Goal: Task Accomplishment & Management: Manage account settings

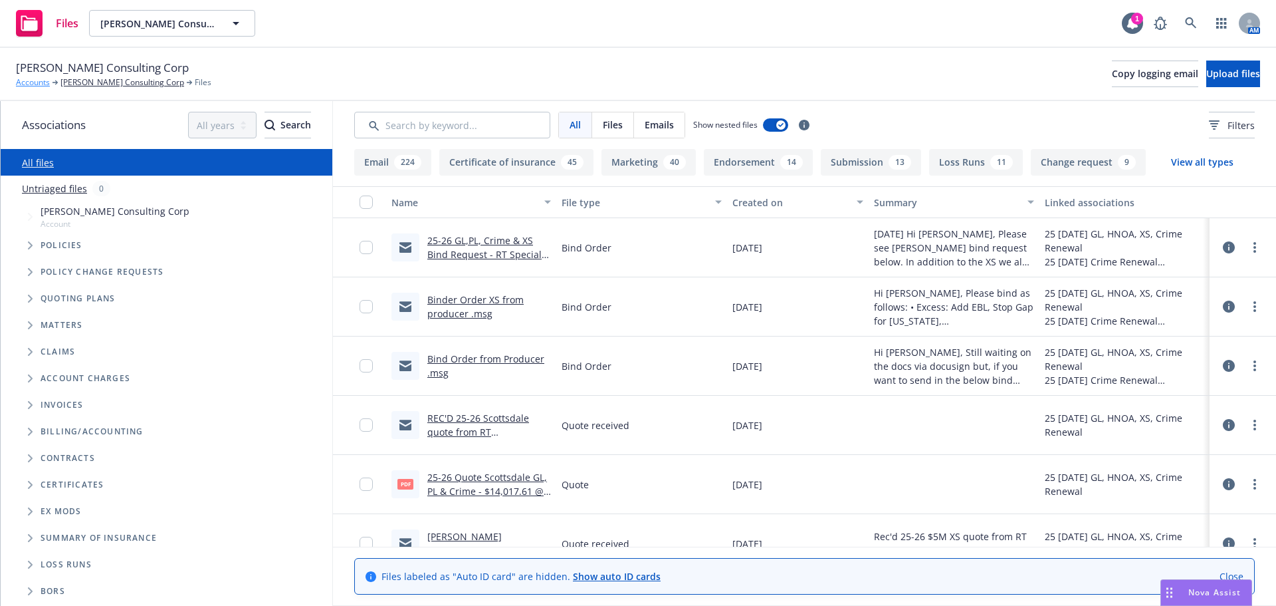
click at [25, 84] on link "Accounts" at bounding box center [33, 82] width 34 height 12
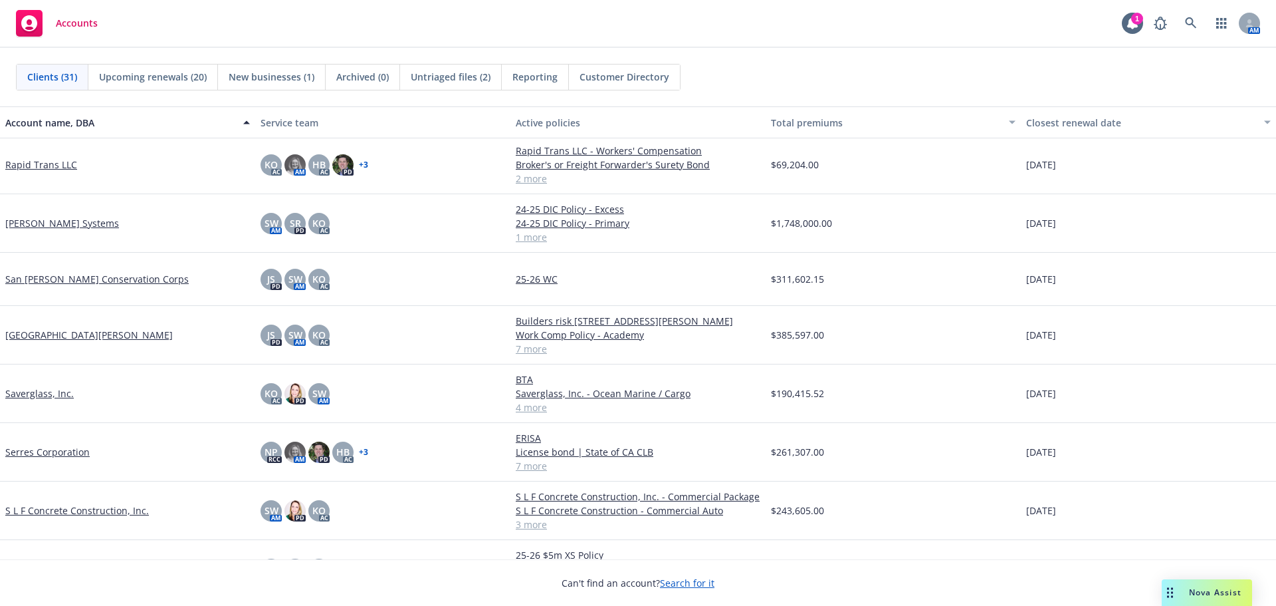
scroll to position [1130, 0]
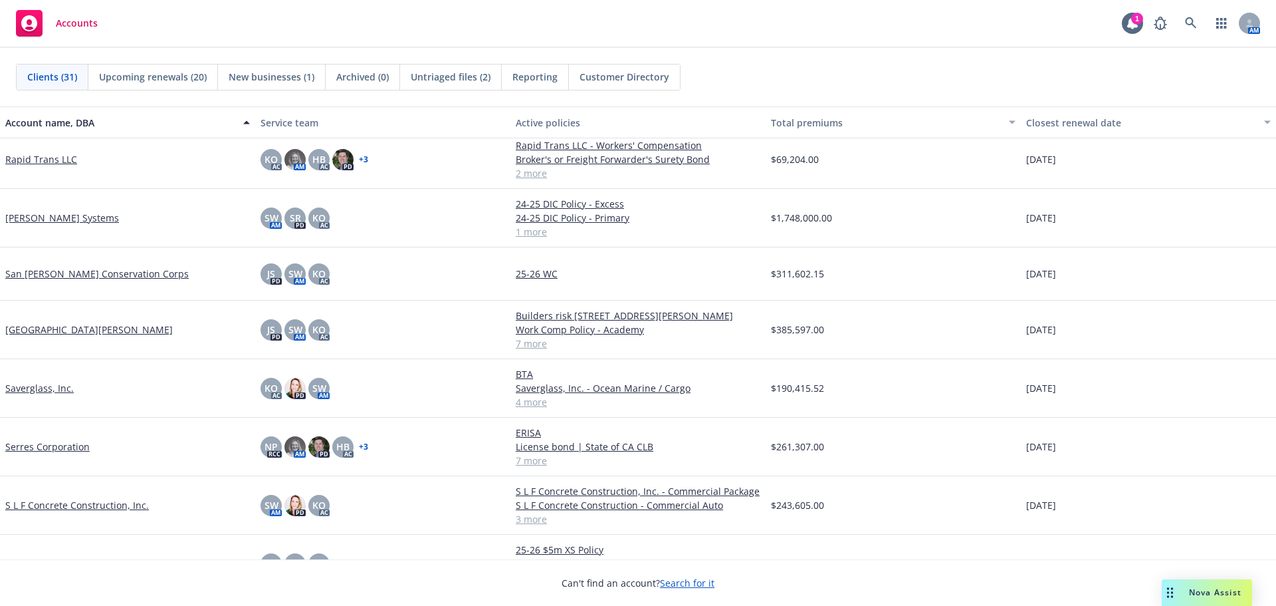
click at [35, 507] on link "S L F Concrete Construction, Inc." at bounding box center [77, 505] width 144 height 14
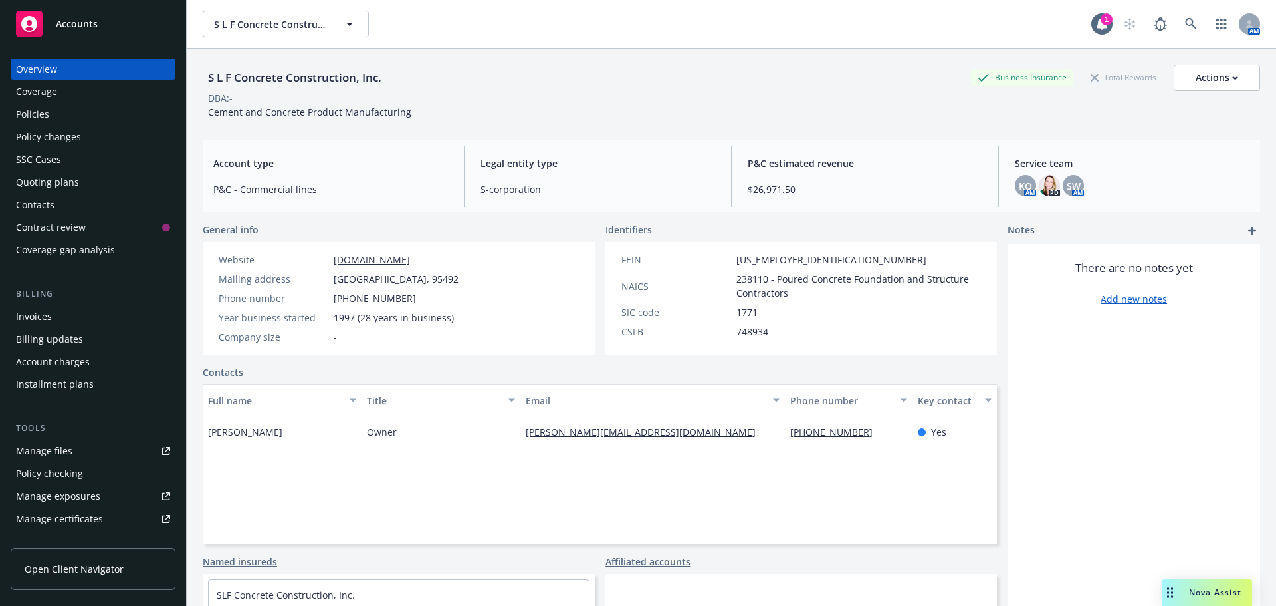
click at [54, 181] on div "Quoting plans" at bounding box center [47, 182] width 63 height 21
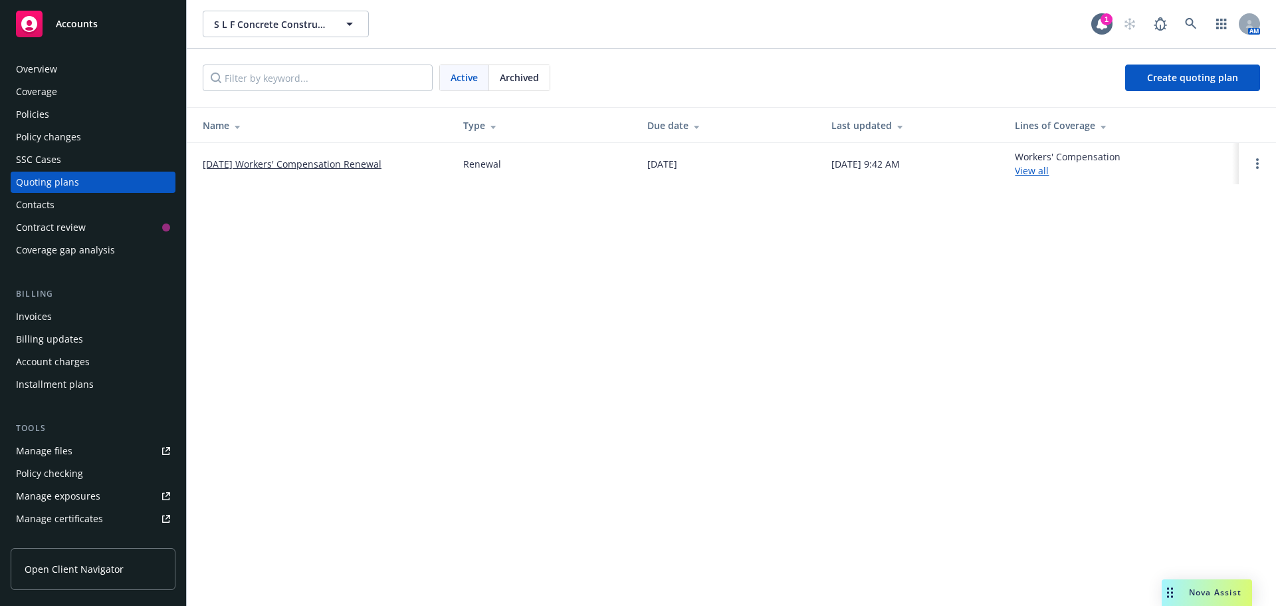
click at [292, 166] on link "[DATE] Workers' Compensation Renewal" at bounding box center [292, 164] width 179 height 14
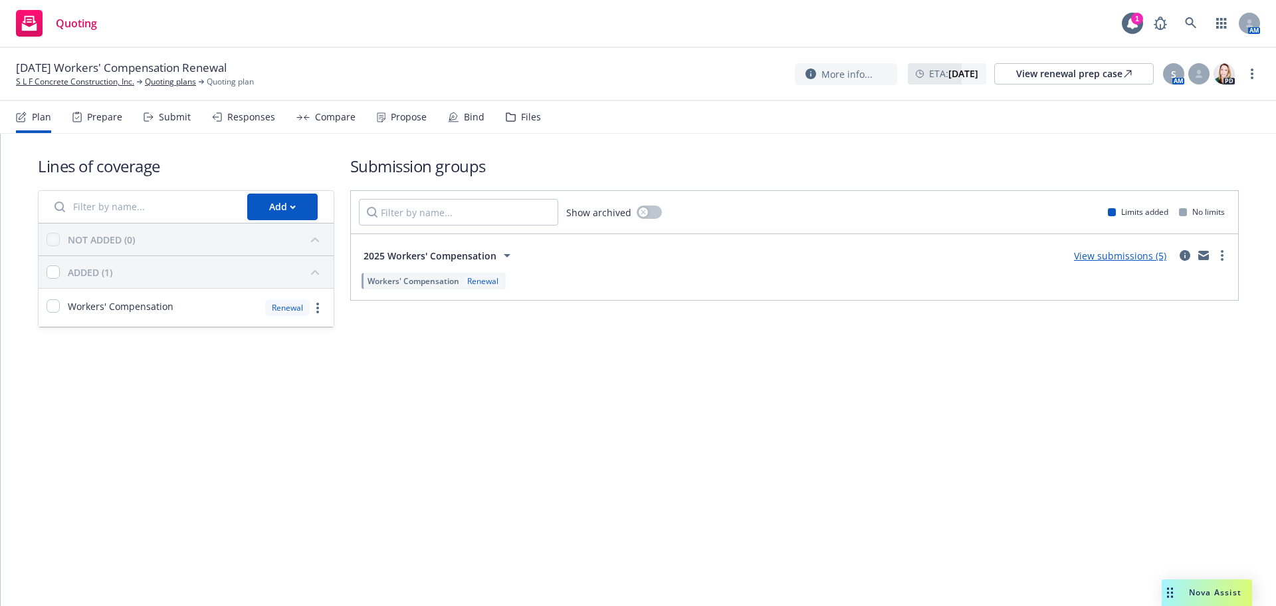
click at [90, 120] on div "Prepare" at bounding box center [104, 117] width 35 height 11
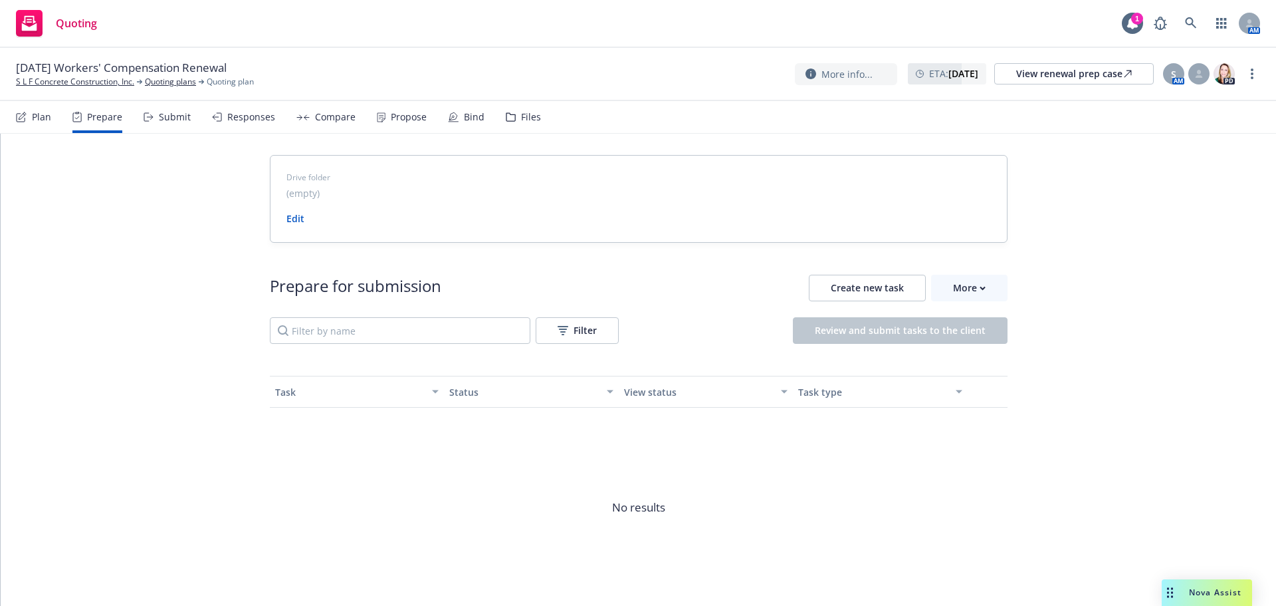
click at [158, 123] on div "Submit" at bounding box center [167, 117] width 47 height 32
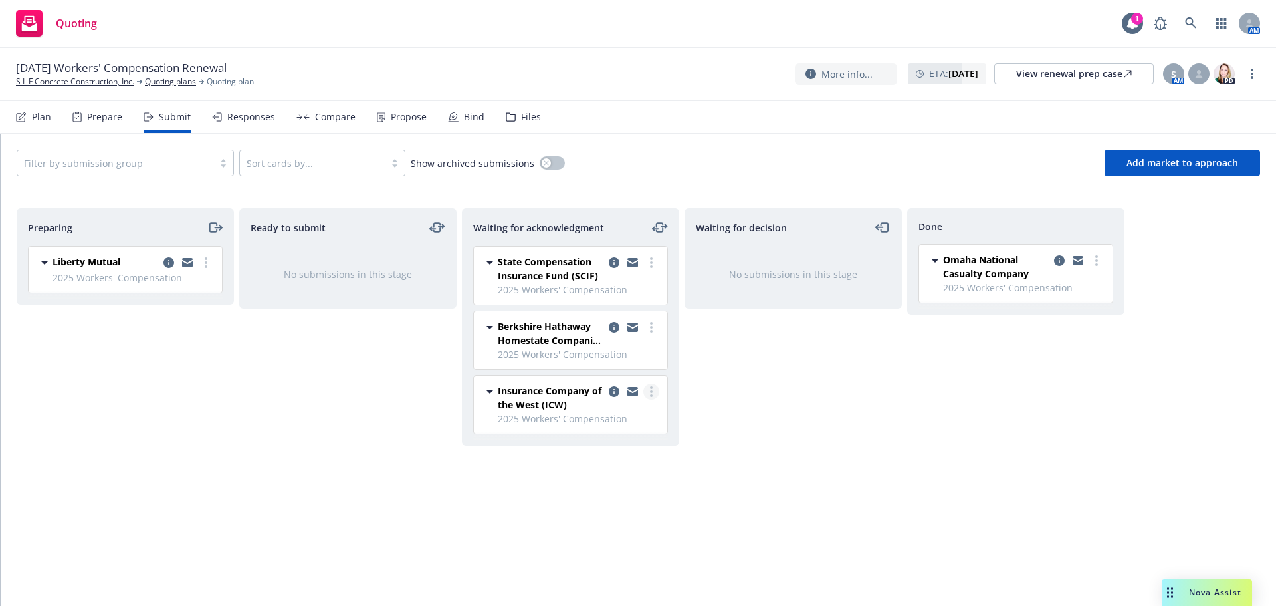
click at [654, 397] on link "more" at bounding box center [651, 392] width 16 height 16
click at [584, 530] on span "Add declined decision" at bounding box center [591, 524] width 131 height 13
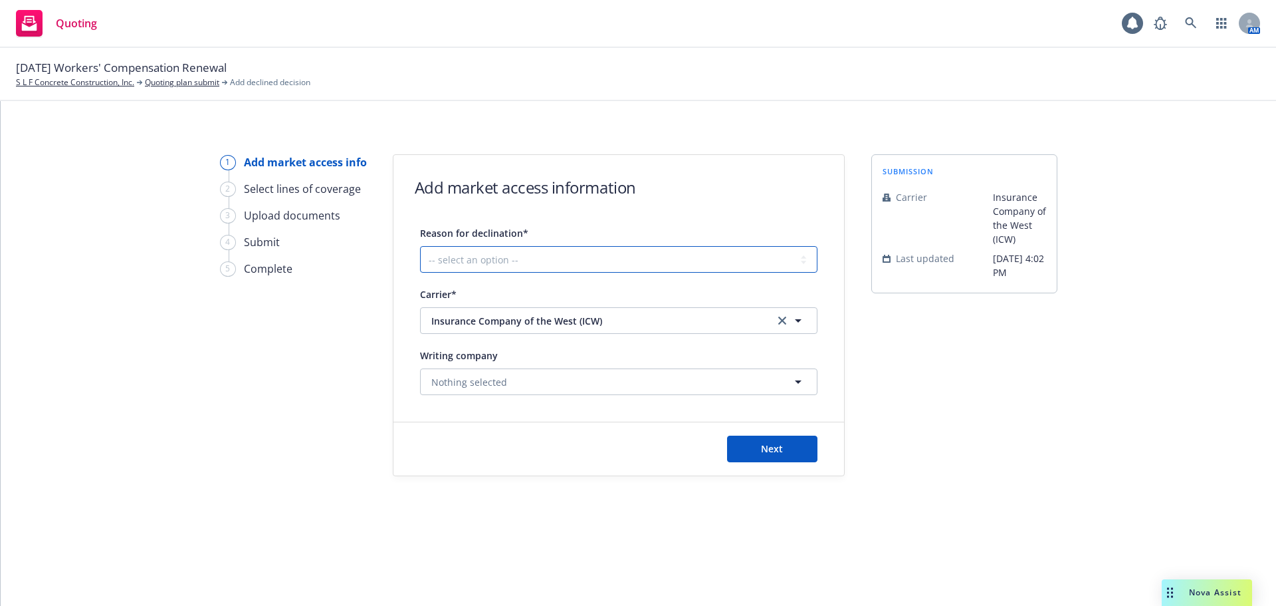
click at [540, 255] on select "-- select an option -- Cannot compete with other markets Carrier non-renewed Ca…" at bounding box center [619, 259] width 398 height 27
select select "DOES_NOT_FIT_UNDERWRITER_APPETITE"
click at [420, 246] on select "-- select an option -- Cannot compete with other markets Carrier non-renewed Ca…" at bounding box center [619, 259] width 398 height 27
click at [513, 375] on button "Nothing selected" at bounding box center [619, 381] width 398 height 27
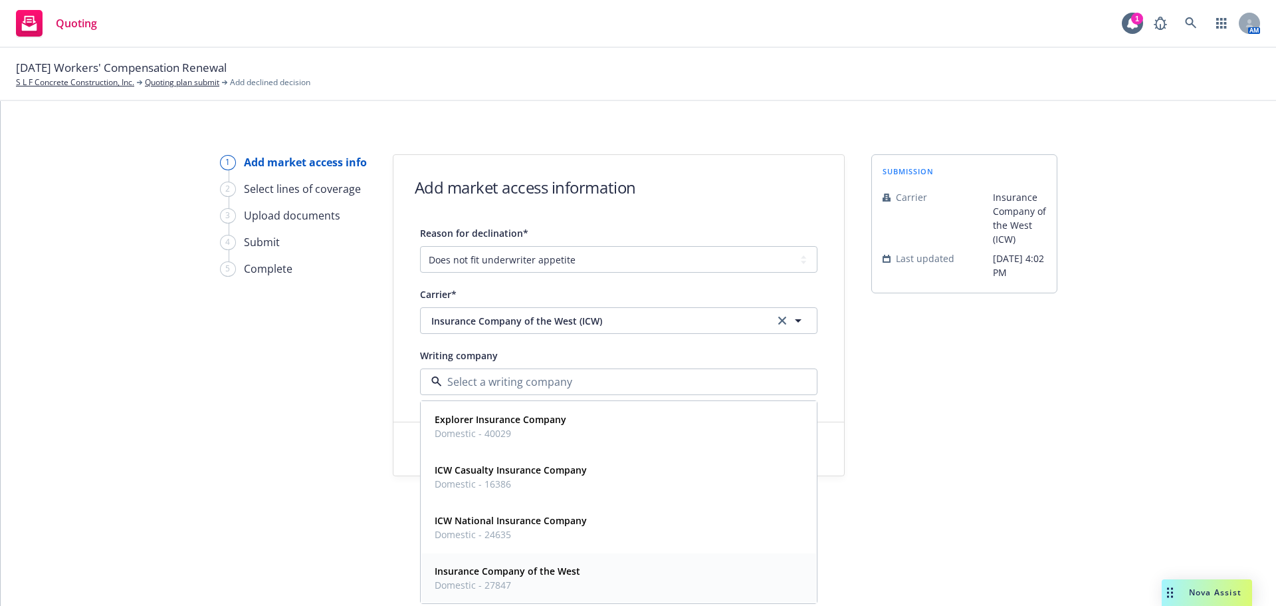
click at [480, 582] on span "Domestic - 27847" at bounding box center [508, 585] width 146 height 14
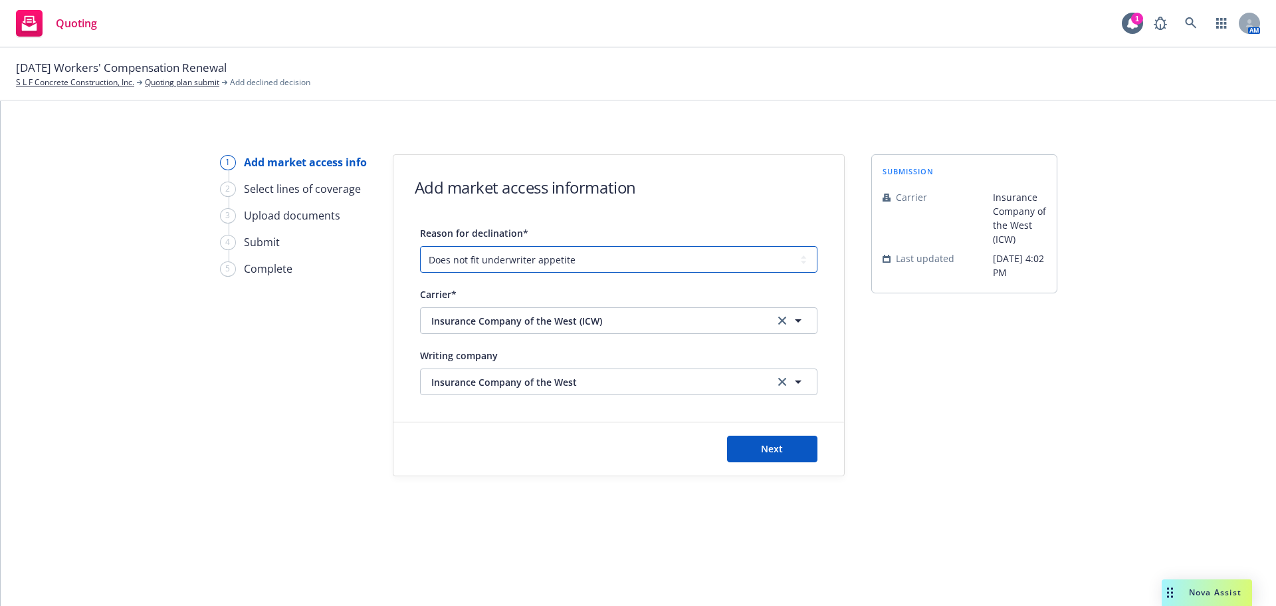
click at [669, 259] on select "-- select an option -- Cannot compete with other markets Carrier non-renewed Ca…" at bounding box center [619, 259] width 398 height 27
click at [748, 451] on button "Next" at bounding box center [772, 448] width 90 height 27
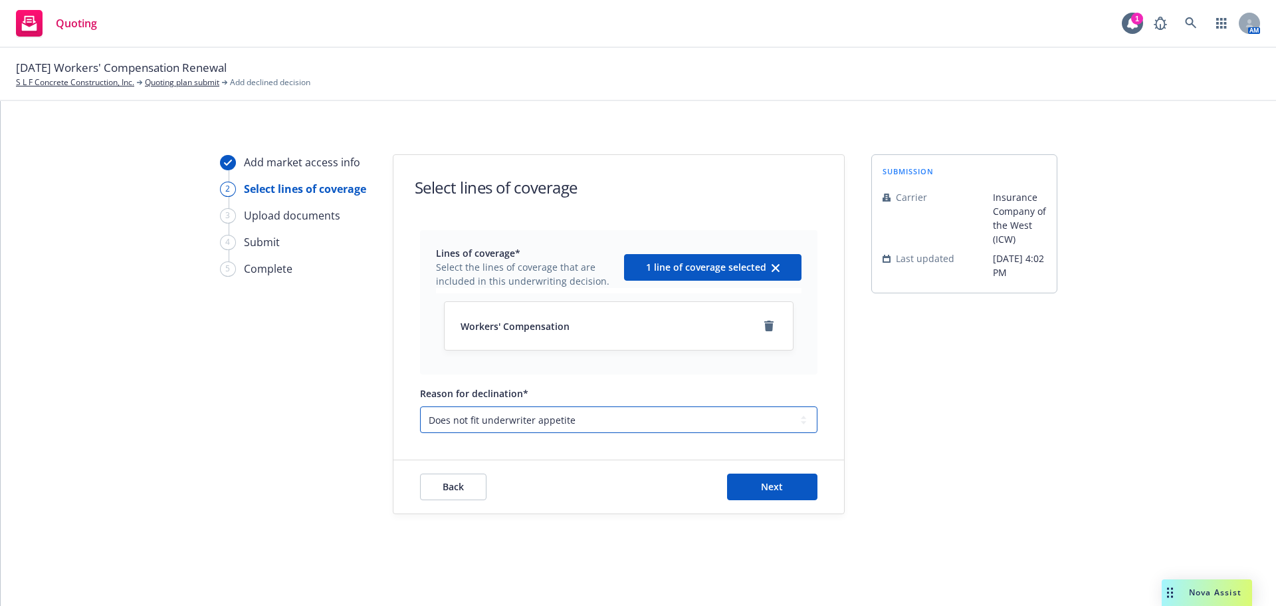
click at [587, 425] on select "-- select an option -- Cannot compete with other markets Carrier non-renewed Ca…" at bounding box center [619, 419] width 398 height 27
click at [420, 406] on select "-- select an option -- Cannot compete with other markets Carrier non-renewed Ca…" at bounding box center [619, 419] width 398 height 27
click at [649, 418] on select "-- select an option -- Cannot compete with other markets Carrier non-renewed Ca…" at bounding box center [619, 419] width 398 height 27
click at [420, 406] on select "-- select an option -- Cannot compete with other markets Carrier non-renewed Ca…" at bounding box center [619, 419] width 398 height 27
click at [537, 409] on select "-- select an option -- Cannot compete with other markets Carrier non-renewed Ca…" at bounding box center [619, 419] width 398 height 27
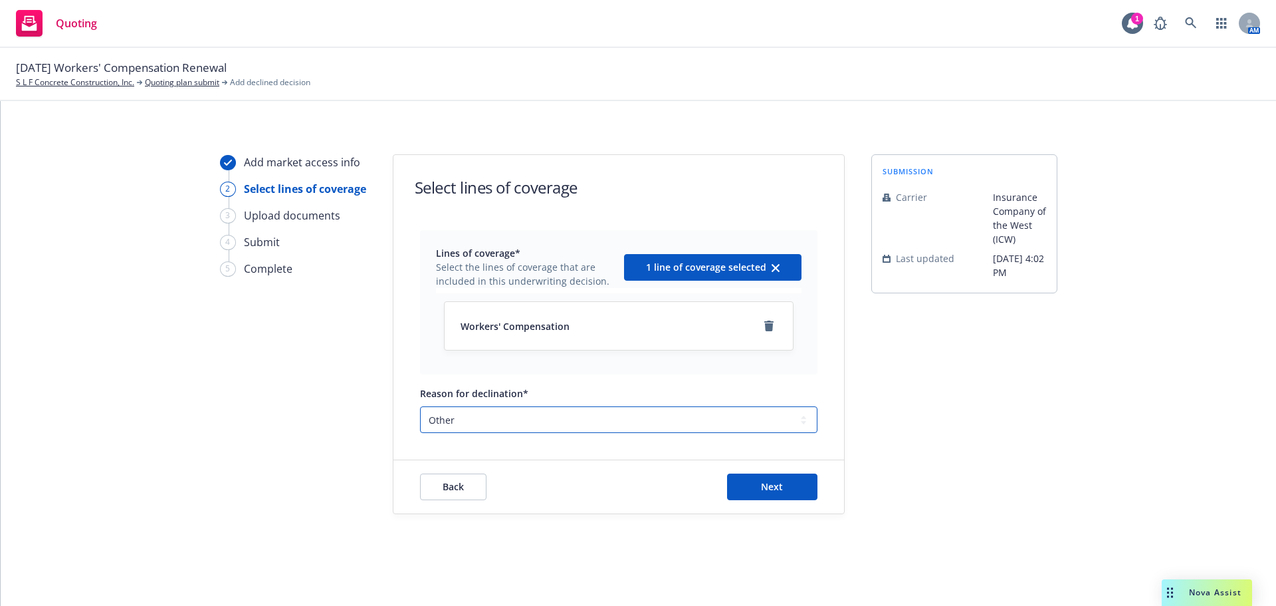
select select "DOES_NOT_FIT_UNDERWRITER_APPETITE"
click at [420, 406] on select "-- select an option -- Cannot compete with other markets Carrier non-renewed Ca…" at bounding box center [619, 419] width 398 height 27
click at [742, 495] on button "Next" at bounding box center [772, 486] width 90 height 27
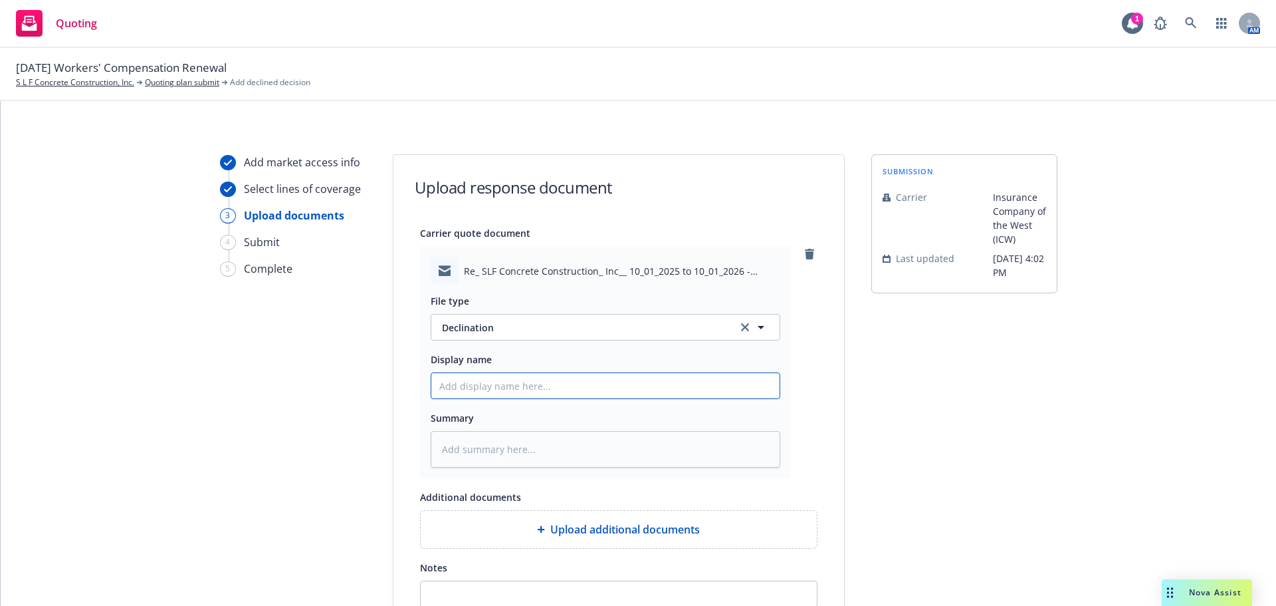
click at [539, 391] on input "Display name" at bounding box center [605, 385] width 348 height 25
type textarea "x"
type input "d"
type textarea "x"
type input "de"
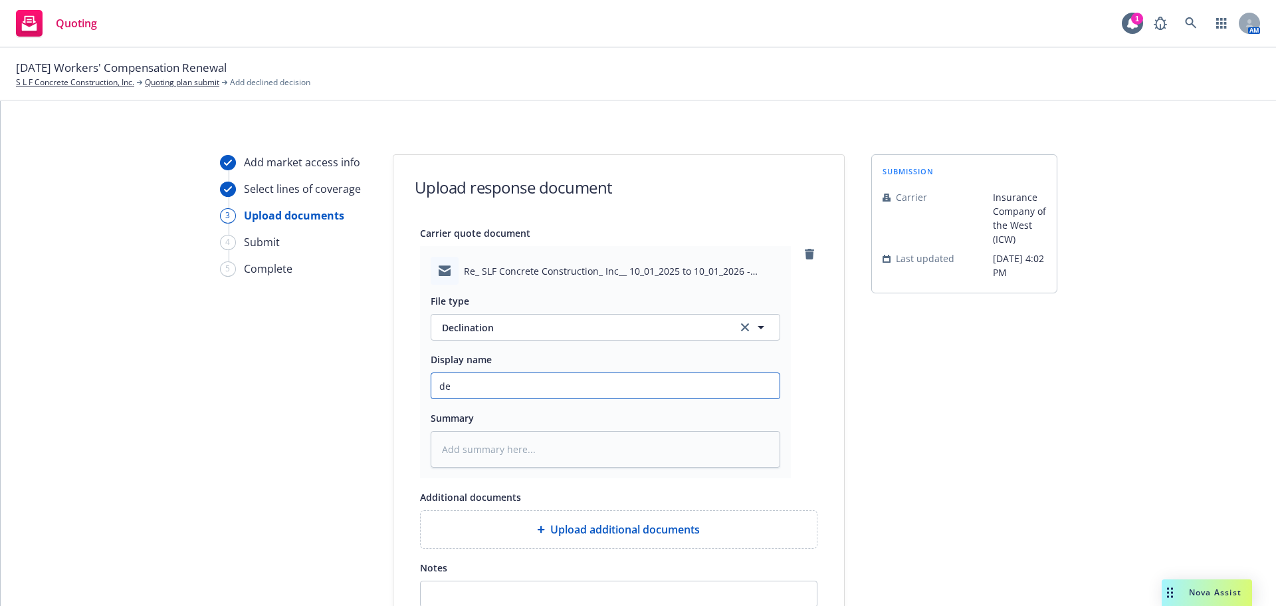
type textarea "x"
type input "dec"
type textarea "x"
type input "decl"
type textarea "x"
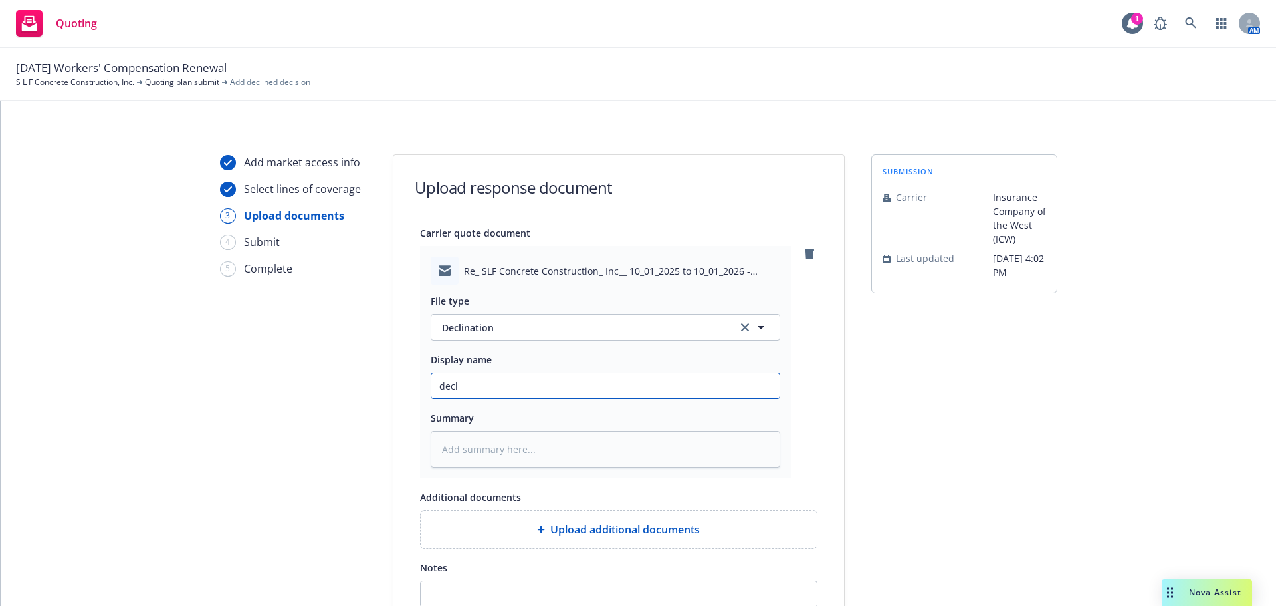
type input "decli"
type textarea "x"
type input "declin"
type textarea "x"
type input "decli"
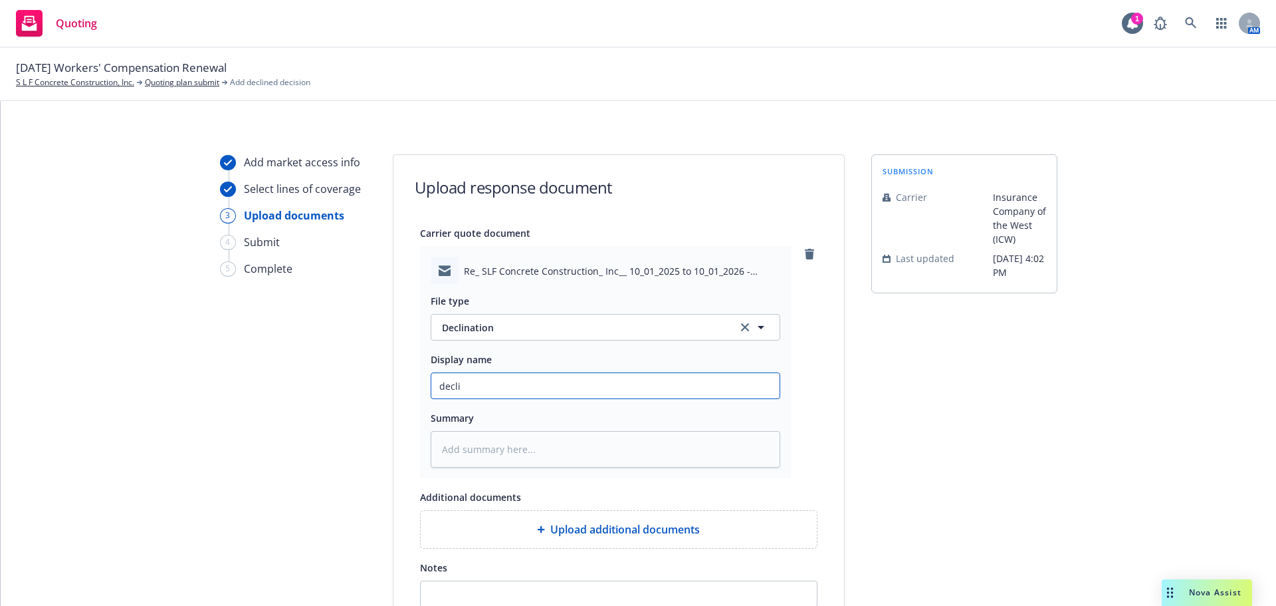
type textarea "x"
type input "decl"
type textarea "x"
type input "dec"
type textarea "x"
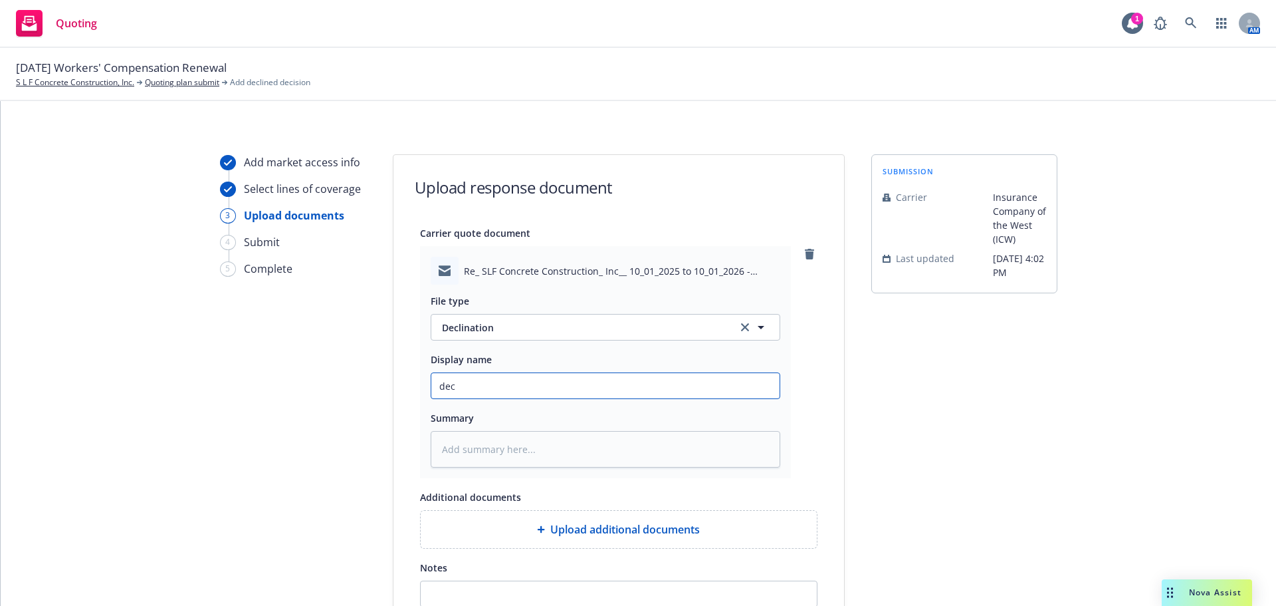
type input "de"
type textarea "x"
type input "d"
type textarea "x"
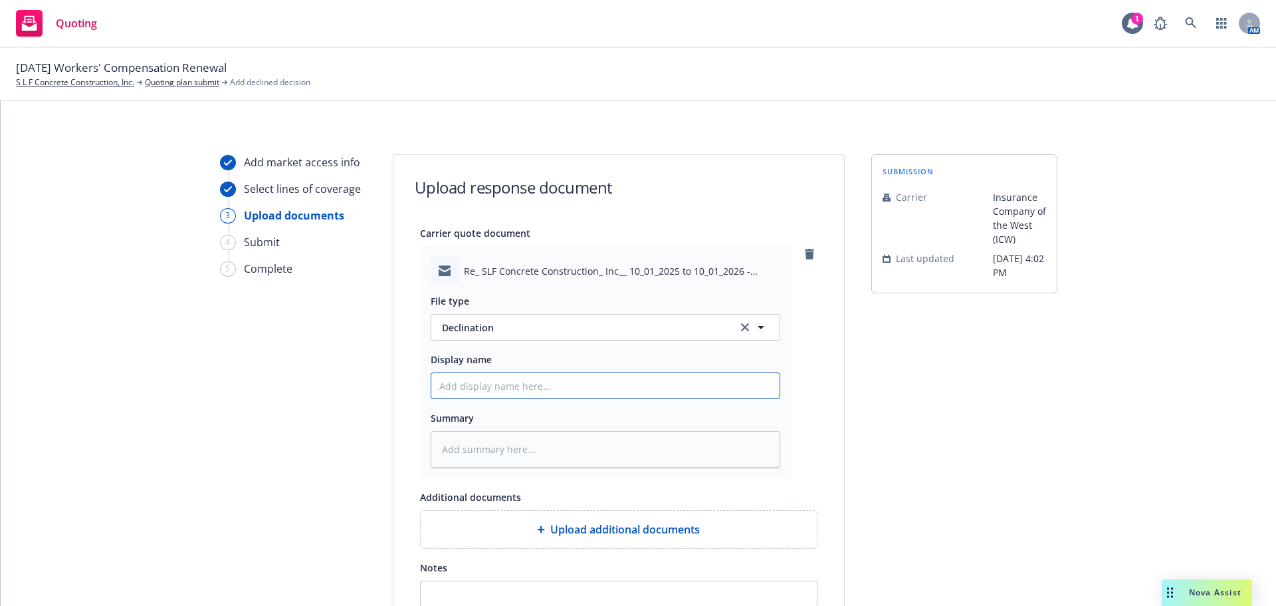
type input "D"
type textarea "x"
type input "De"
type textarea "x"
type input "D"
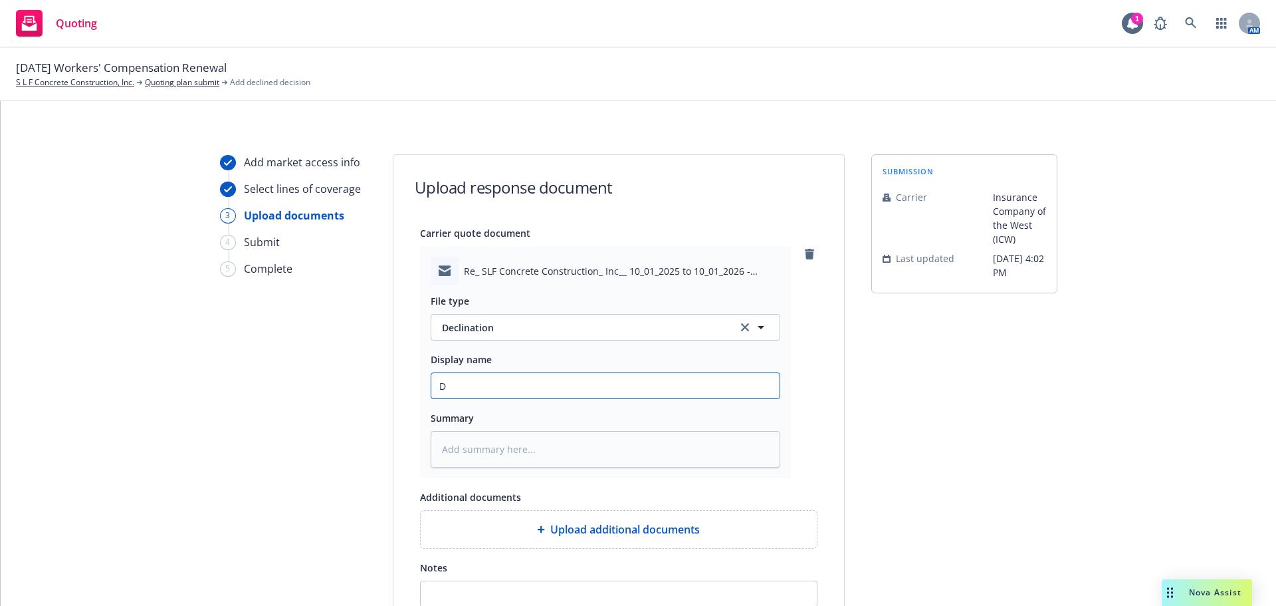
type textarea "x"
type input "2"
type textarea "x"
type input "25"
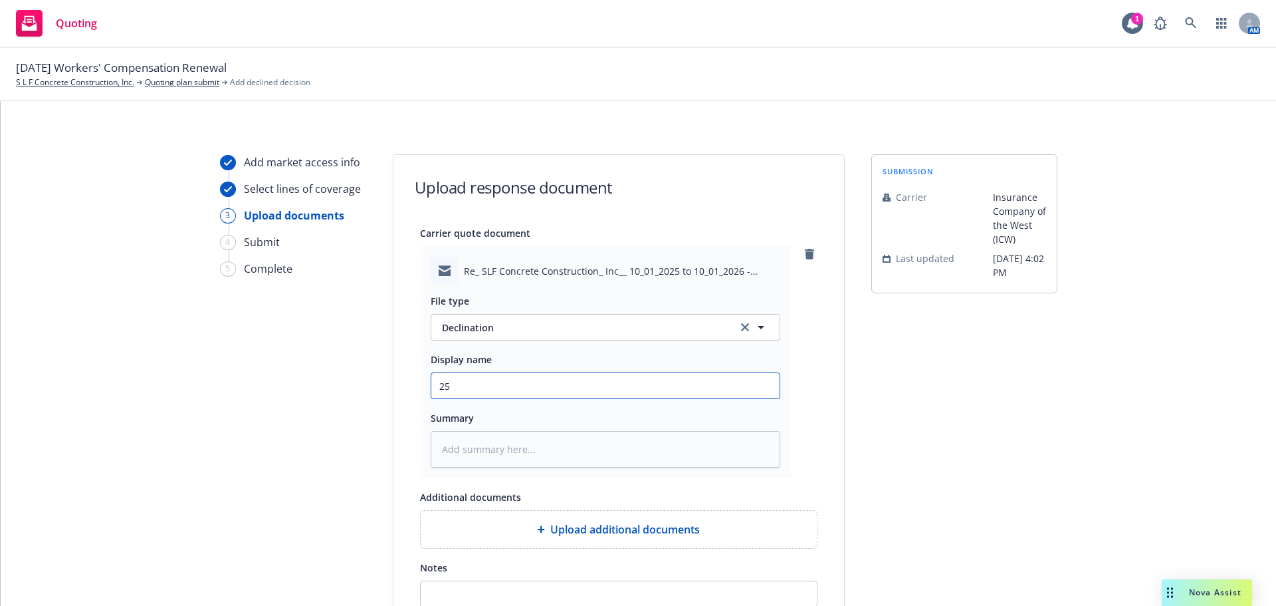
type textarea "x"
type input "25-"
type textarea "x"
type input "25-2"
type textarea "x"
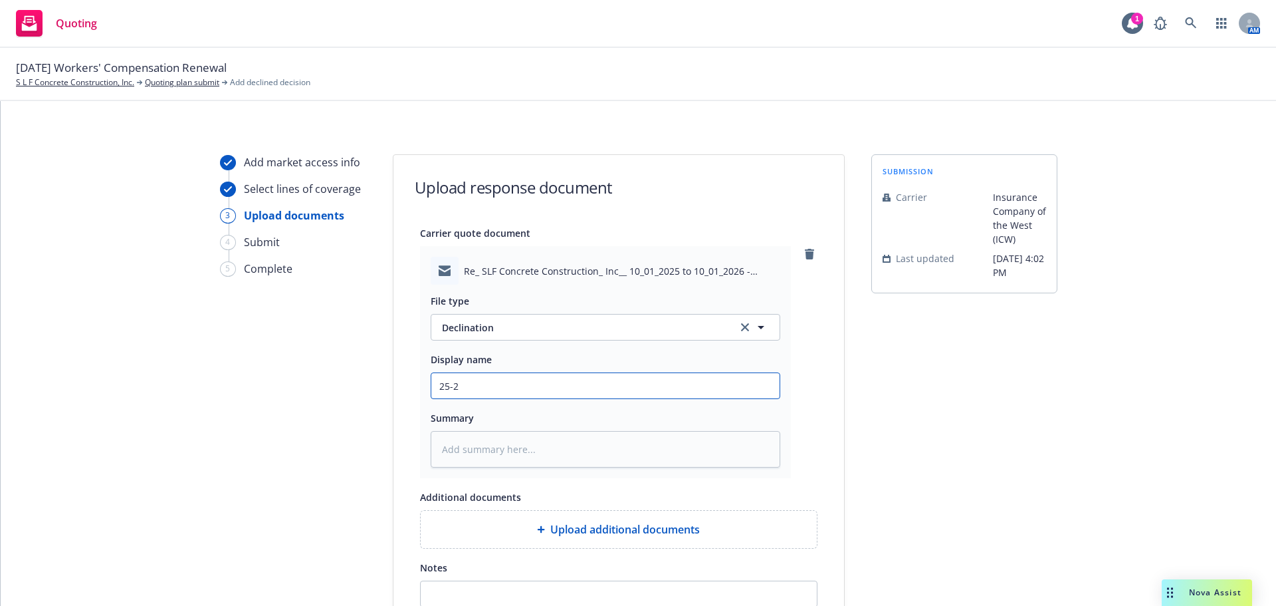
type input "25-26"
type textarea "x"
type input "25-26"
type textarea "x"
type input "25-26 D"
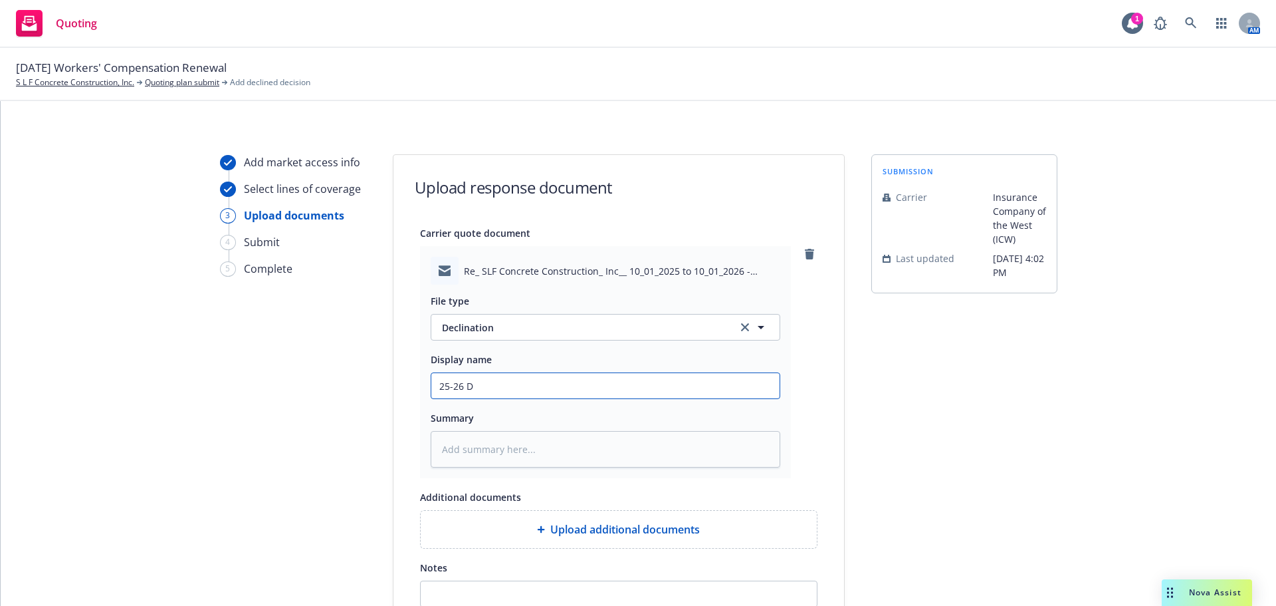
type textarea "x"
type input "25-26 De"
type textarea "x"
type input "25-26 Dec"
type textarea "x"
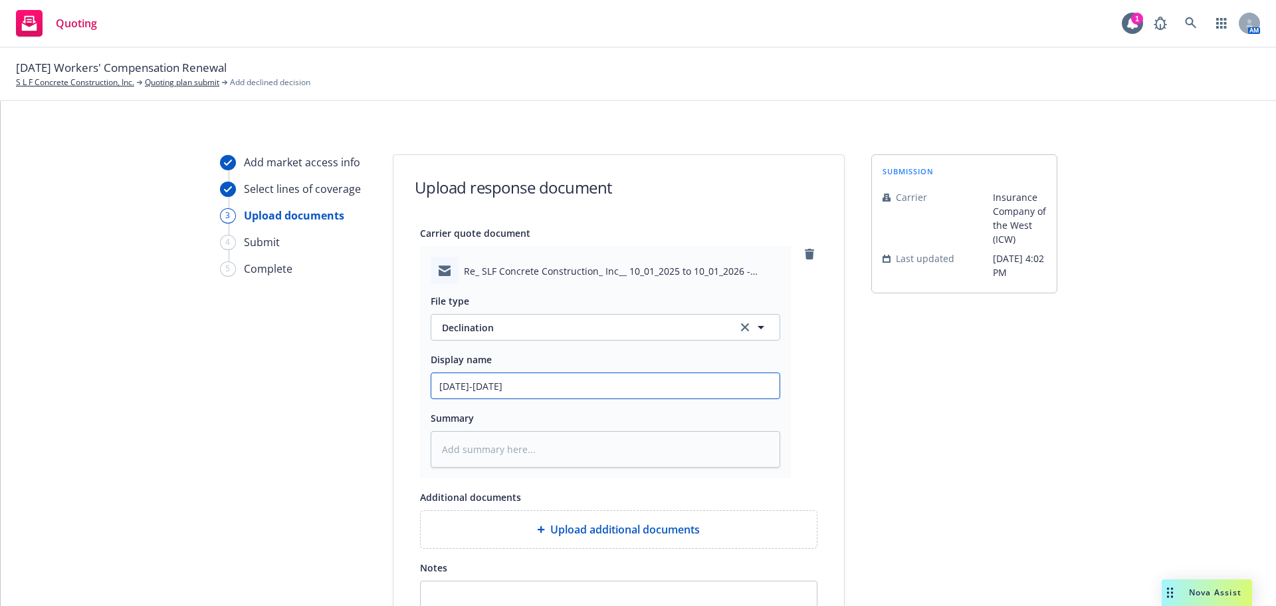
type input "25-26 Decl"
type textarea "x"
type input "25-26 Decli"
type textarea "x"
type input "25-26 Declina"
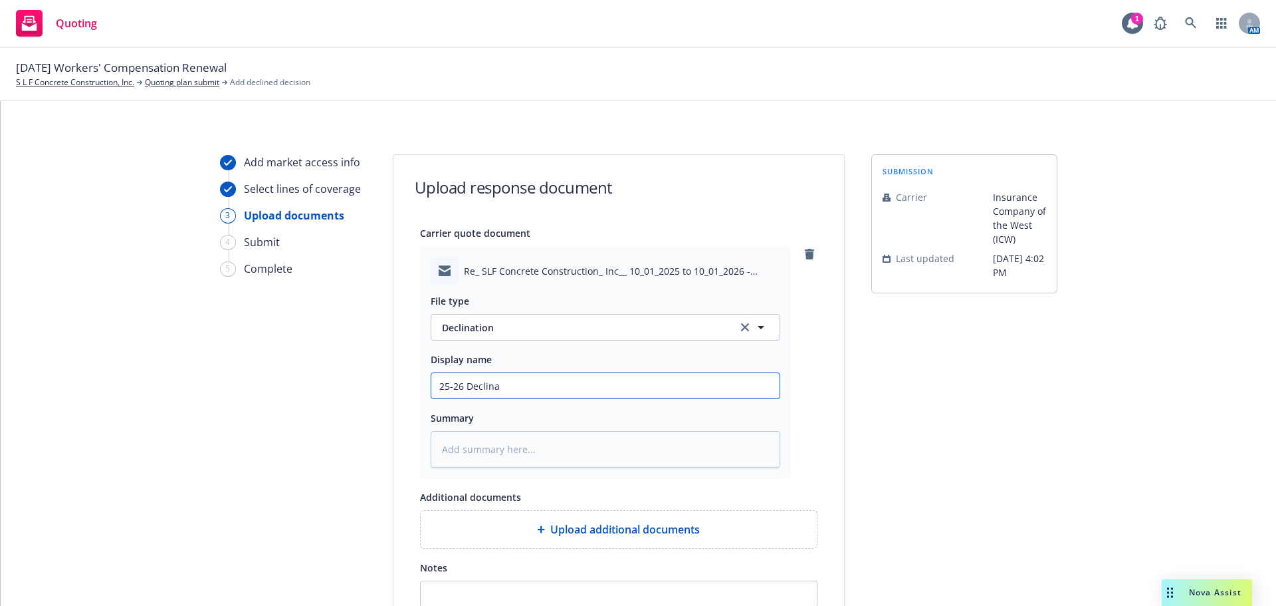
type textarea "x"
type input "25-26 Declinat"
type textarea "x"
type input "25-26 Declinati"
type textarea "x"
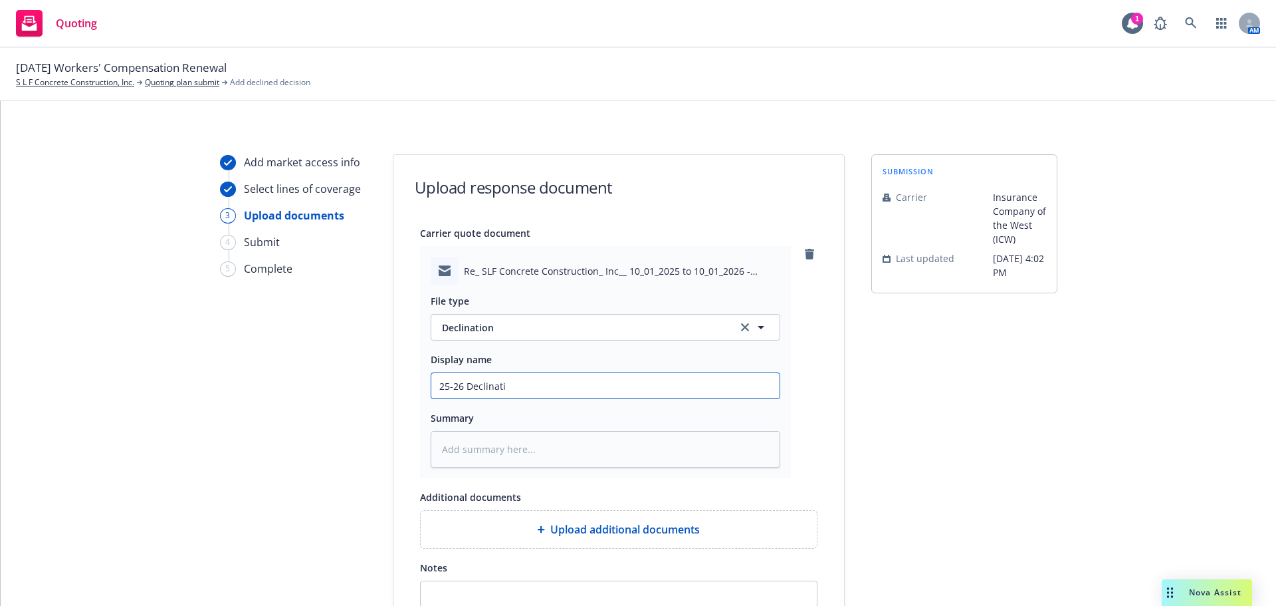
type input "25-26 Declinatio"
type textarea "x"
type input "25-26 Declination"
type textarea "x"
type input "25-26 Declination"
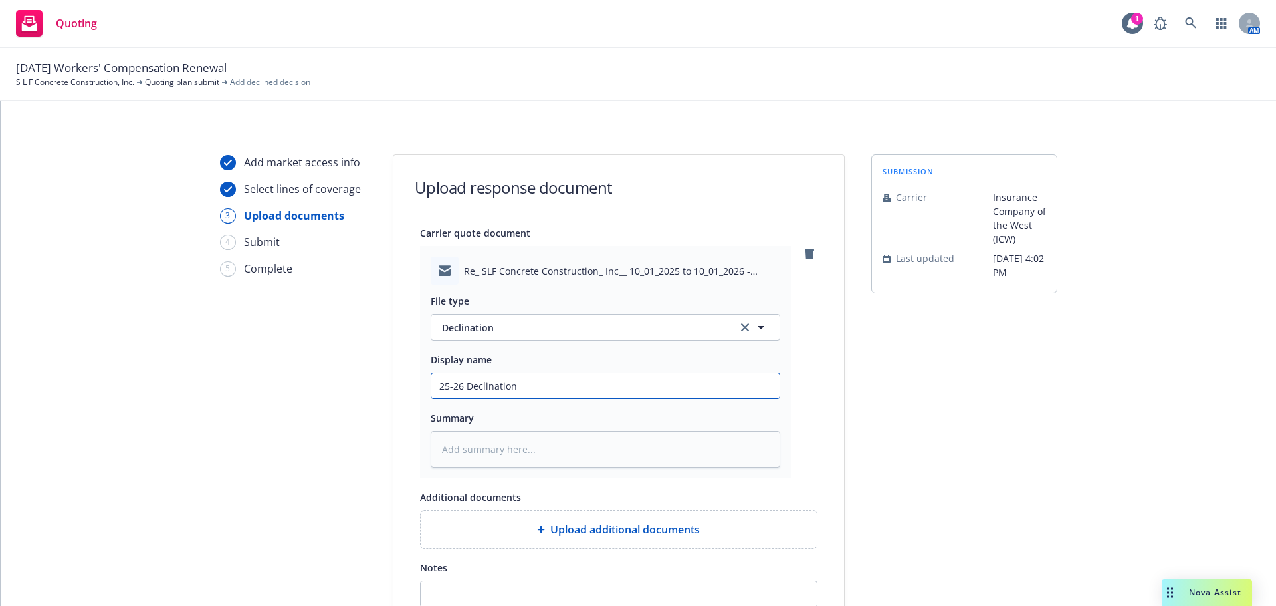
type textarea "x"
type input "25-26 Declination W"
type textarea "x"
type input "25-26 Declination WC"
type textarea "x"
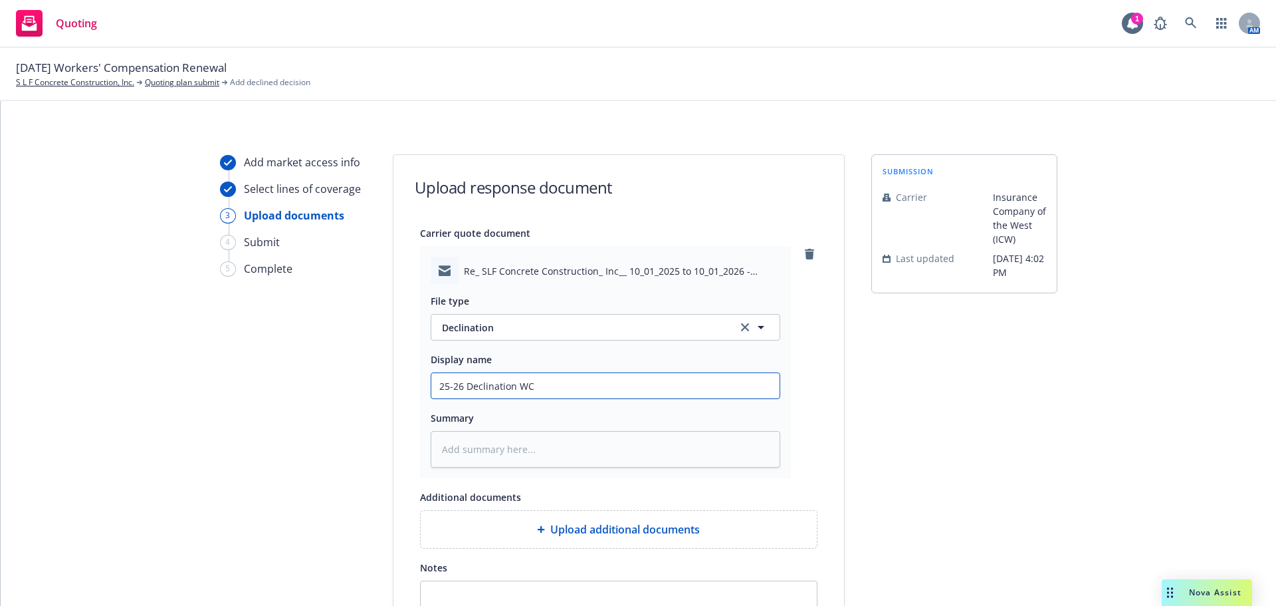
type input "25-26 Declination WC"
type textarea "x"
type input "25-26 Declination WC -"
type textarea "x"
type input "25-26 Declination WC"
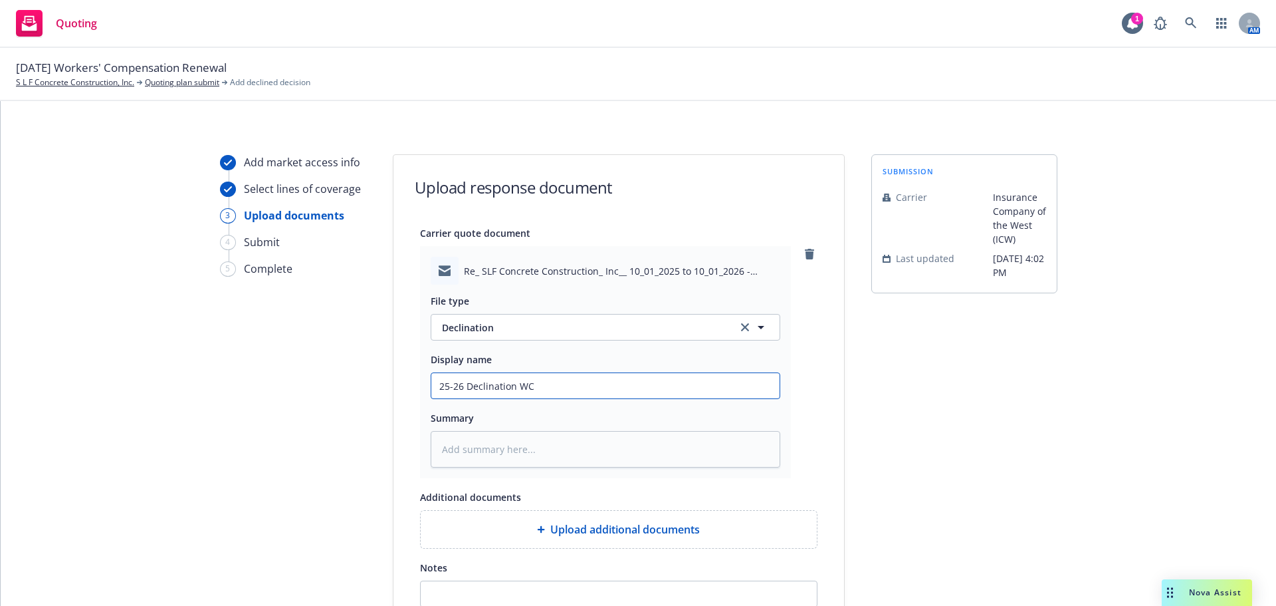
type textarea "x"
type input "25-26 Declination WC"
type textarea "x"
type input "25-26 Declination W"
type textarea "x"
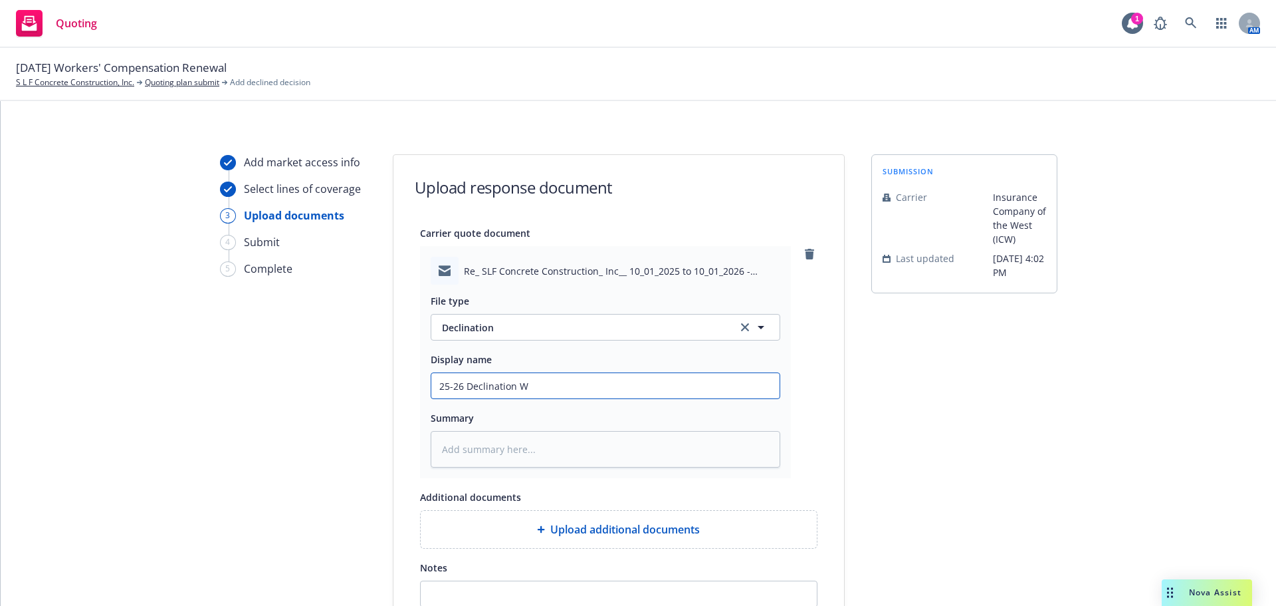
type input "25-26 Declination"
type textarea "x"
type input "25-26 Declination I"
type textarea "x"
type input "25-26 Declination IC"
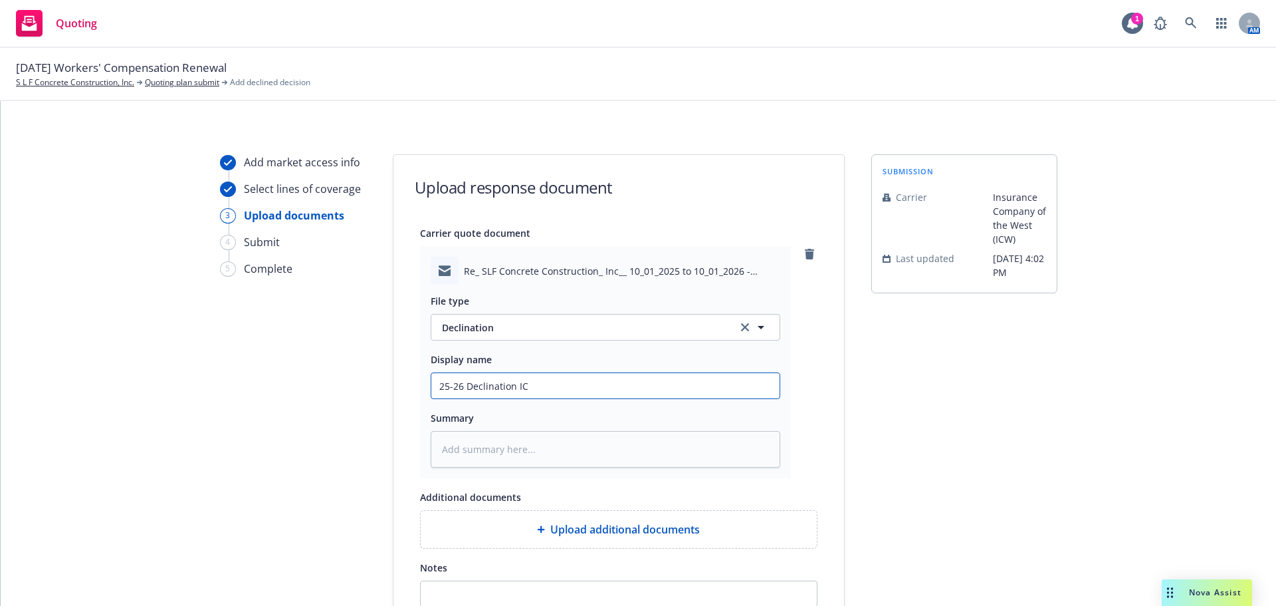
type textarea "x"
type input "25-26 Declination ICW"
type textarea "x"
type input "25-26 Declination ICW"
type textarea "x"
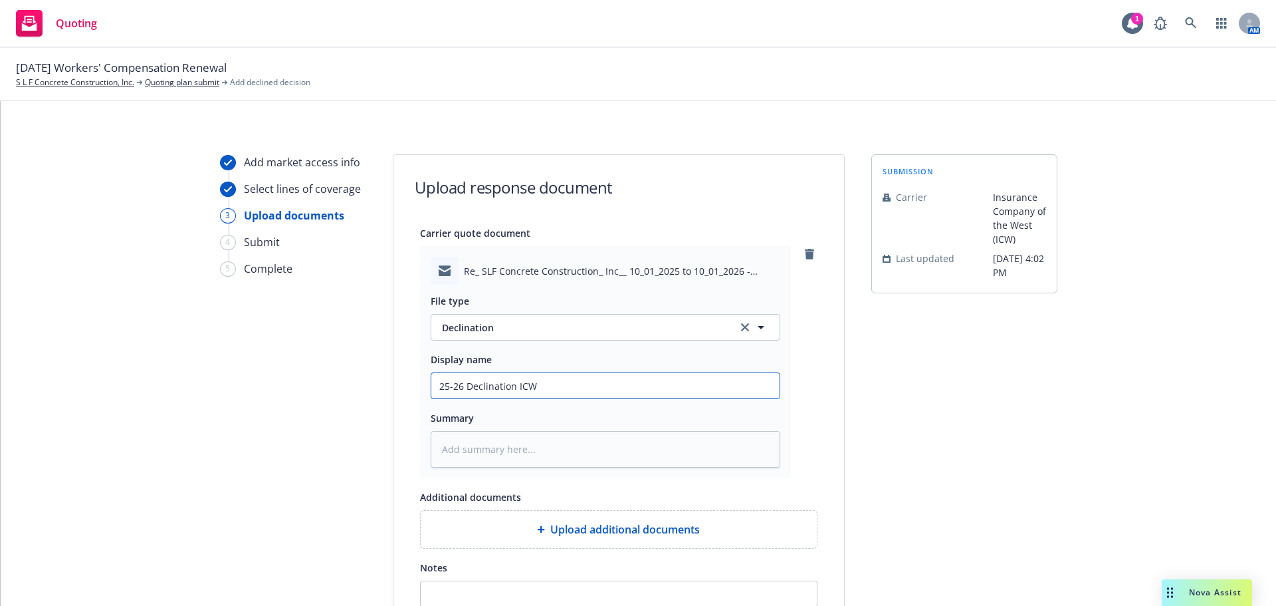
type input "25-26 Declination ICW W"
type textarea "x"
type input "25-26 Declination ICW WC"
type textarea "x"
type input "25-26 Declination ICW WC"
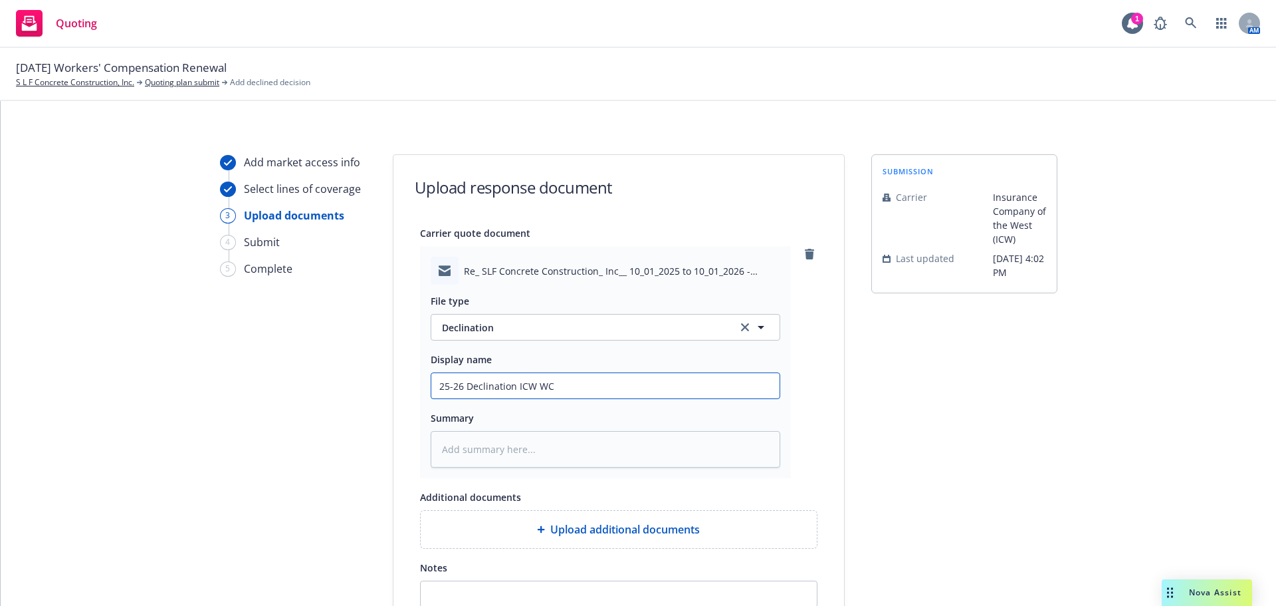
type textarea "x"
type input "25-26 Declination ICW WC -"
type textarea "x"
type input "25-26 Declination ICW WC -"
type textarea "x"
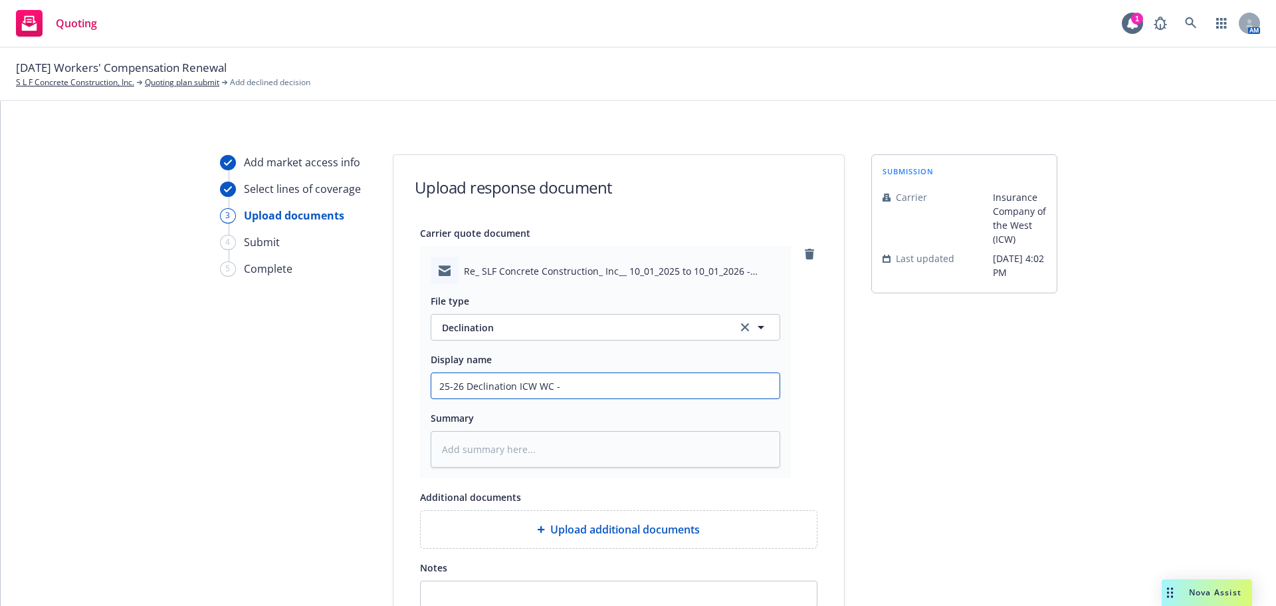
type input "25-26 Declination ICW WC - f"
type textarea "x"
type input "25-26 Declination ICW WC - fu"
type textarea "x"
type input "25-26 Declination ICW WC - fun"
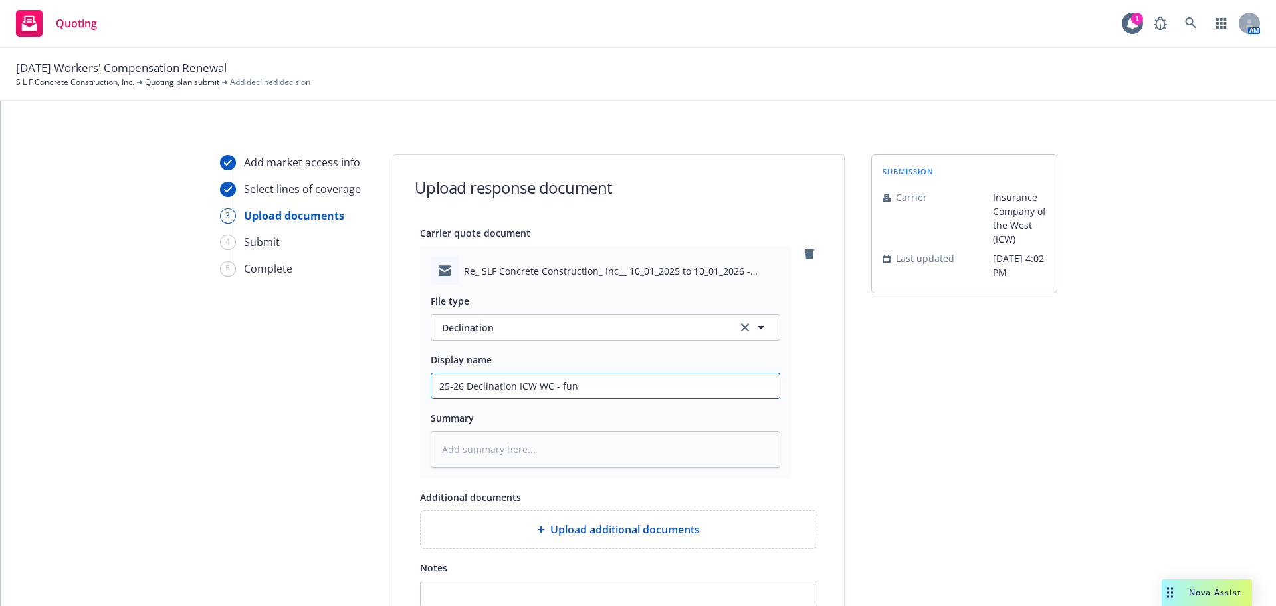
type textarea "x"
type input "25-26 Declination ICW WC - fu"
type textarea "x"
type input "25-26 Declination ICW WC - f"
type textarea "x"
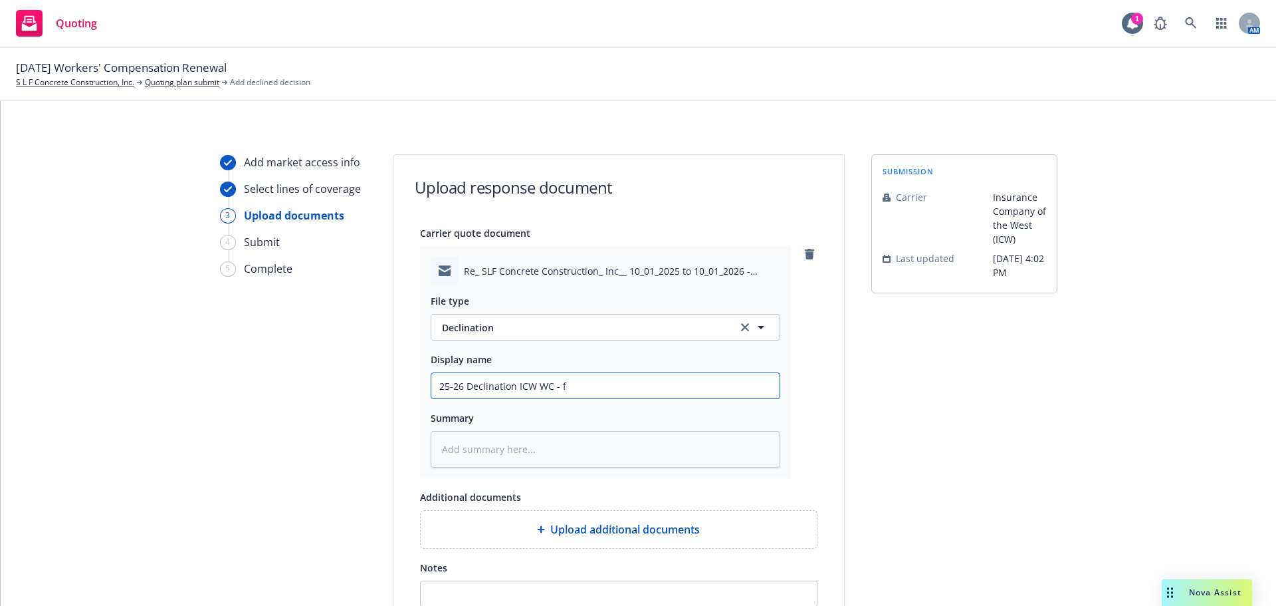
type input "25-26 Declination ICW WC - fo"
type textarea "x"
type input "25-26 Declination ICW WC - fou"
type textarea "x"
type input "25-26 Declination ICW WC - foun"
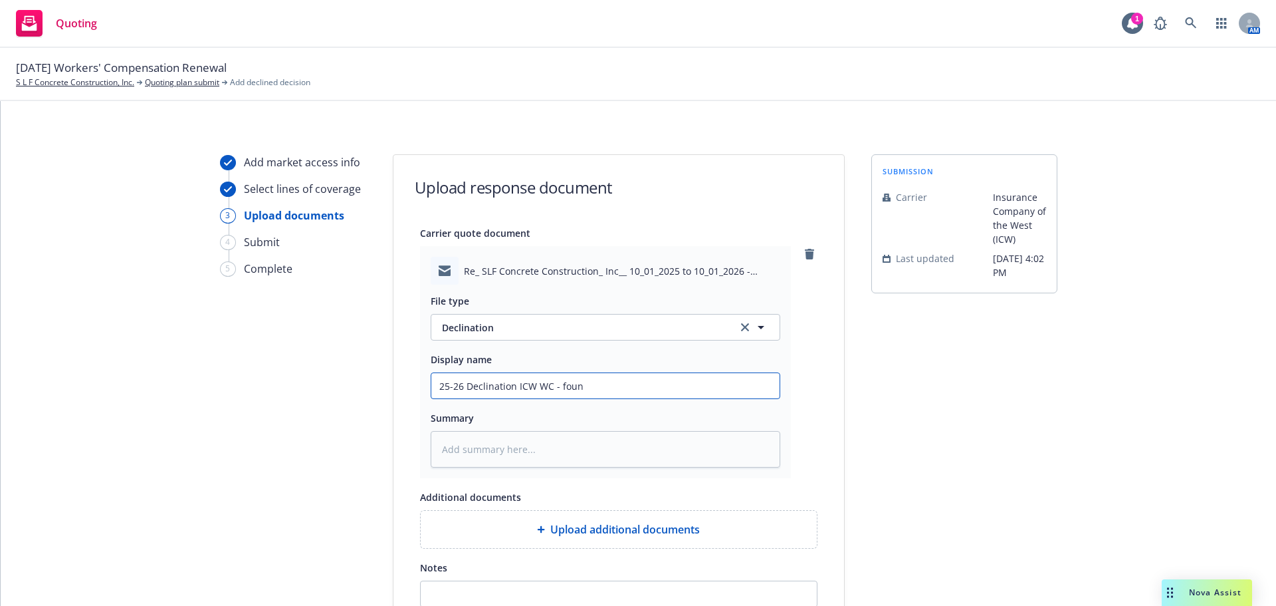
type textarea "x"
type input "25-26 Declination ICW WC - found"
type textarea "x"
type input "25-26 Declination ICW WC - founda"
type textarea "x"
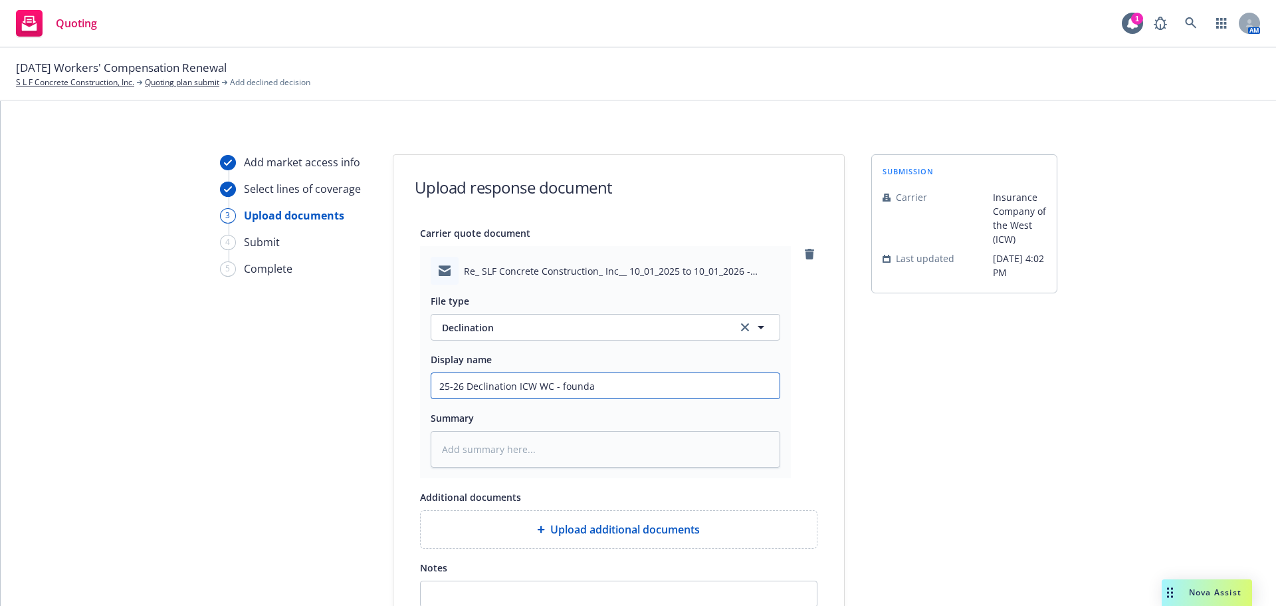
type input "25-26 Declination ICW WC - foundat"
type textarea "x"
type input "25-26 Declination ICW WC - foundati"
type textarea "x"
type input "25-26 Declination ICW WC - foundatio"
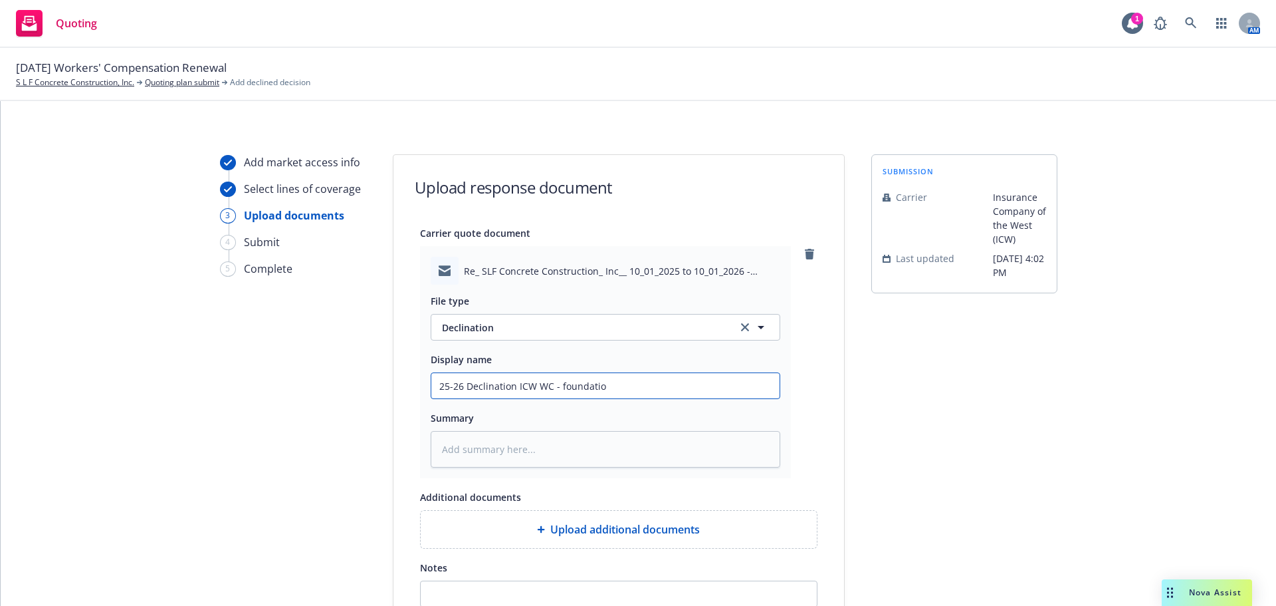
type textarea "x"
type input "25-26 Declination ICW WC - foundation"
type textarea "x"
type input "25-26 Declination ICW WC - foundation r"
type textarea "x"
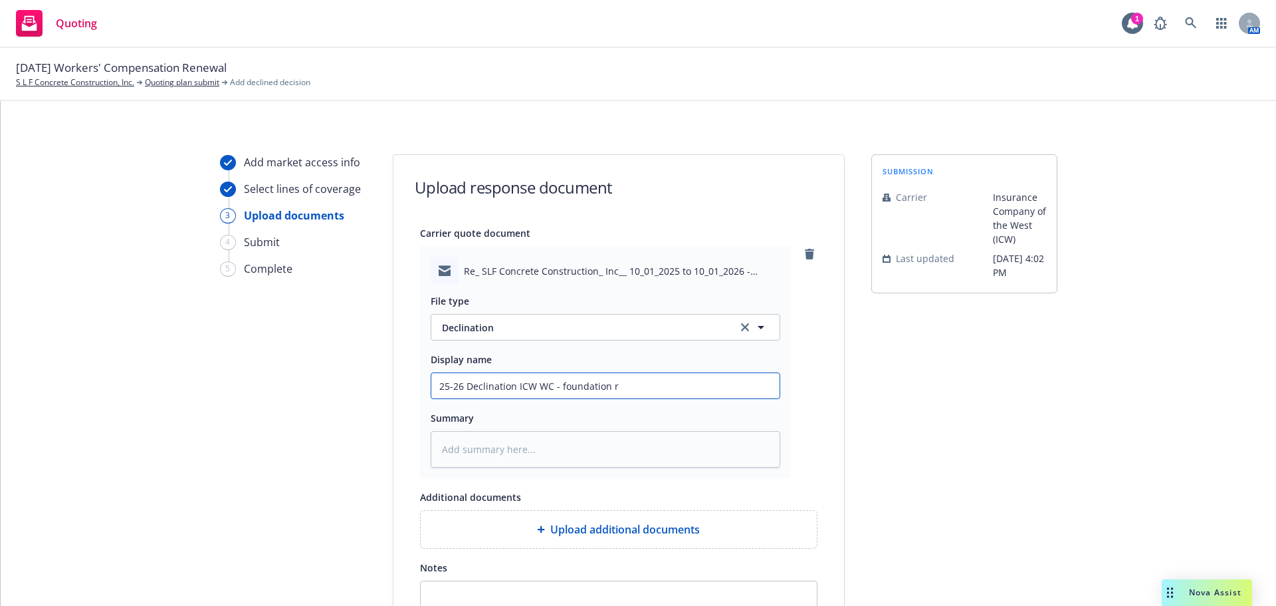
type input "25-26 Declination ICW WC - foundation re"
type textarea "x"
type input "25-26 Declination ICW WC - foundation rep"
type textarea "x"
type input "25-26 Declination ICW WC - foundation repo"
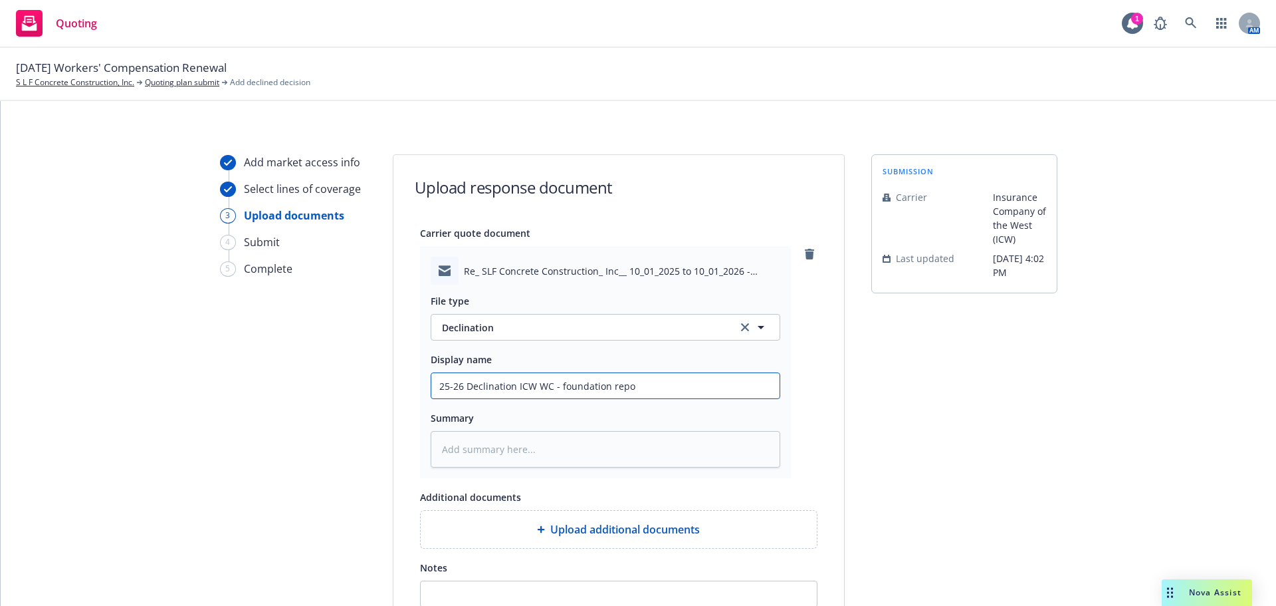
type textarea "x"
type input "25-26 Declination ICW WC - foundation repoa"
type textarea "x"
type input "25-26 Declination ICW WC - foundation repoai"
type textarea "x"
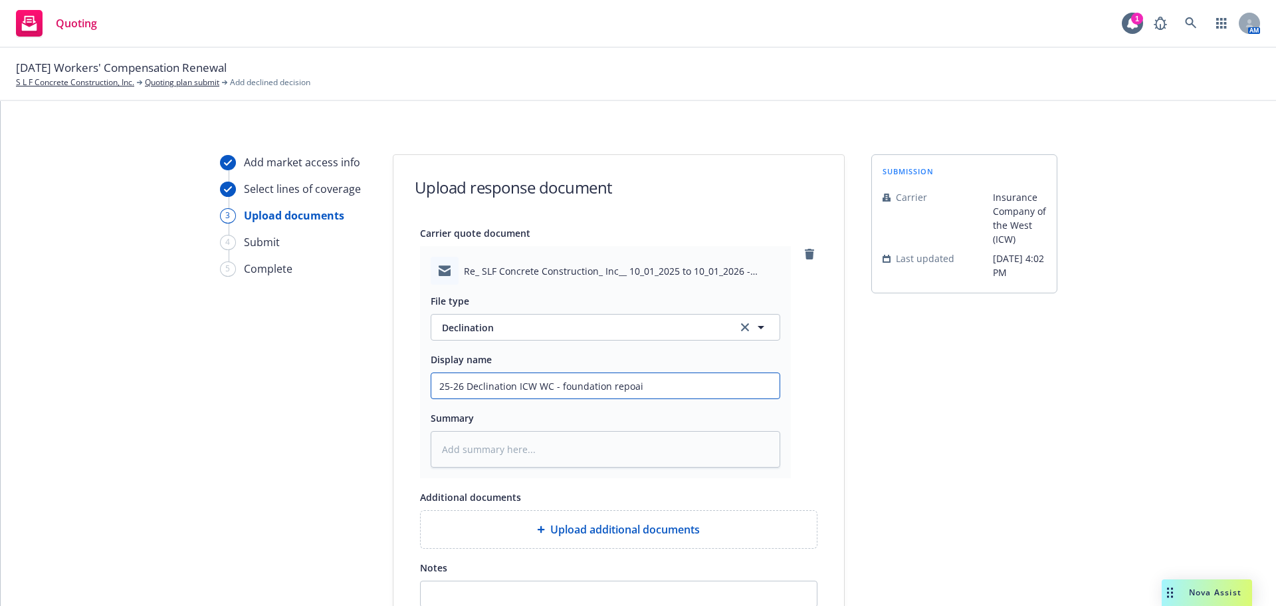
type input "25-26 Declination ICW WC - foundation repoa"
type textarea "x"
type input "25-26 Declination ICW WC - foundation repo"
type textarea "x"
type input "25-26 Declination ICW WC - foundation rep"
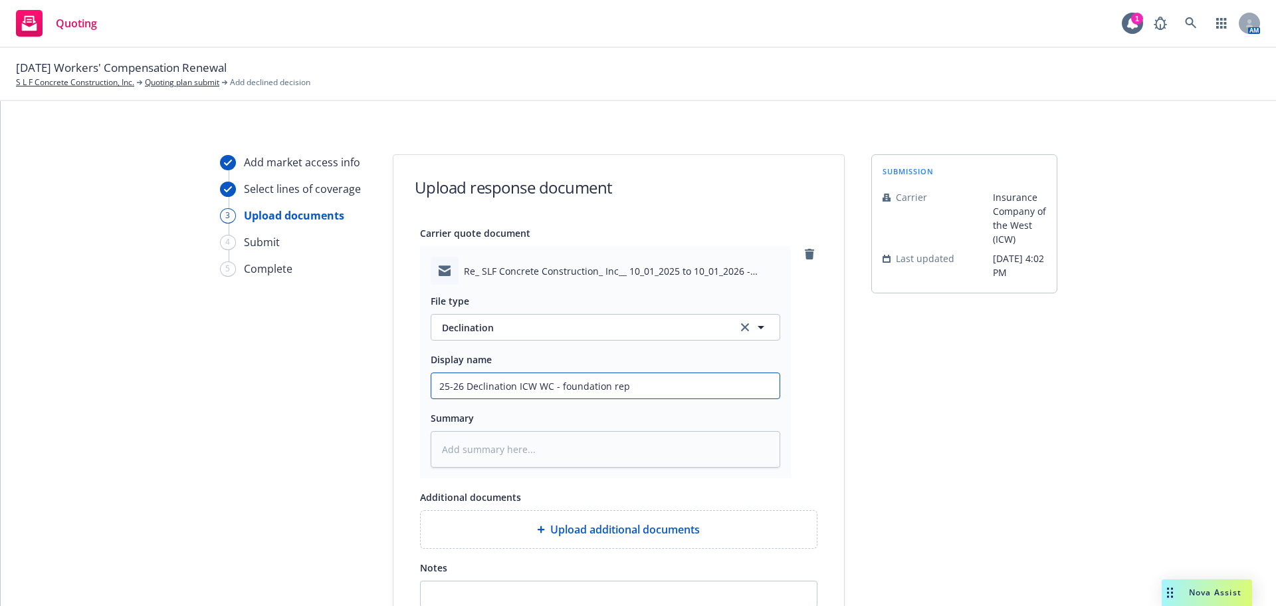
type textarea "x"
type input "25-26 Declination ICW WC - foundation repa"
type textarea "x"
type input "25-26 Declination ICW WC - foundation repai"
type textarea "x"
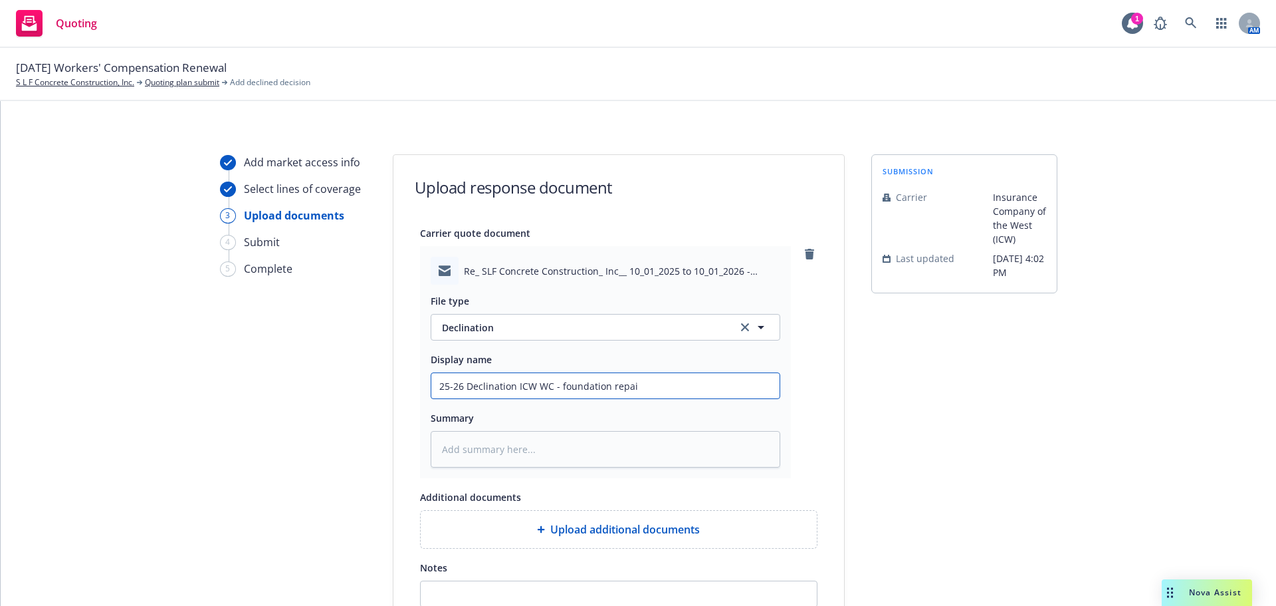
type input "25-26 Declination ICW WC - foundation repair"
type textarea "x"
type input "25-26 Declination ICW WC - foundation repair"
type textarea "x"
type input "25-26 Declination ICW WC - foundation repair w"
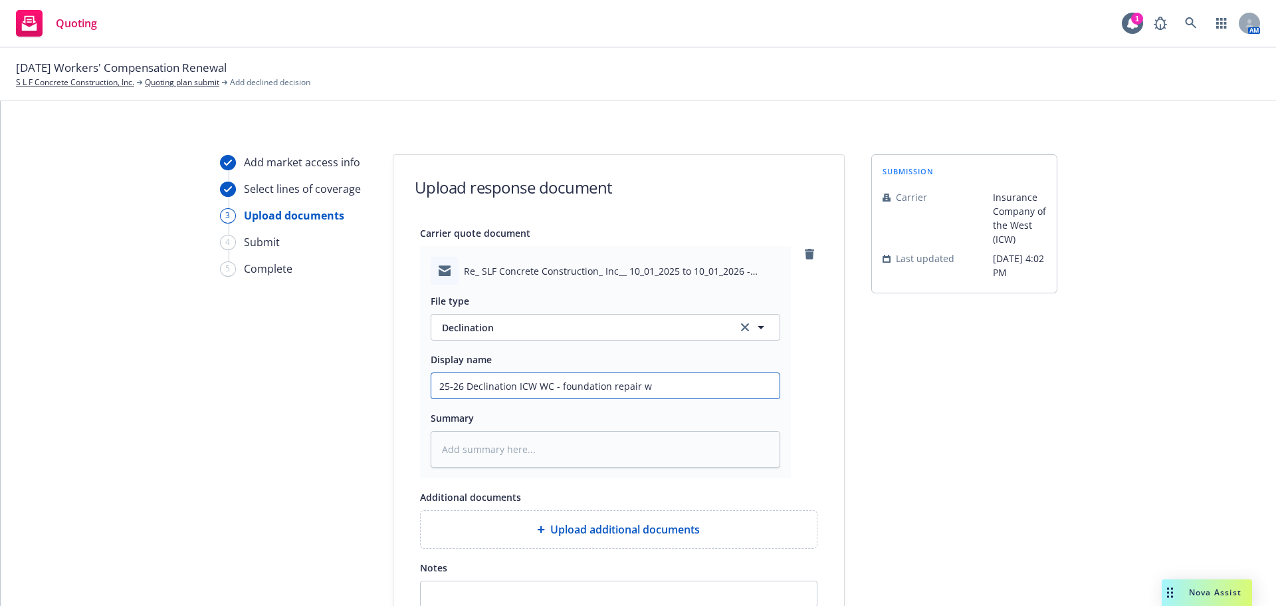
type textarea "x"
type input "25-26 Declination ICW WC - foundation repair wo"
type textarea "x"
type input "25-26 Declination ICW WC - foundation repair wor"
type textarea "x"
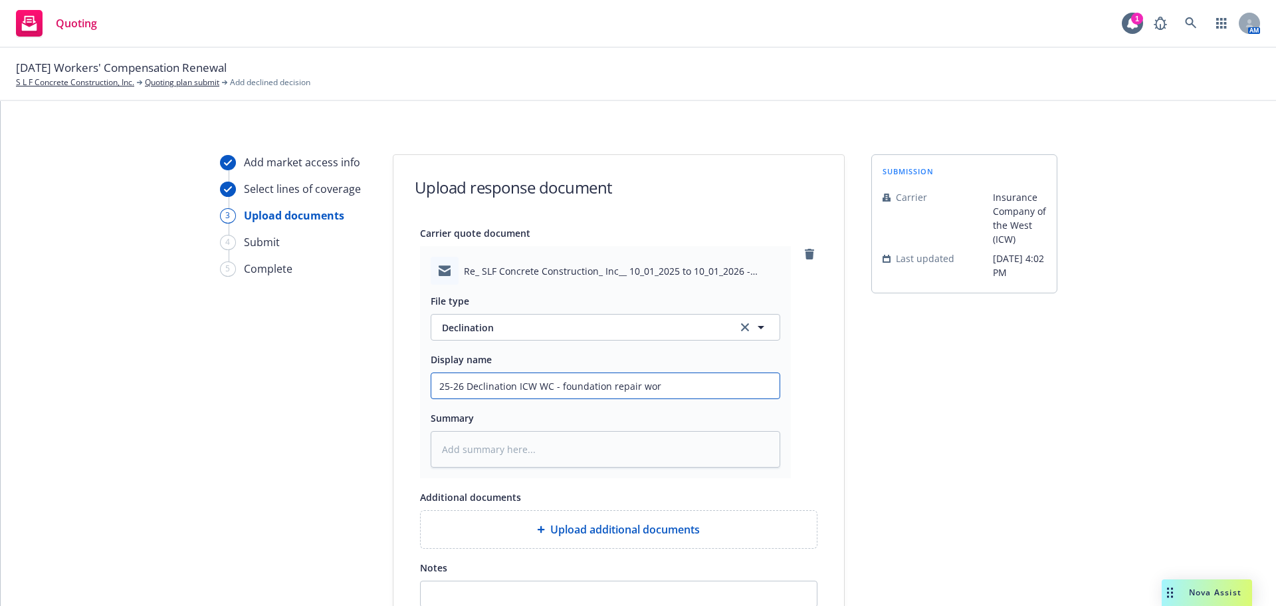
type input "25-26 Declination ICW WC - foundation repair work"
type textarea "x"
type input "25-26 Declination ICW WC - foundation repair work"
type textarea "x"
type input "25-26 Declination ICW WC - foundation repair work i"
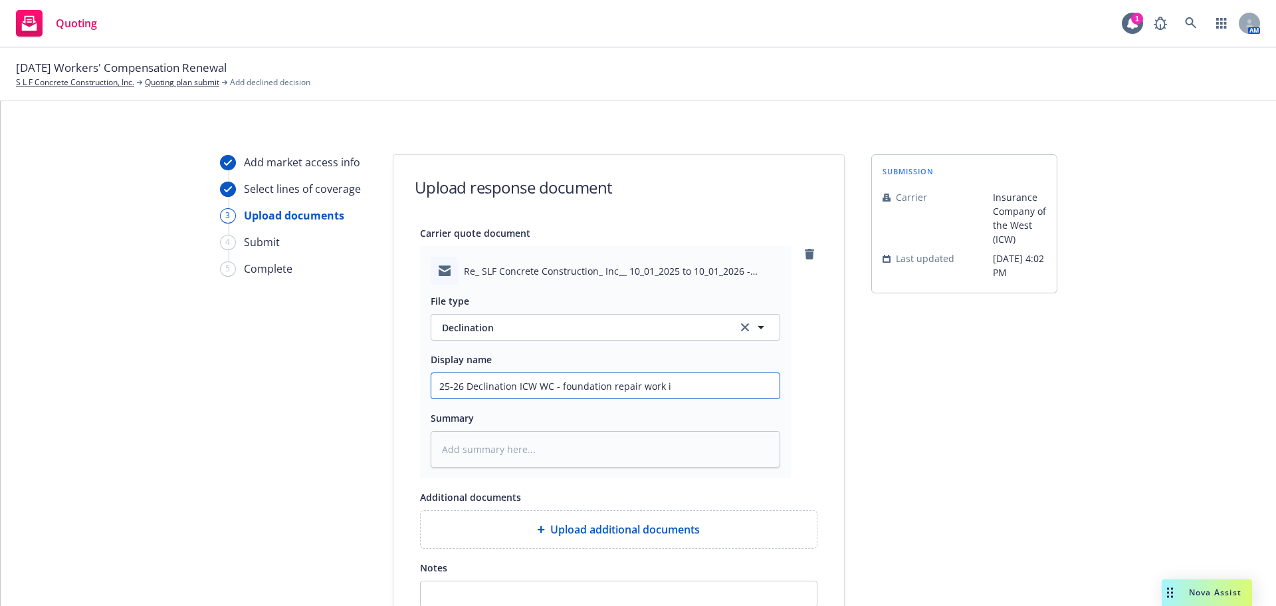
type textarea "x"
type input "25-26 Declination ICW WC - foundation repair work is"
type textarea "x"
type input "25-26 Declination ICW WC - foundation repair work is i"
type textarea "x"
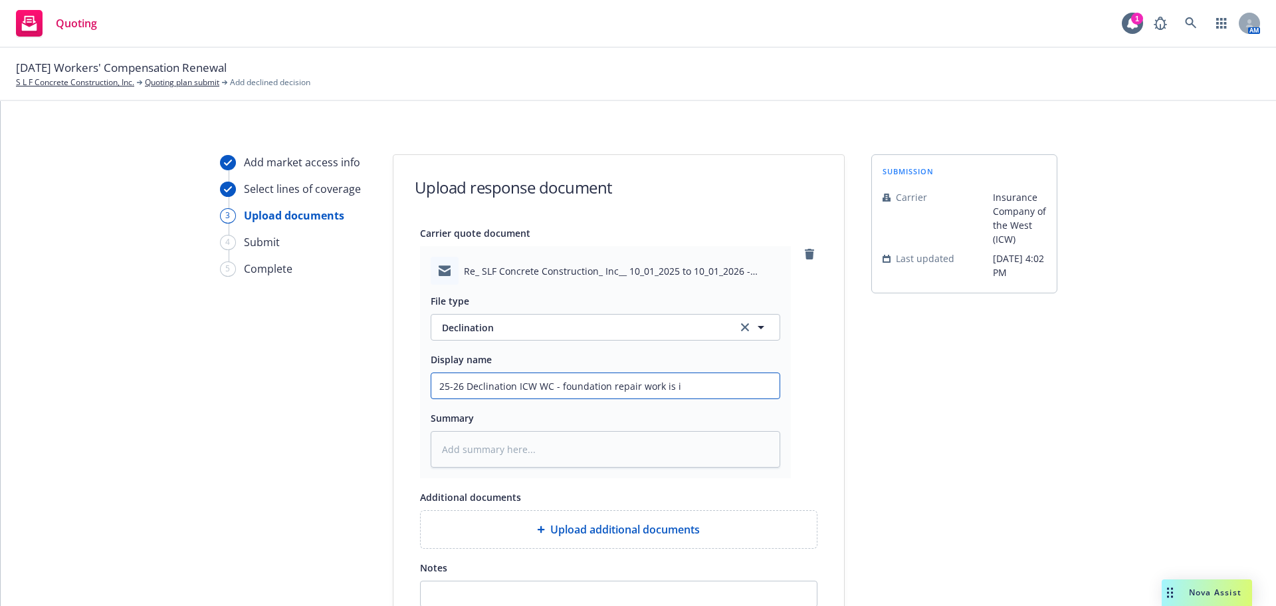
type input "25-26 Declination ICW WC - foundation repair work is in"
type textarea "x"
type input "25-26 Declination ICW WC - foundation repair work is ine"
type textarea "x"
type input "25-26 Declination ICW WC - foundation repair work is inel"
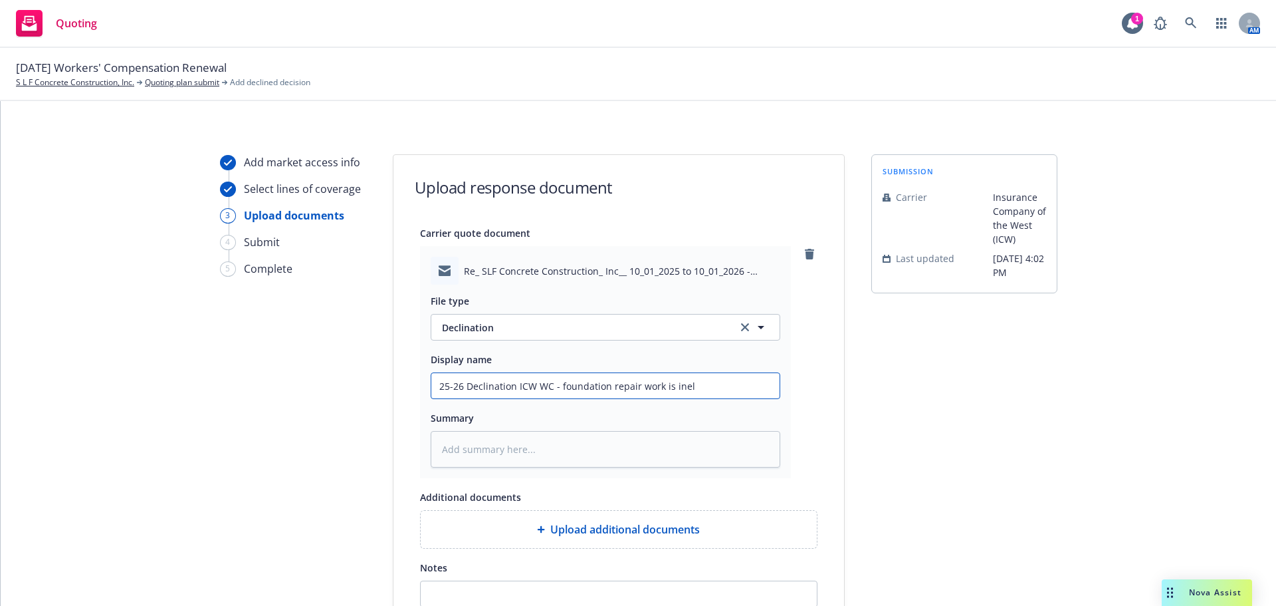
type textarea "x"
type input "25-26 Declination ICW WC - foundation repair work is inele"
type textarea "x"
type input "25-26 Declination ICW WC - foundation repair work is inelei"
type textarea "x"
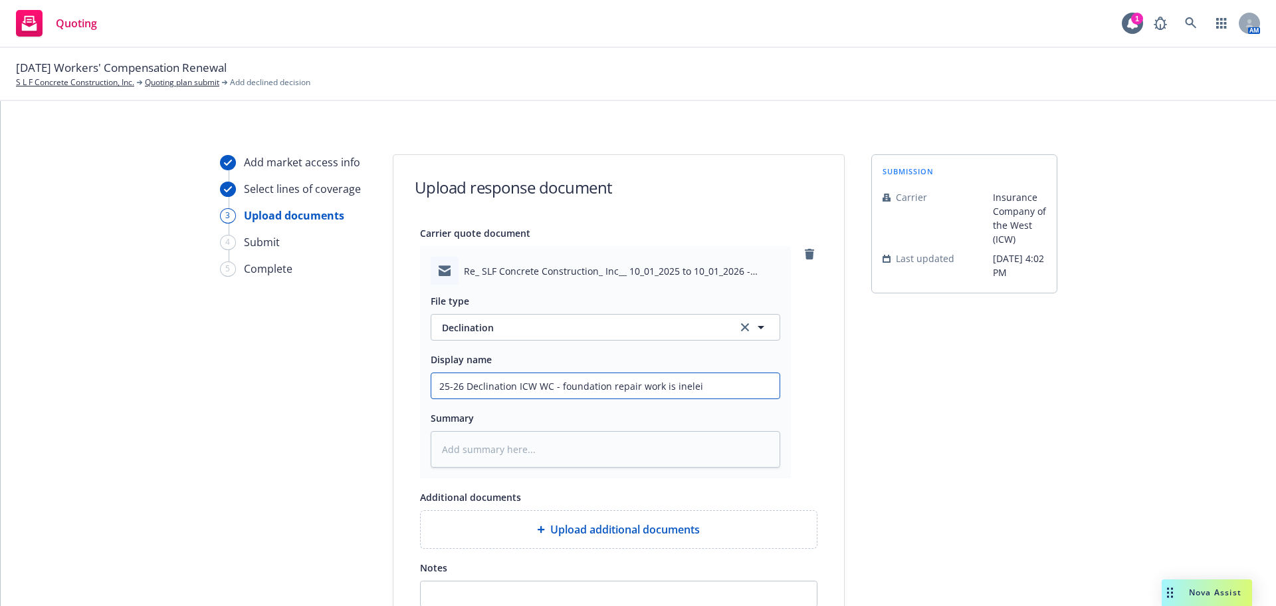
type input "25-26 Declination ICW WC - foundation repair work is ineleig"
type textarea "x"
type input "25-26 Declination ICW WC - foundation repair work is ineleigi"
type textarea "x"
type input "25-26 Declination ICW WC - foundation repair work is ineleigib"
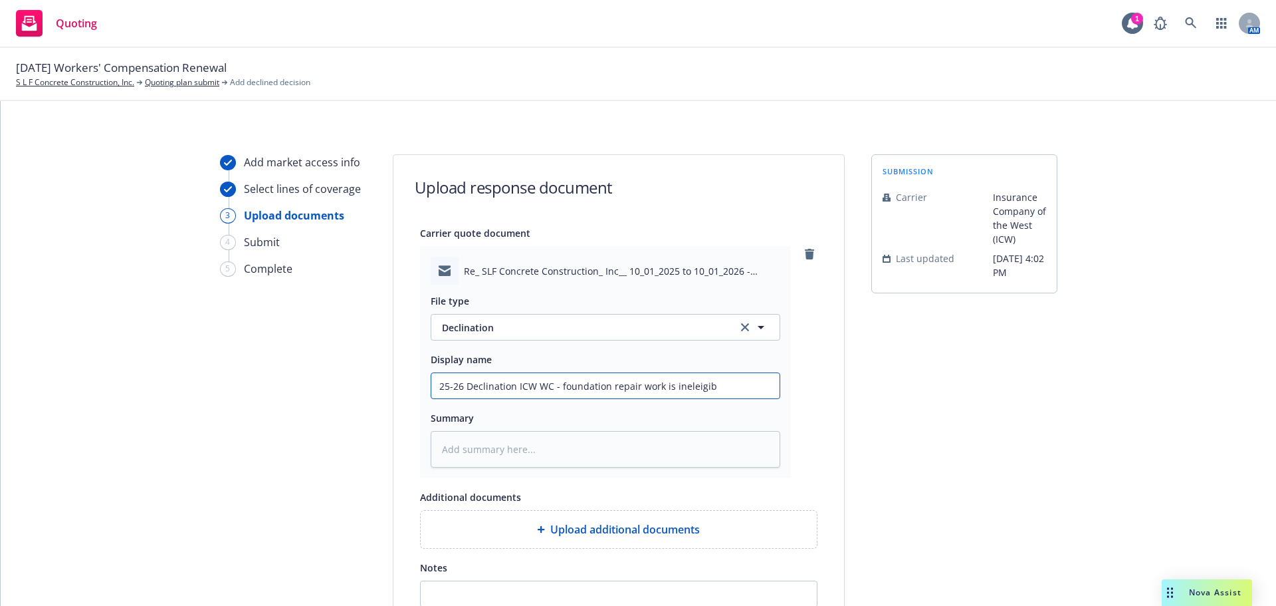
type textarea "x"
type input "25-26 Declination ICW WC - foundation repair work is ineleigi"
type textarea "x"
type input "25-26 Declination ICW WC - foundation repair work is ineleig"
type textarea "x"
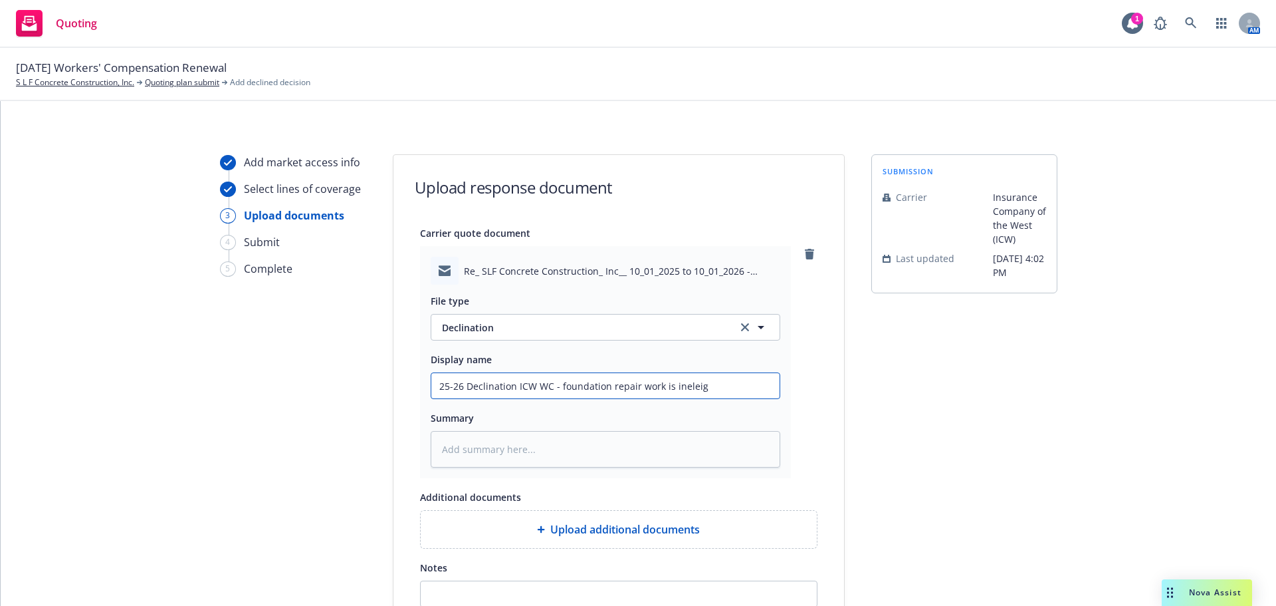
type input "25-26 Declination ICW WC - foundation repair work is inelei"
type textarea "x"
type input "25-26 Declination ICW WC - foundation repair work is inele"
type textarea "x"
type input "25-26 Declination ICW WC - foundation repair work is inel"
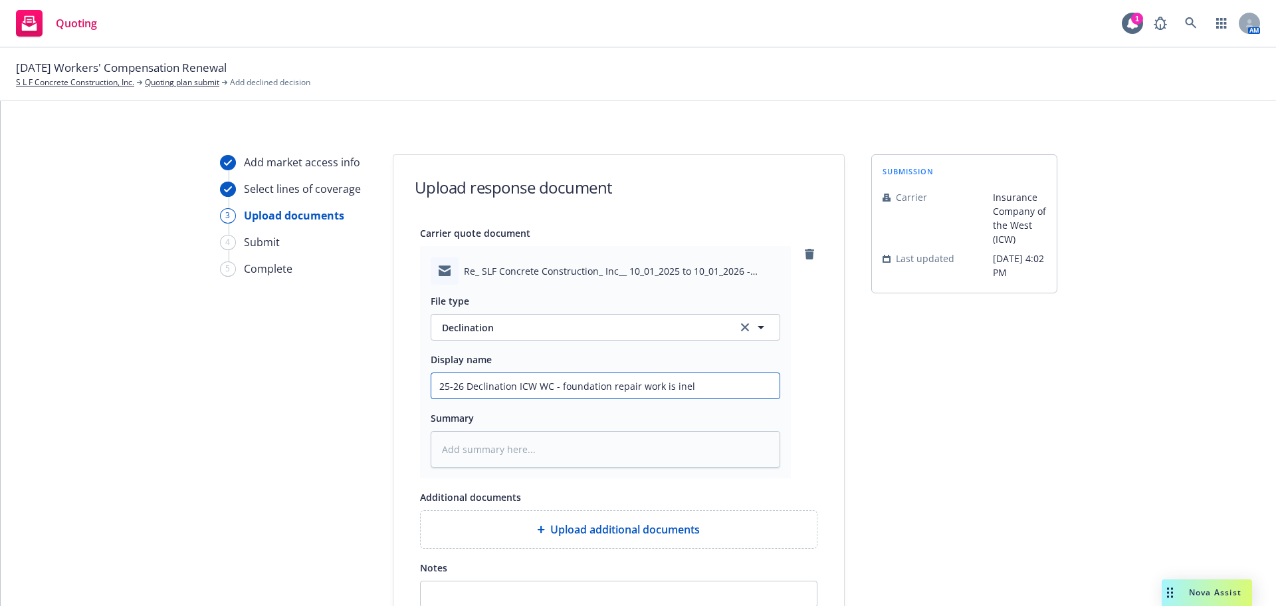
type textarea "x"
type input "25-26 Declination ICW WC - foundation repair work is inelg"
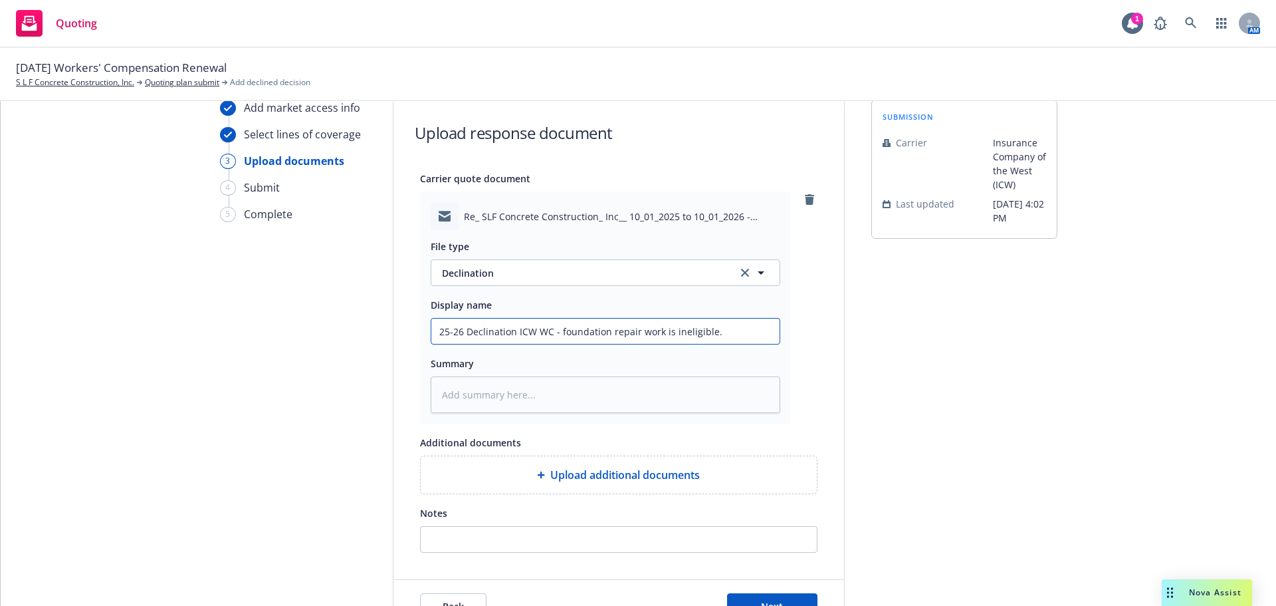
scroll to position [136, 0]
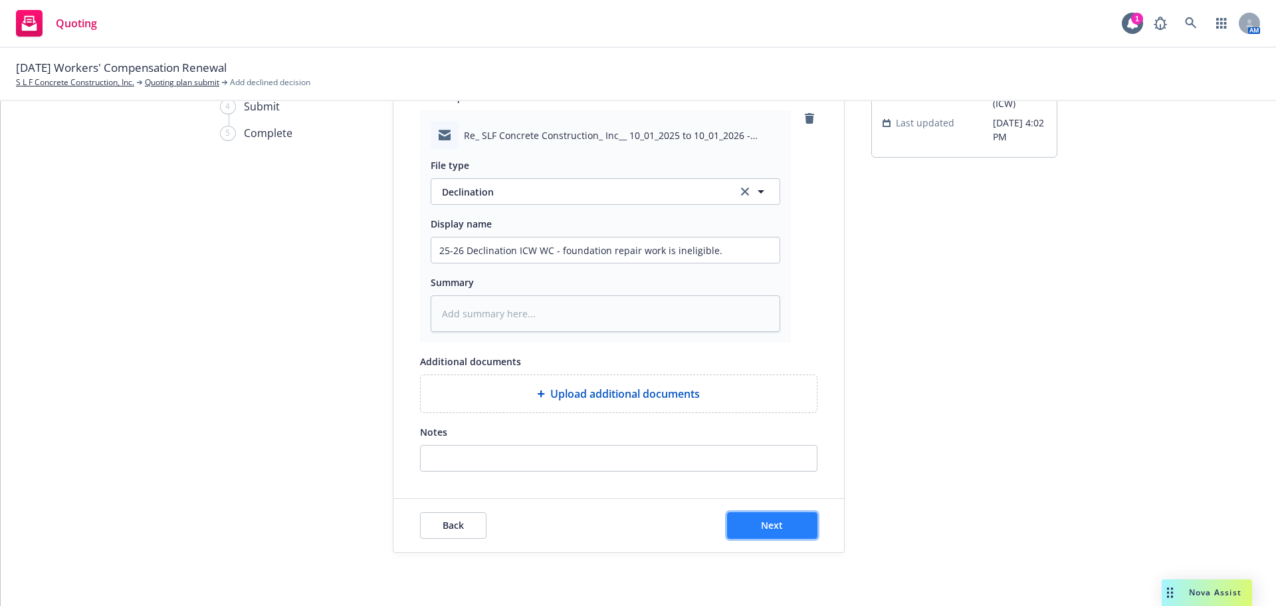
click at [773, 523] on span "Next" at bounding box center [772, 524] width 22 height 13
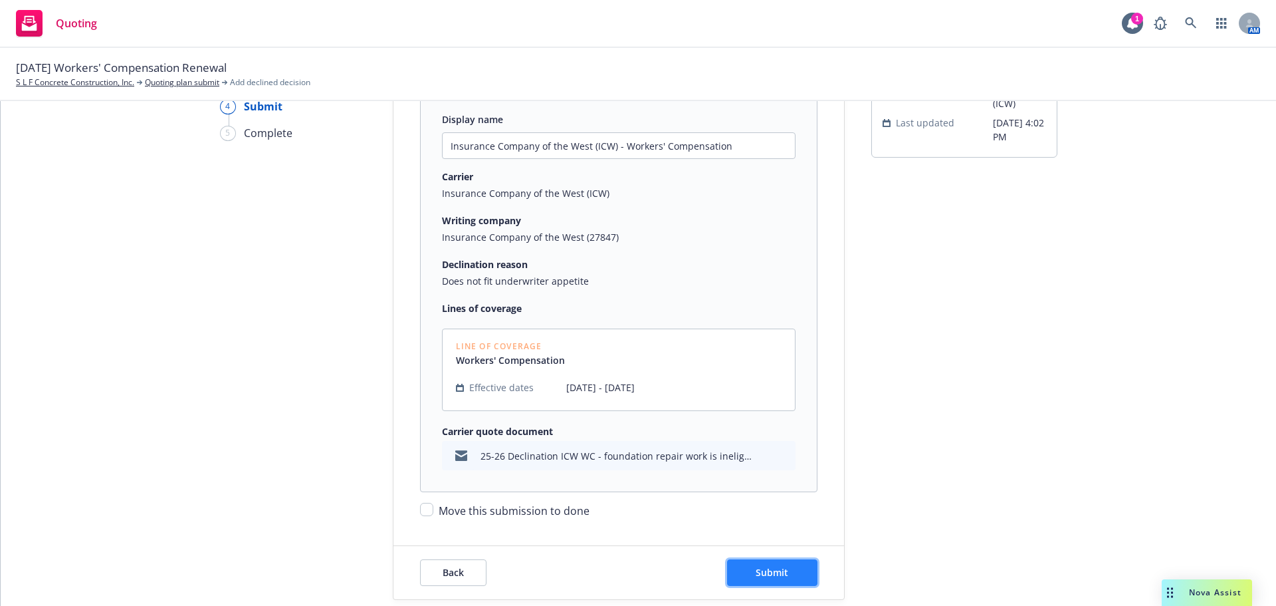
click at [773, 573] on span "Submit" at bounding box center [772, 572] width 33 height 13
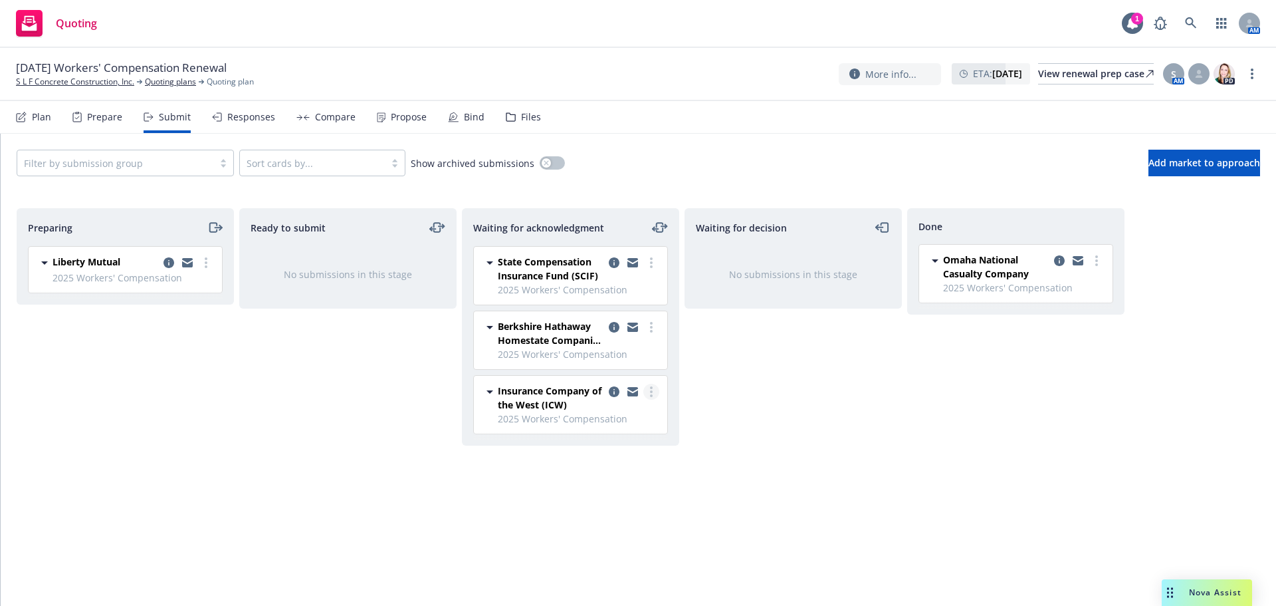
click at [649, 394] on link "more" at bounding box center [651, 392] width 16 height 16
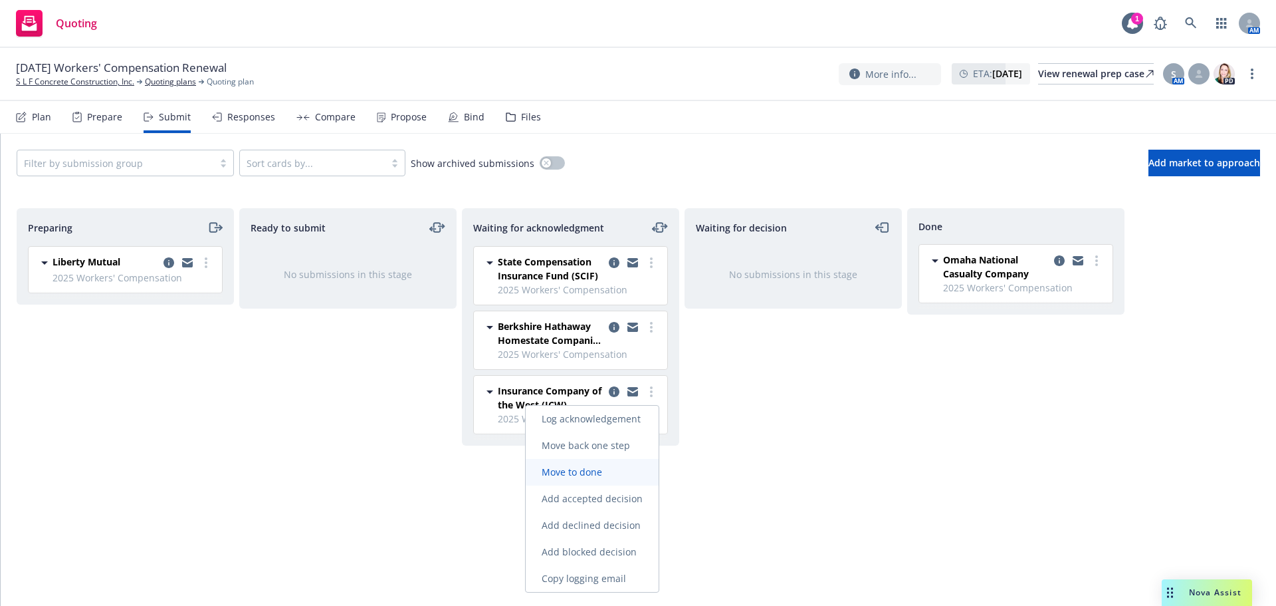
click at [603, 478] on link "Move to done" at bounding box center [592, 472] width 133 height 27
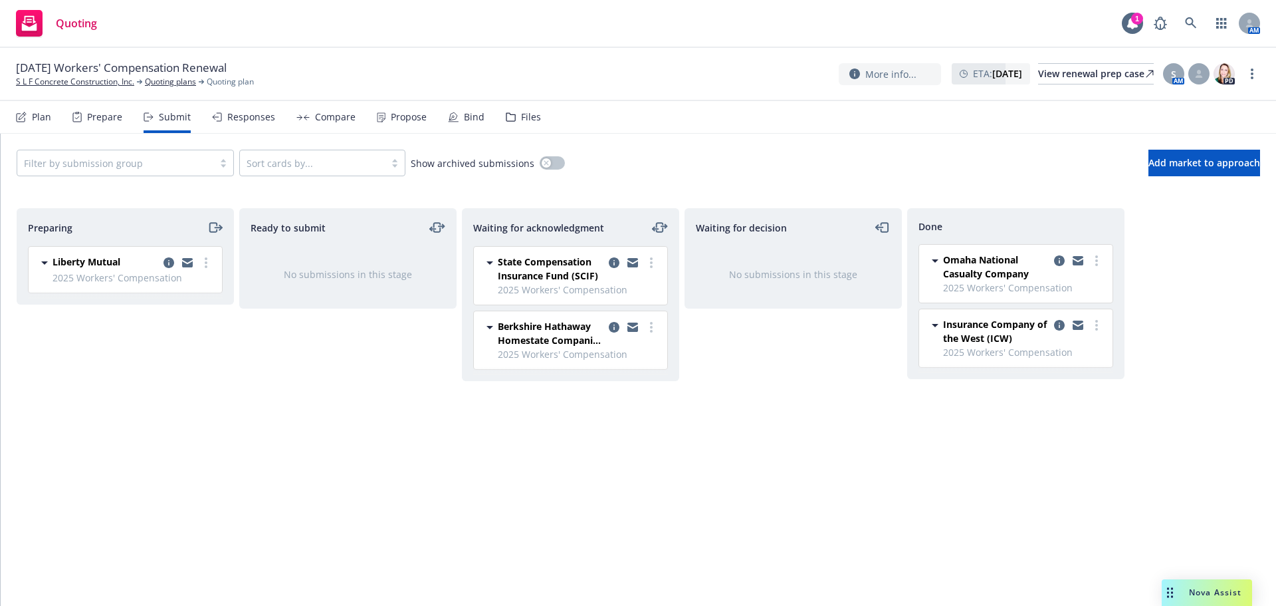
click at [1024, 268] on span "Omaha National Casualty Company" at bounding box center [996, 267] width 106 height 28
click at [1100, 261] on link "more" at bounding box center [1097, 261] width 16 height 16
click at [1043, 323] on link "Add accepted decision" at bounding box center [1037, 314] width 133 height 27
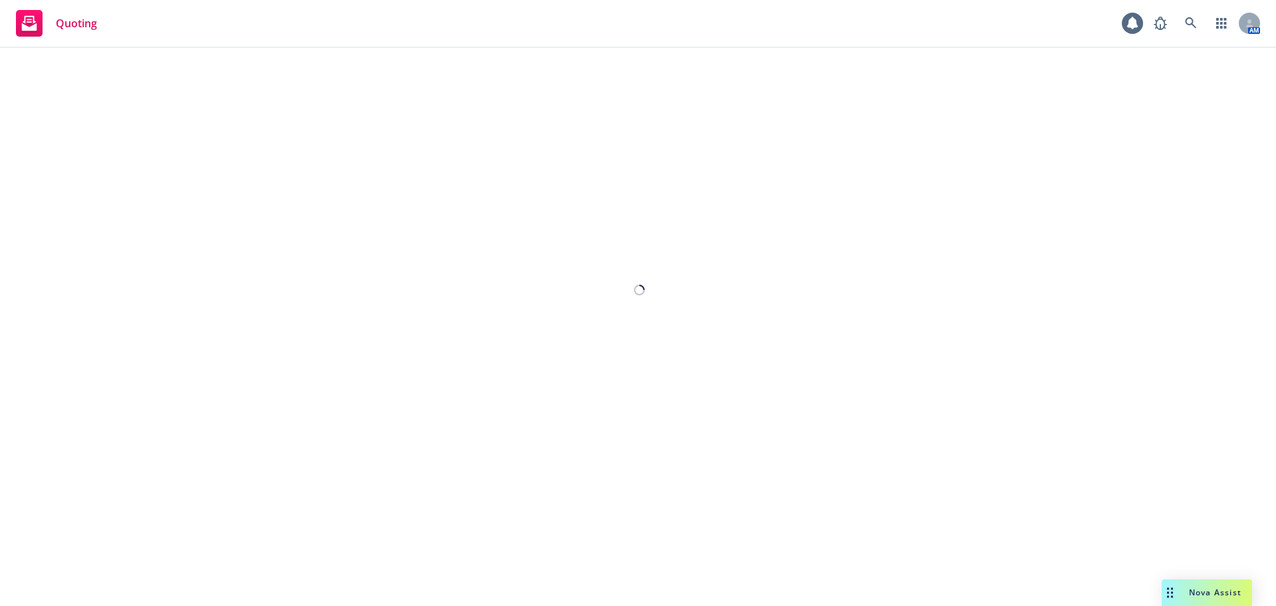
select select "12"
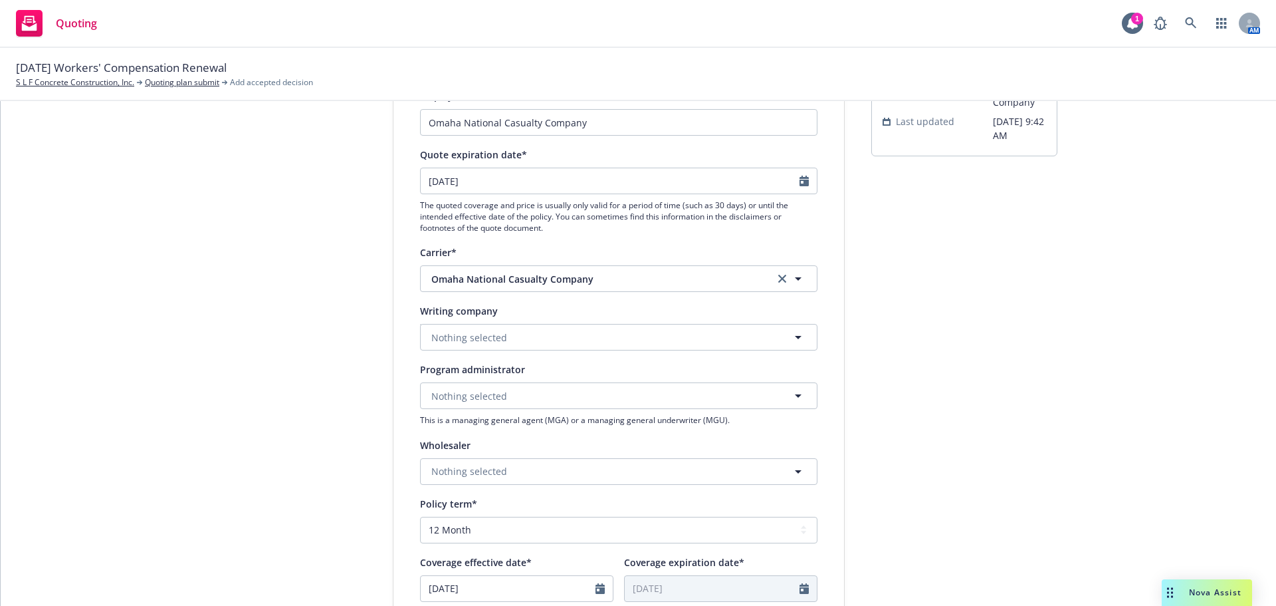
scroll to position [199, 0]
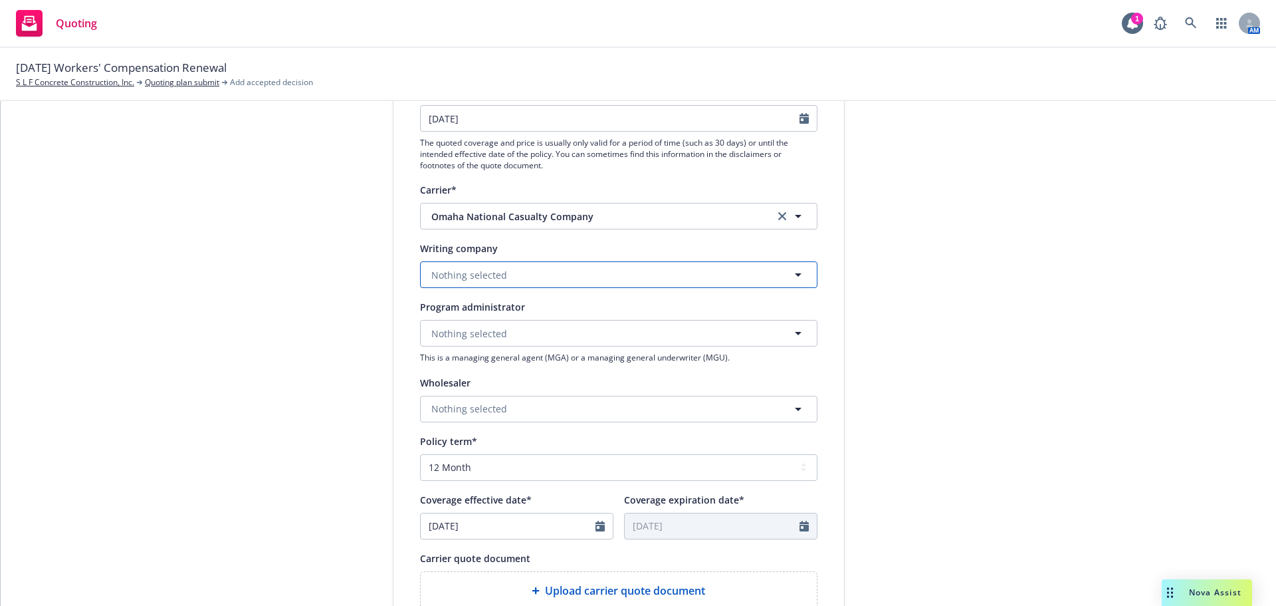
click at [514, 277] on button "Nothing selected" at bounding box center [619, 274] width 398 height 27
click at [511, 315] on strong "Omaha National Casualty Company" at bounding box center [516, 312] width 162 height 13
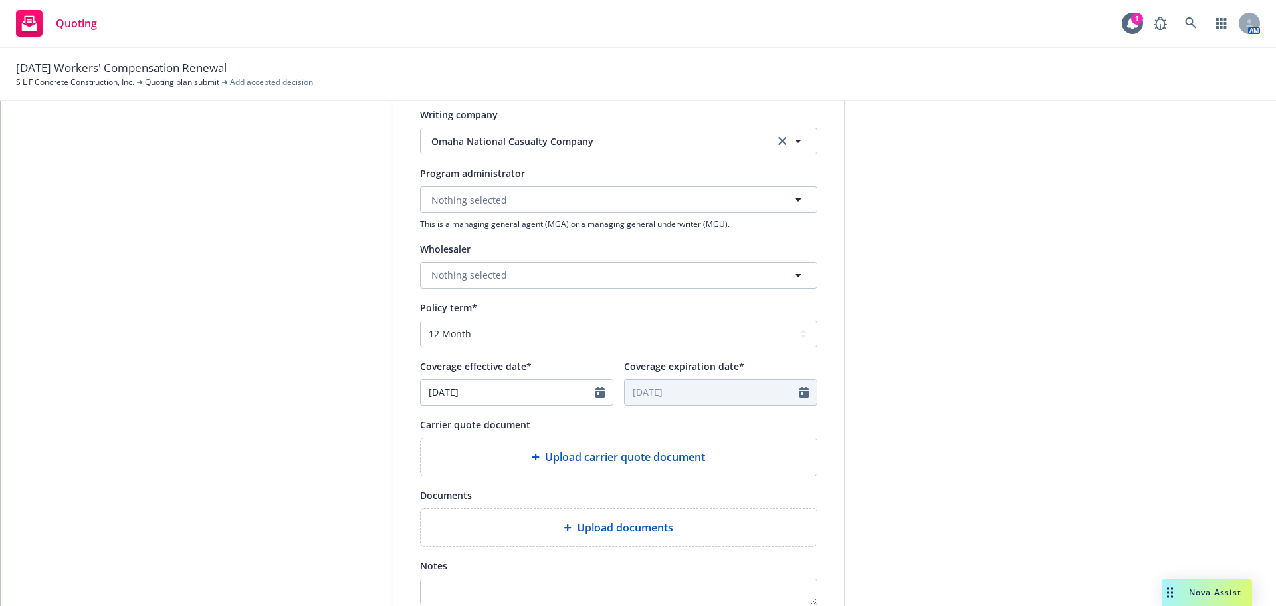
scroll to position [399, 0]
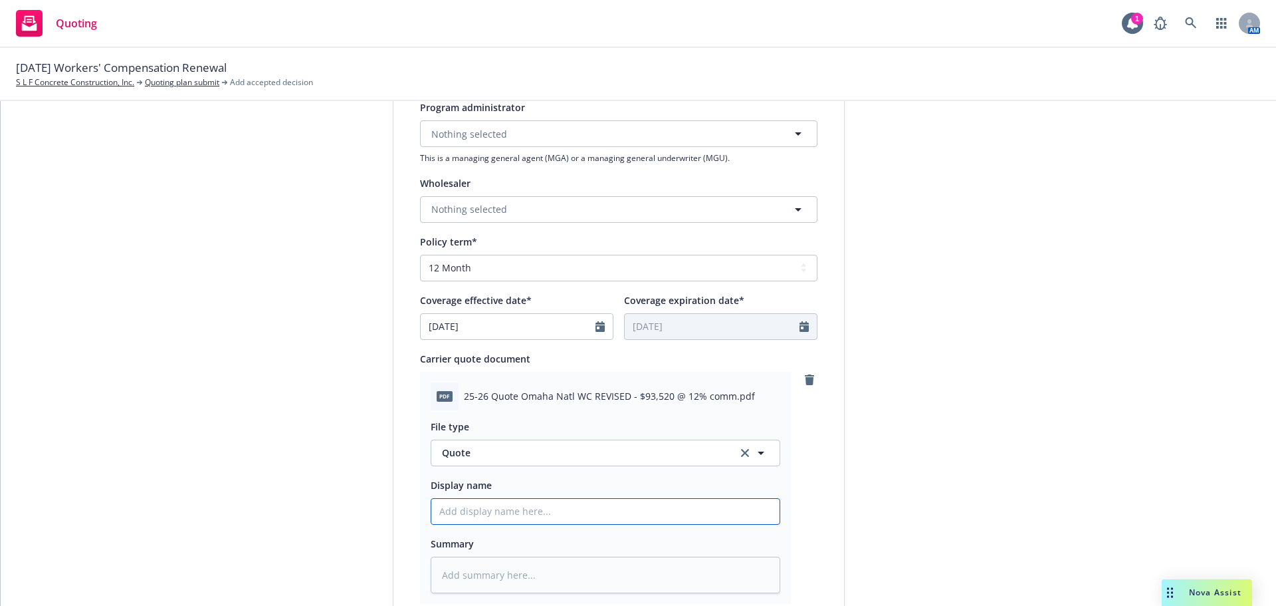
click at [561, 515] on input "Display name" at bounding box center [605, 511] width 348 height 25
type textarea "x"
type input "2"
type textarea "x"
type input "25"
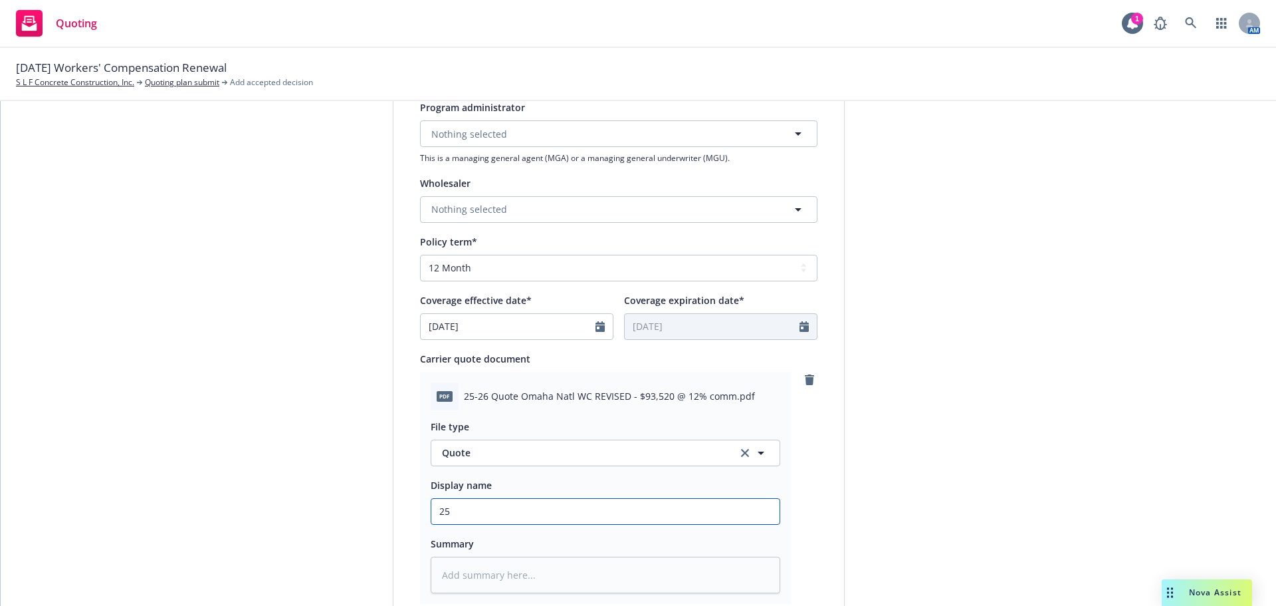
type textarea "x"
type input "25-2"
type textarea "x"
type input "25-26"
type textarea "x"
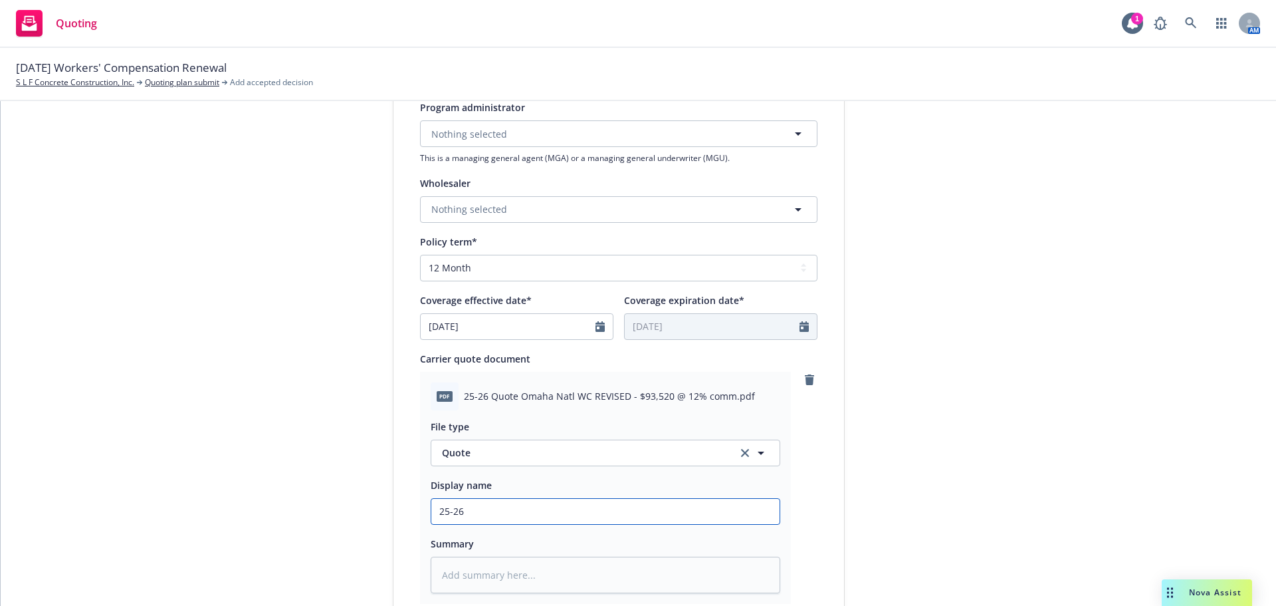
type input "25-26"
type textarea "x"
type input "25-26 Q"
type textarea "x"
type input "25-26 Qu"
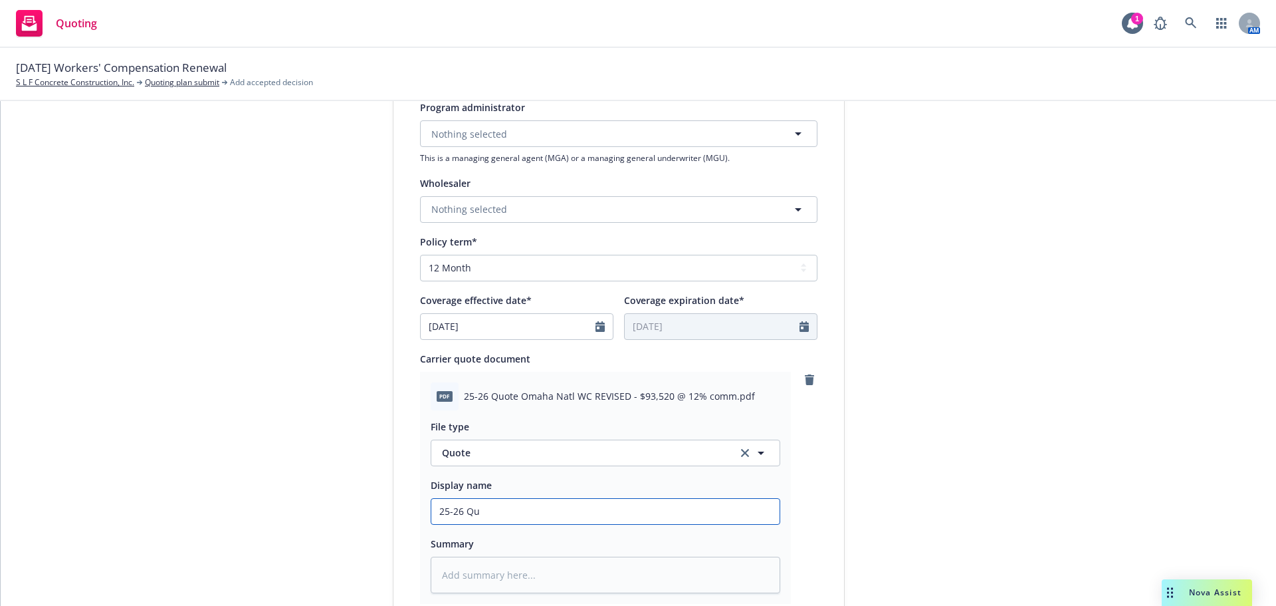
type textarea "x"
type input "25-26 Quo"
type textarea "x"
type input "25-26 Quot"
type textarea "x"
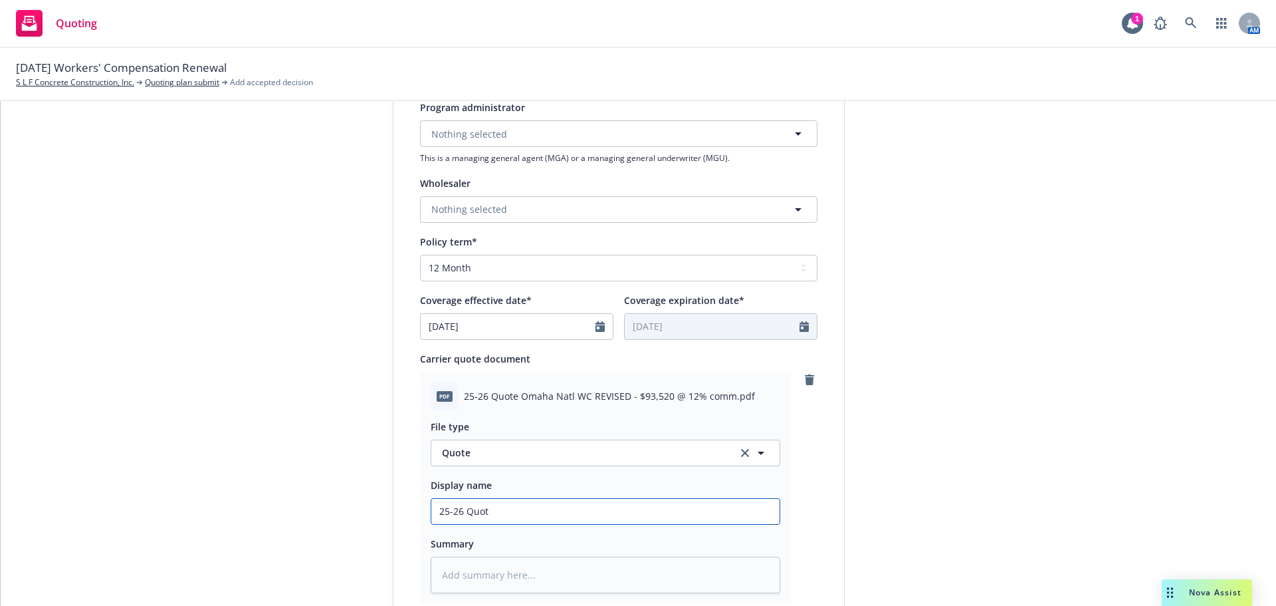
type input "25-26 Quote"
type textarea "x"
type input "25-26 Quote I"
type textarea "x"
type input "25-26 Quote IO"
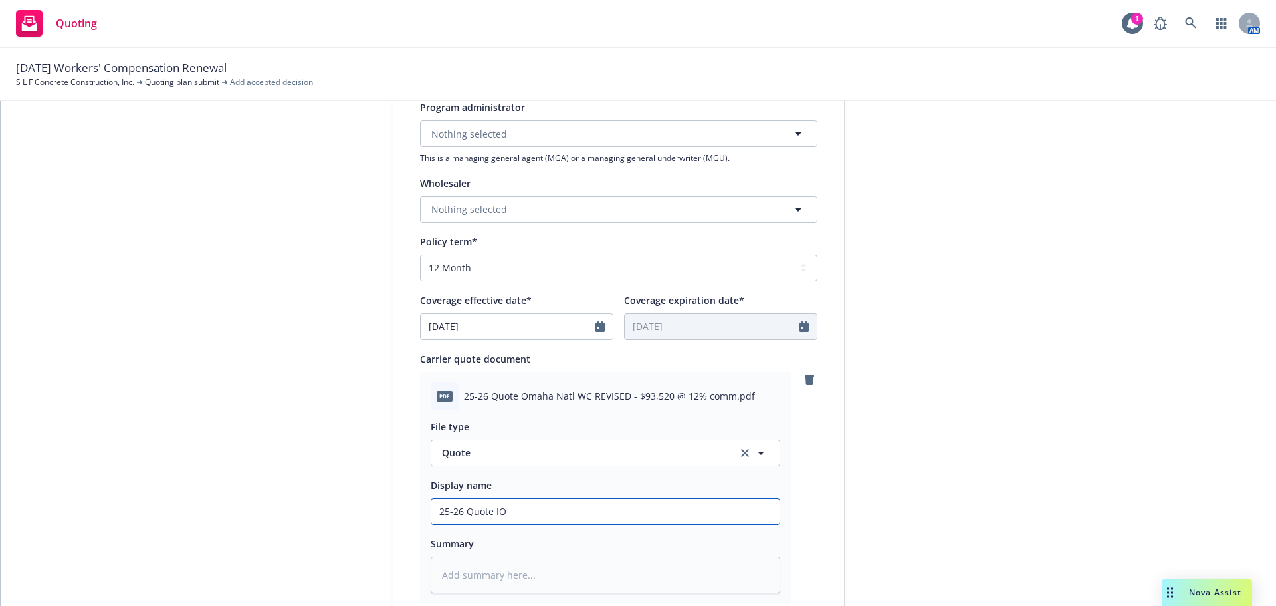
type textarea "x"
type input "25-26 Quote I"
type textarea "x"
type input "25-26 Quote"
type textarea "x"
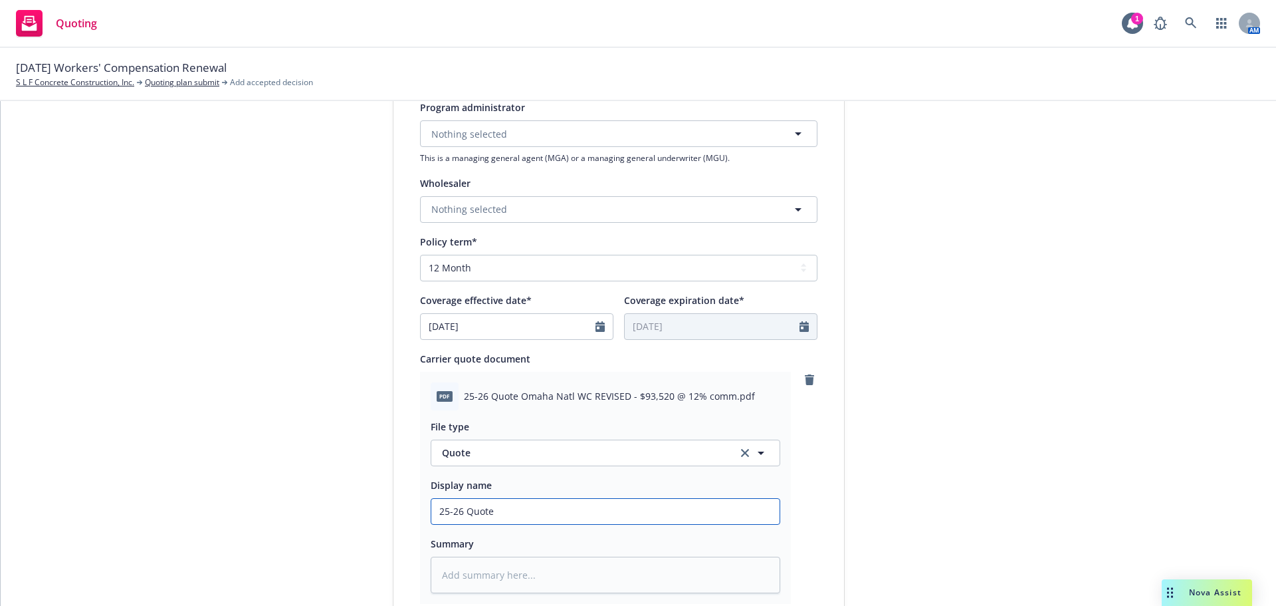
type input "25-26 Quote O"
type textarea "x"
type input "25-26 Quote Om"
type textarea "x"
type input "25-26 Quote Oma"
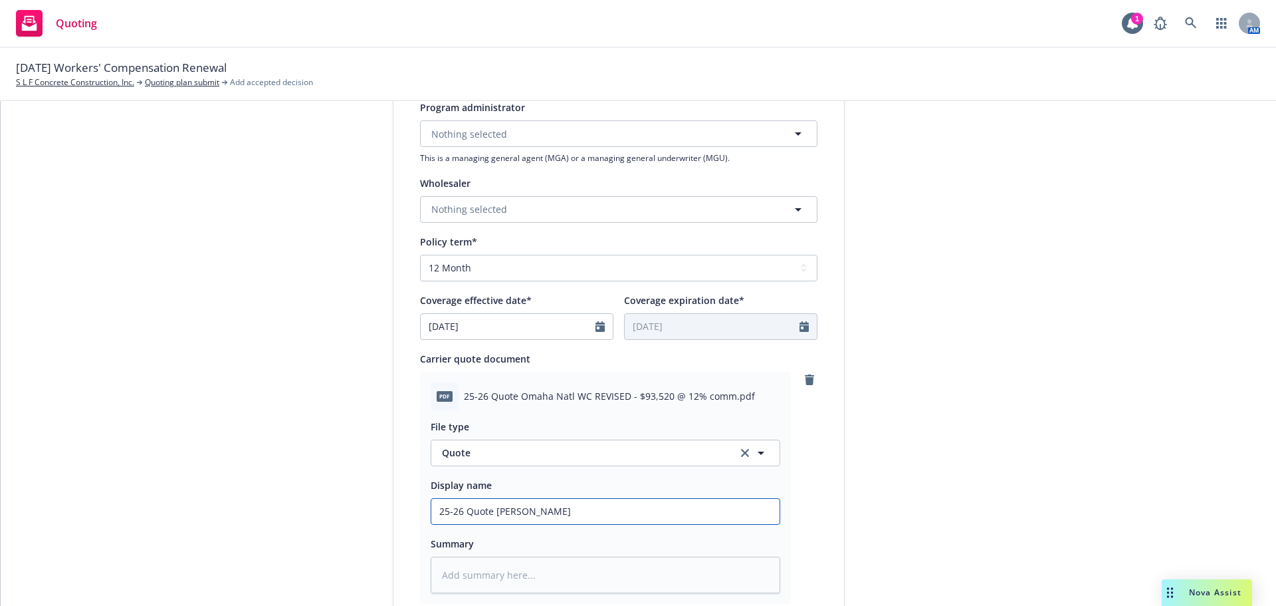
type textarea "x"
type input "25-26 Quote Omah"
type textarea "x"
type input "25-26 Quote Omaha"
type textarea "x"
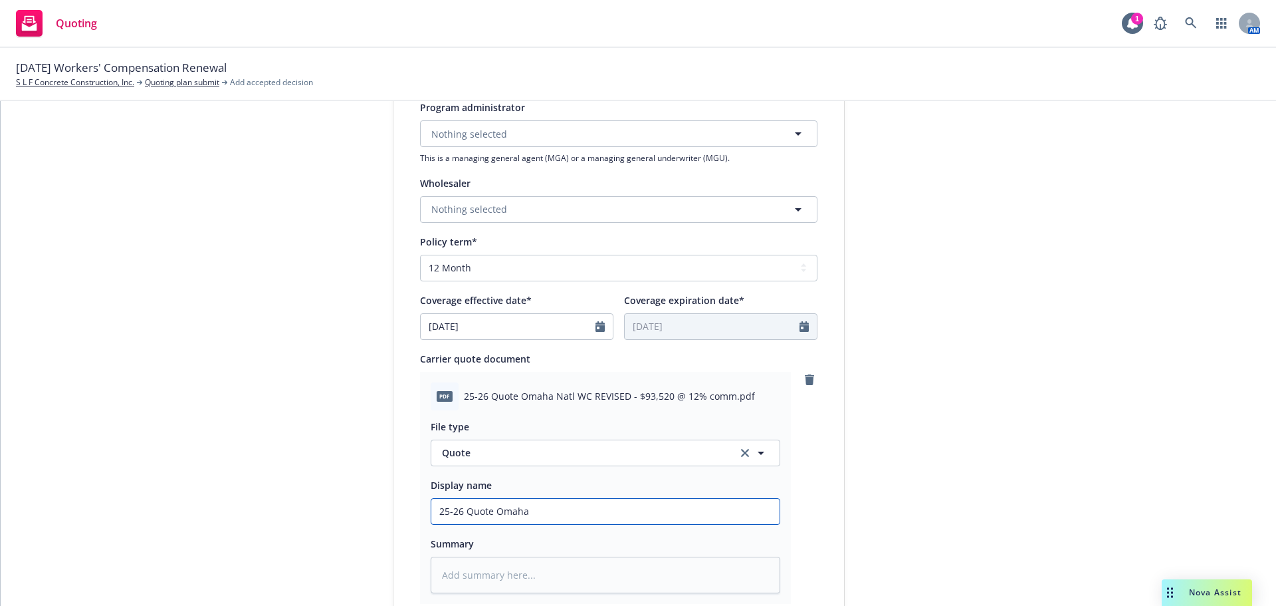
type input "25-26 Quote Omaha"
type textarea "x"
type input "25-26 Quote Omaha N"
type textarea "x"
type input "25-26 Quote Omaha Na"
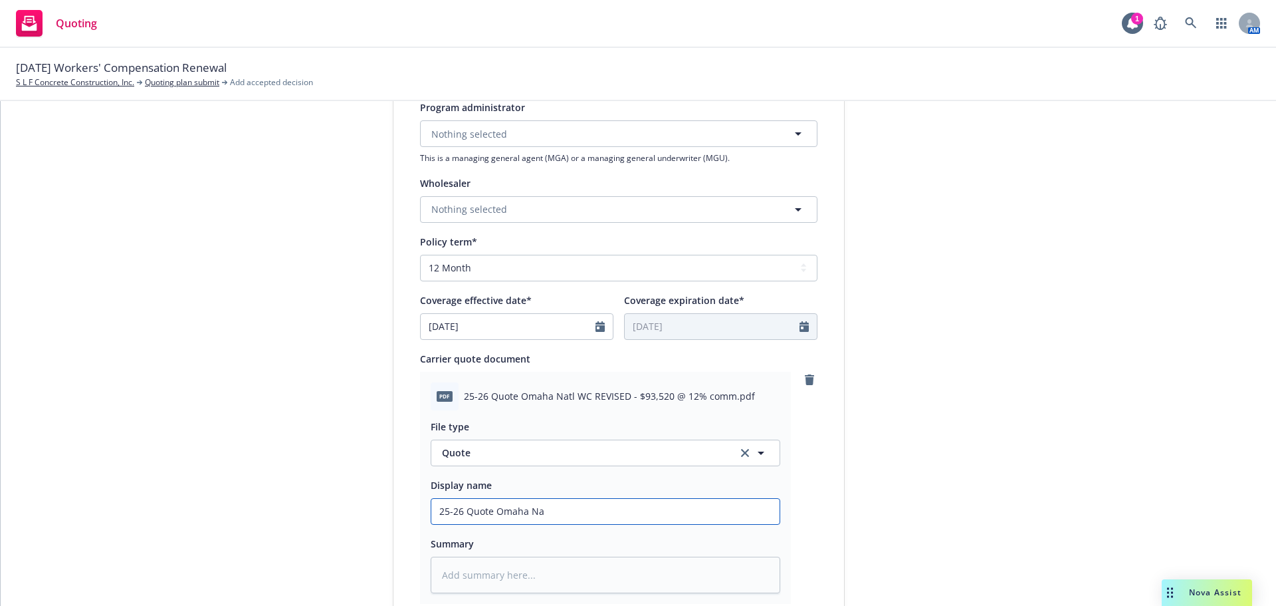
type textarea "x"
type input "25-26 Quote Omaha Nat"
type textarea "x"
type input "25-26 Quote Omaha Nati"
type textarea "x"
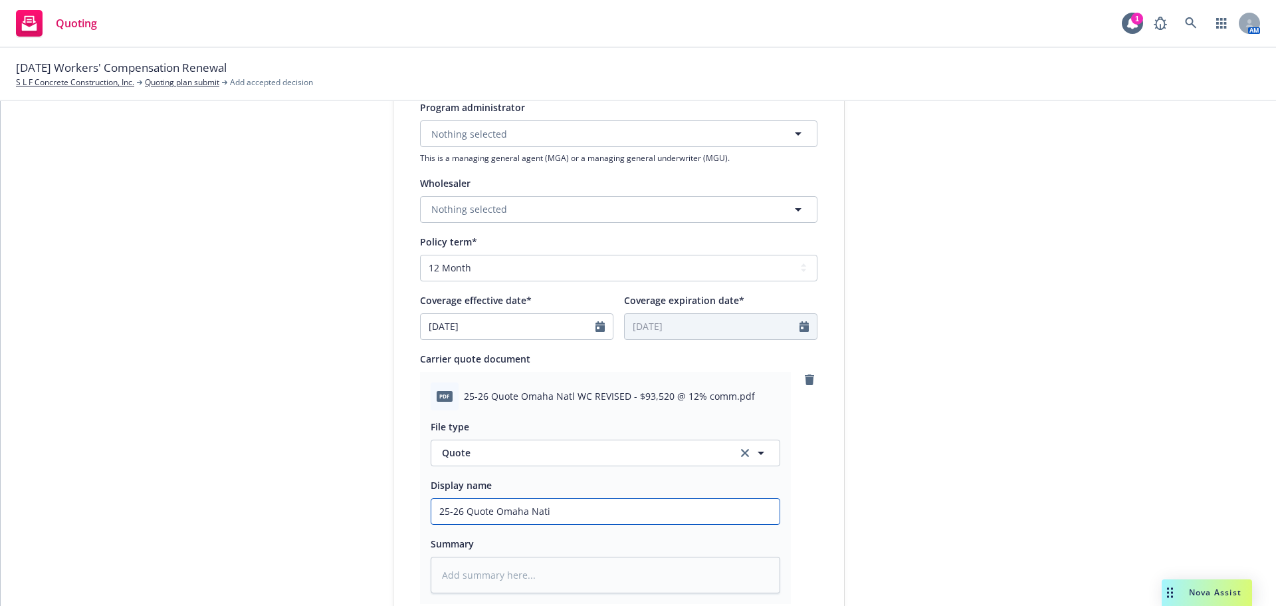
type input "25-26 Quote Omaha Natio"
type textarea "x"
type input "25-26 Quote Omaha Nati"
type textarea "x"
type input "25-26 Quote Omaha Nat"
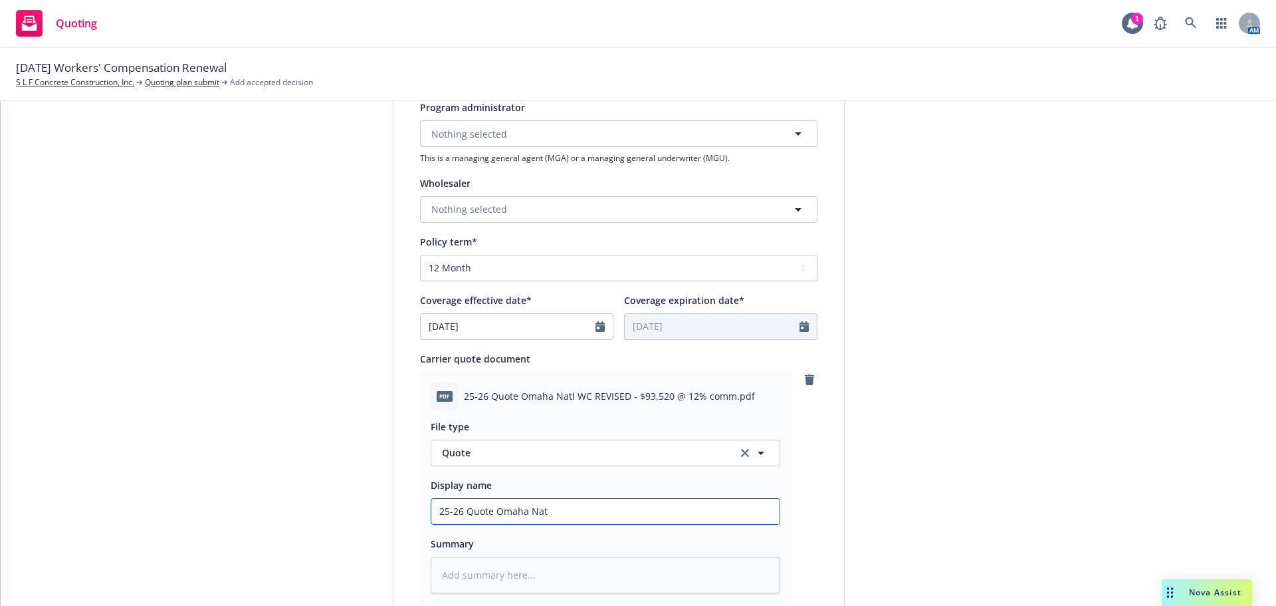
type textarea "x"
type input "25-26 Quote Omaha Natl"
type textarea "x"
type input "25-26 Quote Omaha Natl"
type textarea "x"
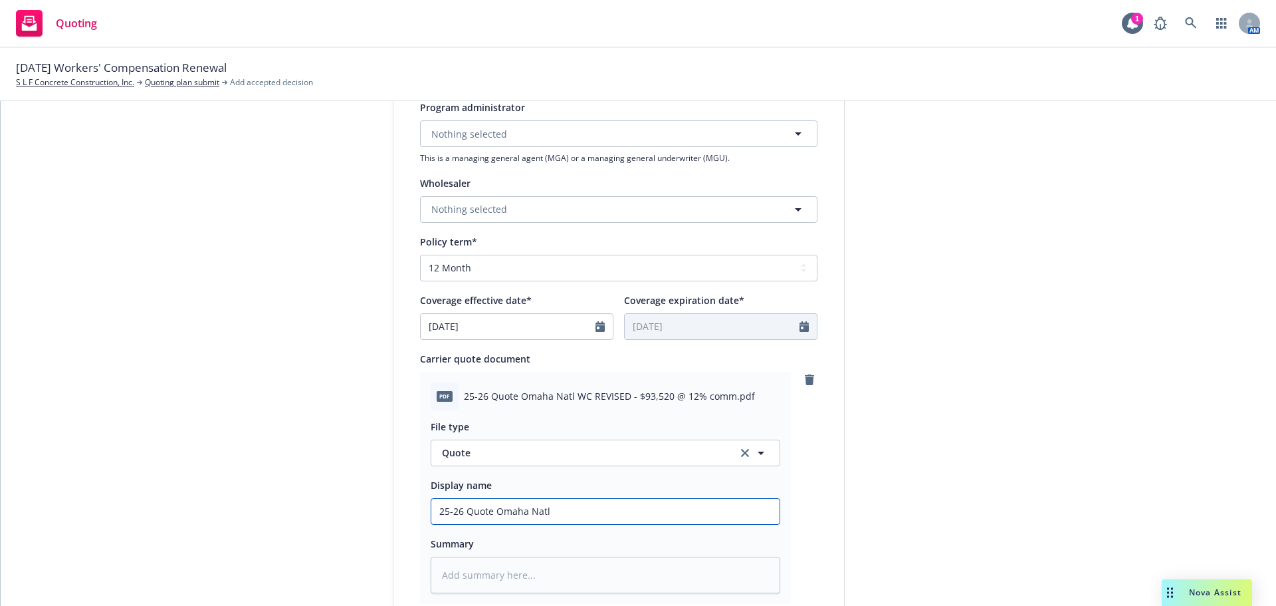
type input "25-26 Quote Omaha Natl W"
type textarea "x"
type input "25-26 Quote Omaha Natl WC"
type textarea "x"
type input "25-26 Quote Omaha Natl WC"
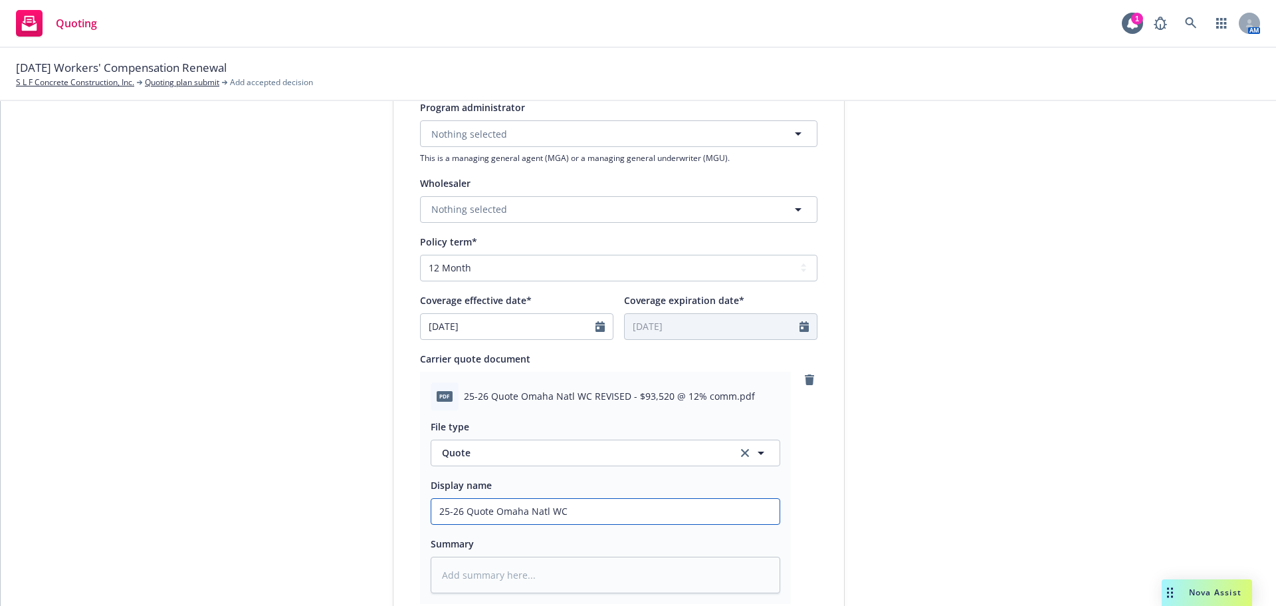
type textarea "x"
type input "25-26 Quote Omaha Natl WC R"
type textarea "x"
type input "25-26 Quote Omaha Natl WC RE"
type textarea "x"
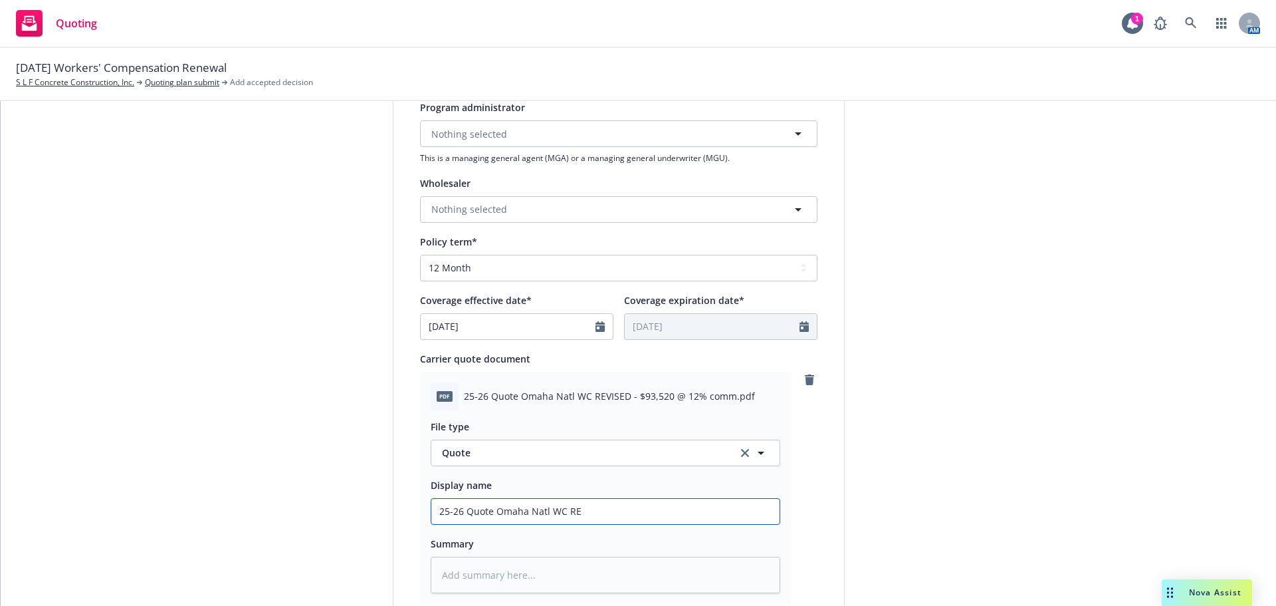
type input "25-26 Quote Omaha Natl WC REV"
type textarea "x"
type input "25-26 Quote Omaha Natl WC REVI"
type textarea "x"
type input "25-26 Quote Omaha Natl WC REVIS"
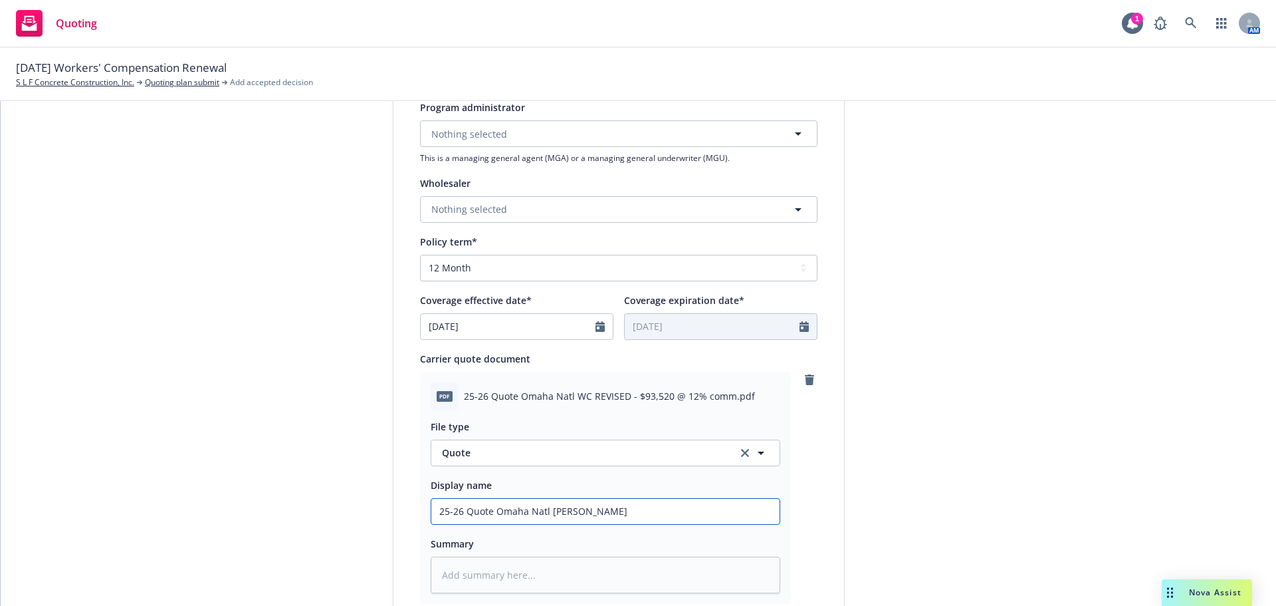
type textarea "x"
type input "25-26 Quote Omaha Natl WC REVISE"
type textarea "x"
type input "25-26 Quote Omaha Natl WC REVISED"
type textarea "x"
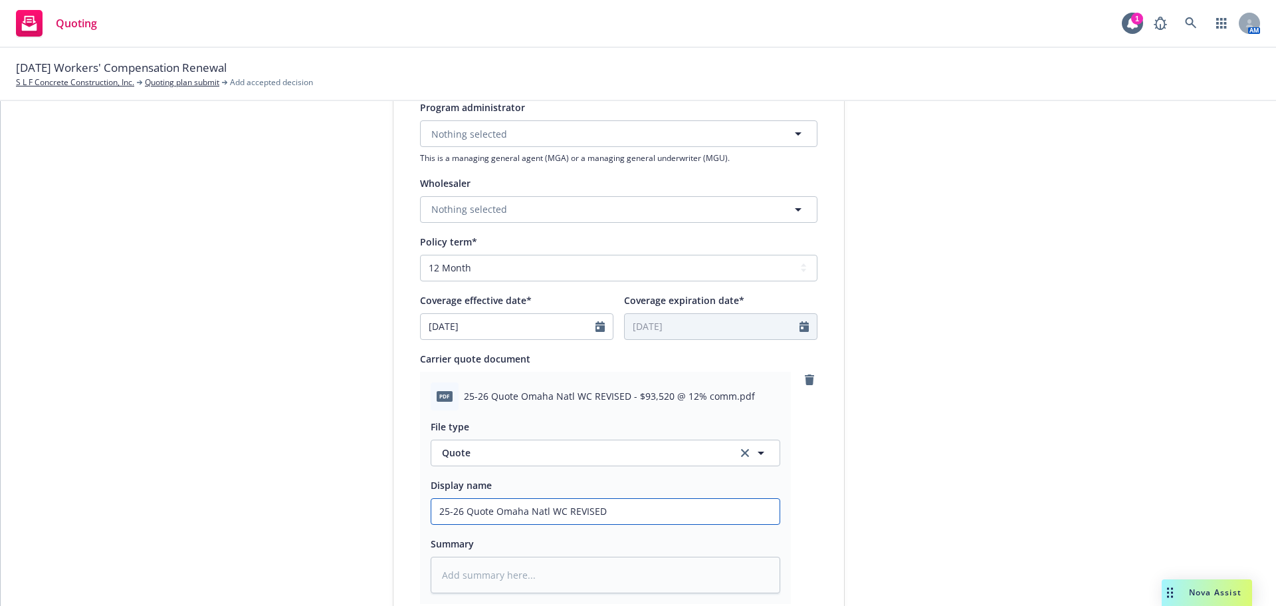
type input "25-26 Quote Omaha Natl WC REVISED"
type textarea "x"
type input "25-26 Quote Omaha Natl WC REVISED -"
type textarea "x"
type input "25-26 Quote Omaha Natl WC REVISED -"
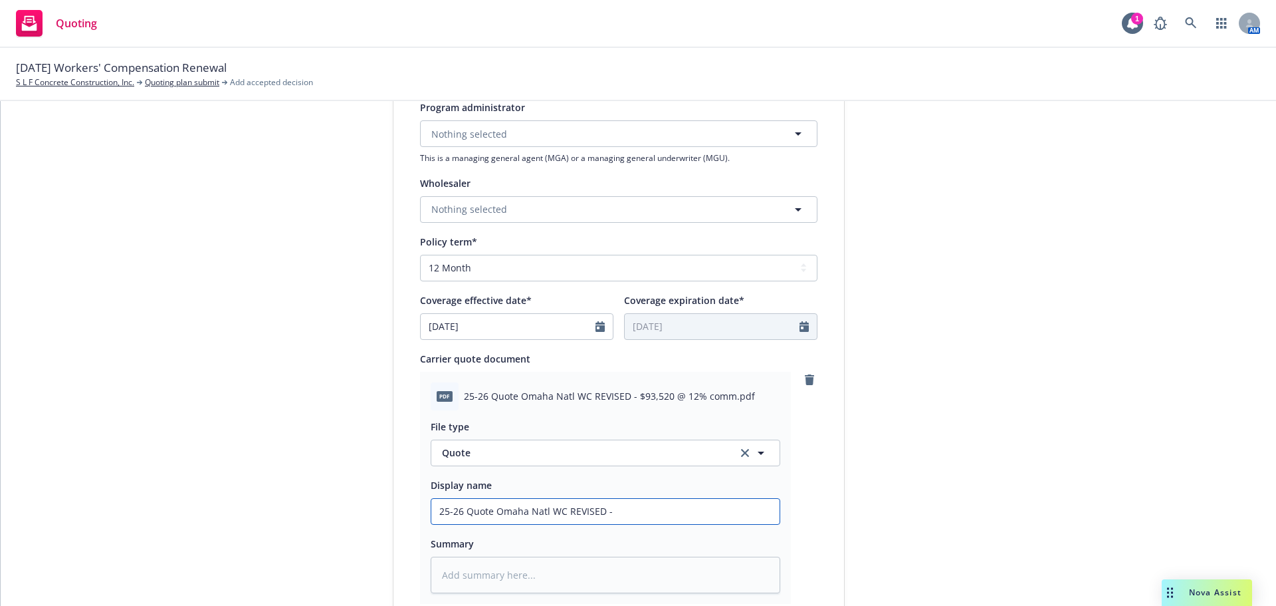
type textarea "x"
type input "25-26 Quote Omaha Natl WC REVISED - $"
type textarea "x"
type input "25-26 Quote Omaha Natl WC REVISED - $9"
type textarea "x"
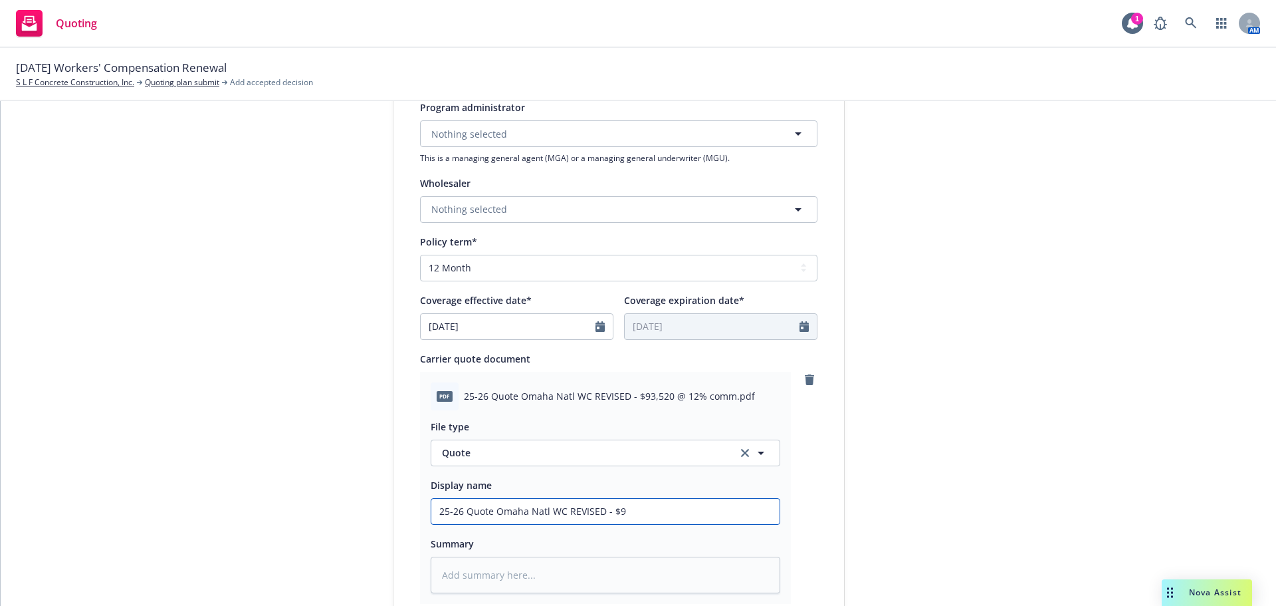
type input "25-26 Quote Omaha Natl WC REVISED - $93"
type textarea "x"
type input "25-26 Quote Omaha Natl WC REVISED - $93,"
type textarea "x"
type input "25-26 Quote Omaha Natl WC REVISED - $93,5"
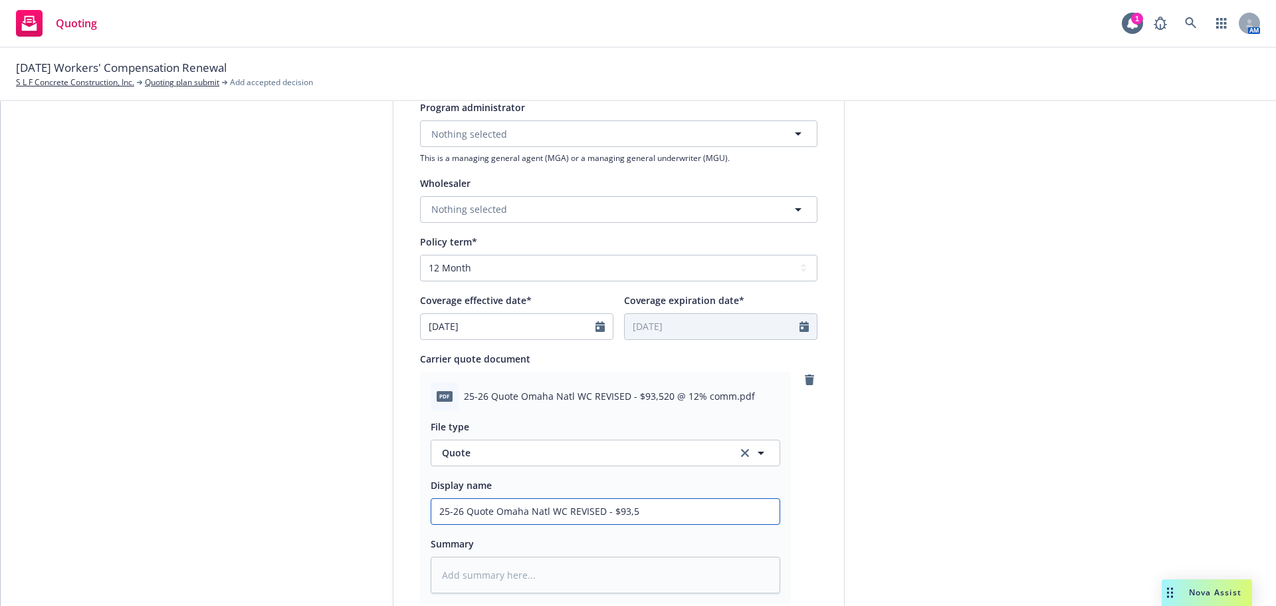
type textarea "x"
type input "25-26 Quote Omaha Natl WC REVISED - $93,52"
type textarea "x"
type input "25-26 Quote Omaha Natl WC REVISED - $93,520"
type textarea "x"
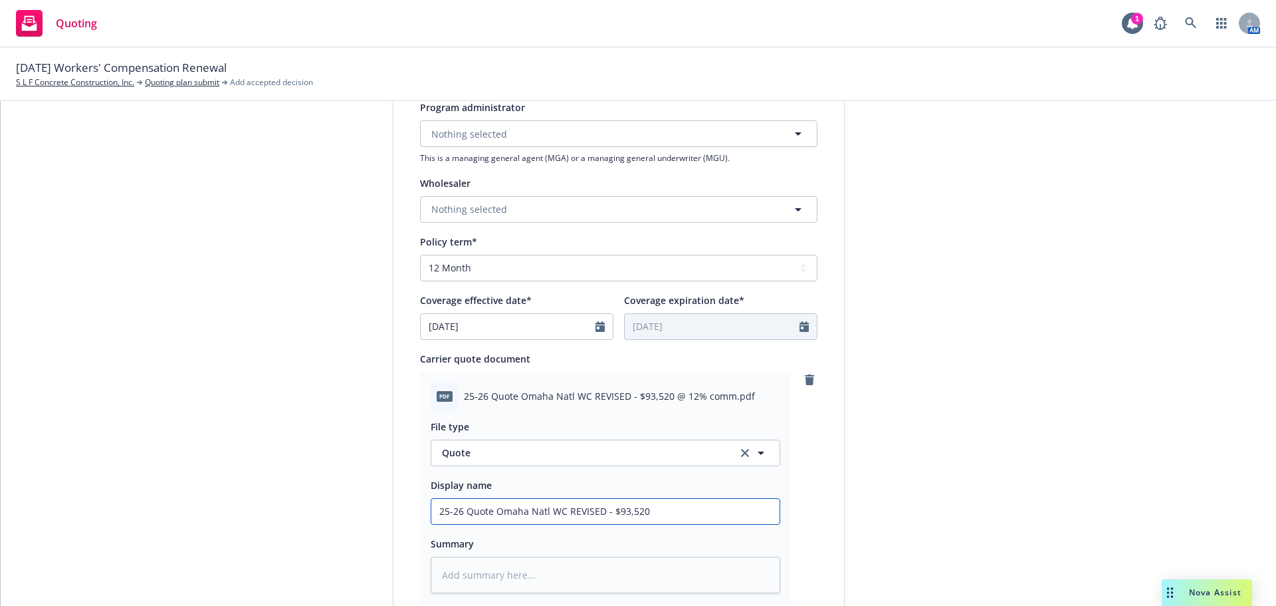
type input "25-26 Quote Omaha Natl WC REVISED - $93,520"
type textarea "x"
type input "25-26 Quote Omaha Natl WC REVISED - $93,520 @"
type textarea "x"
type input "25-26 Quote Omaha Natl WC REVISED - $93,520 @"
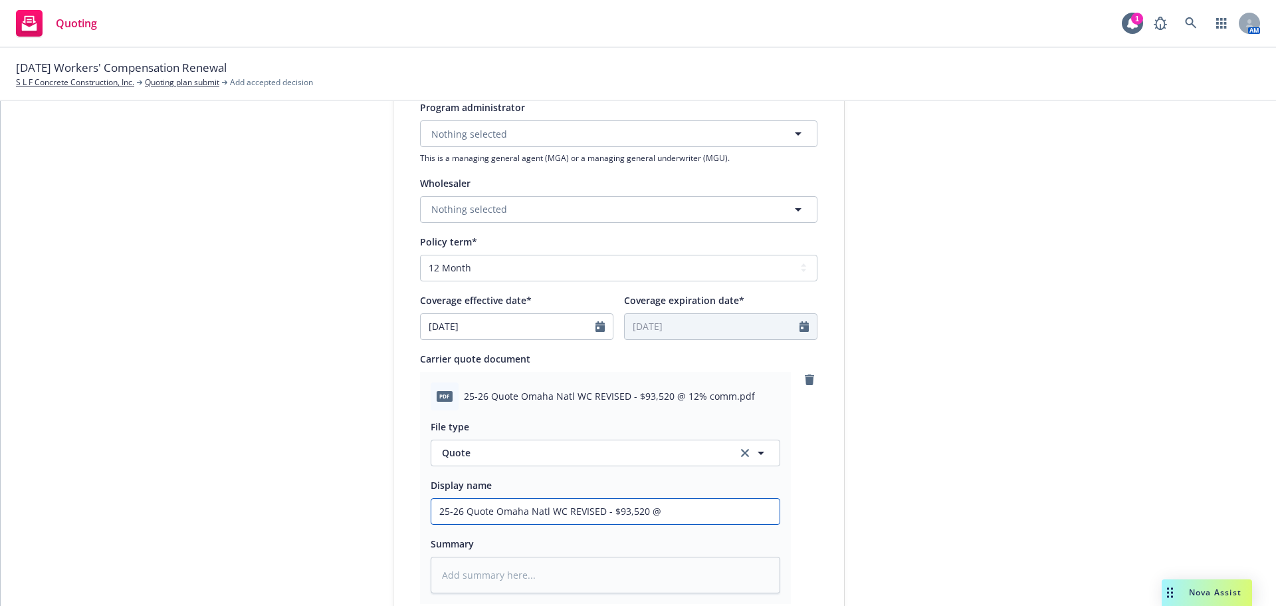
type textarea "x"
type input "25-26 Quote Omaha Natl WC REVISED - $93,520 @ 1"
type textarea "x"
type input "25-26 Quote Omaha Natl WC REVISED - $93,520 @ 12"
type textarea "x"
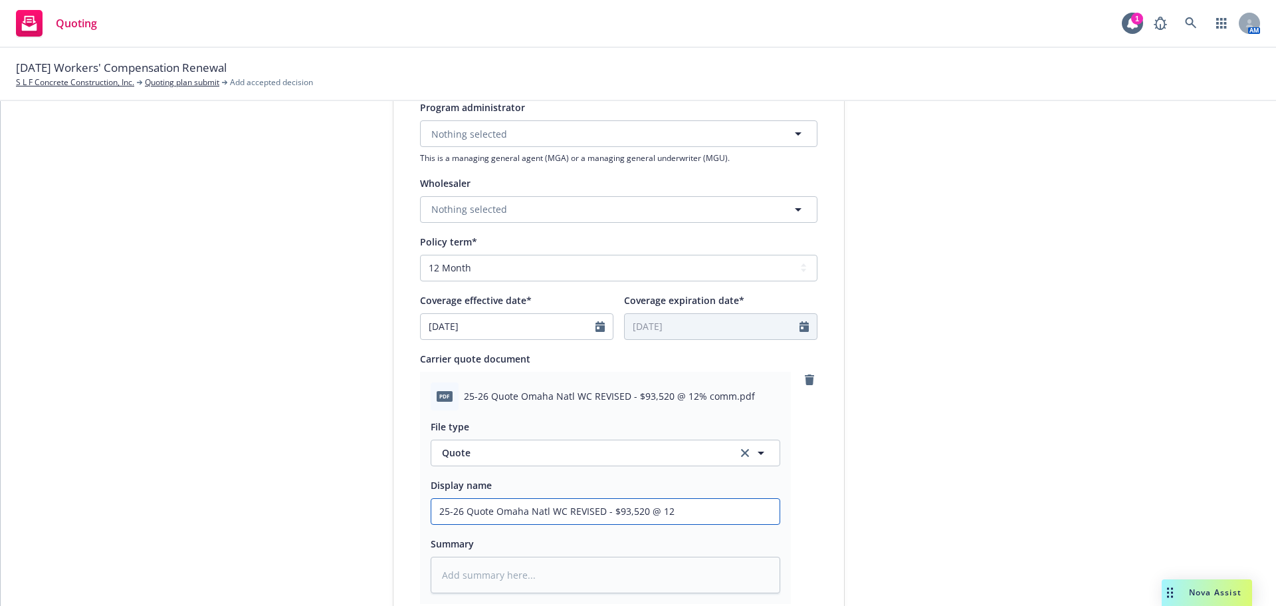
type input "25-26 Quote Omaha Natl WC REVISED - $93,520 @ 12%"
type textarea "x"
type input "25-26 Quote Omaha Natl WC REVISED - $93,520 @ 12%"
type textarea "x"
type input "25-26 Quote Omaha Natl WC REVISED - $93,520 @ 12% c"
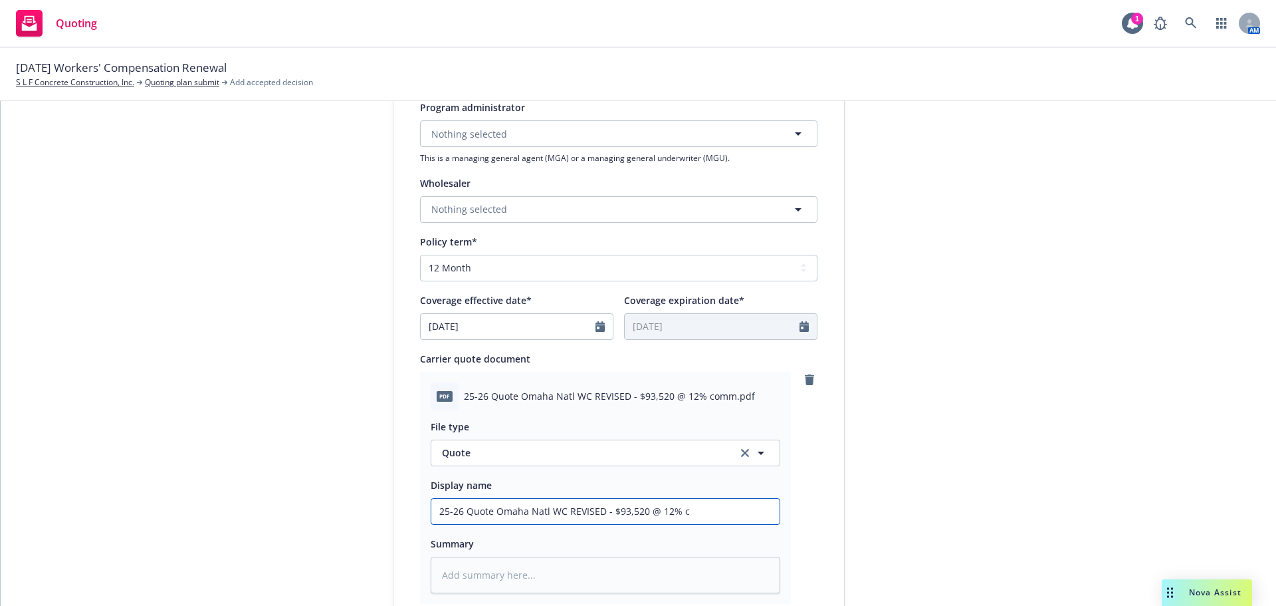
type textarea "x"
type input "25-26 Quote Omaha Natl WC REVISED - $93,520 @ 12% co"
type textarea "x"
type input "25-26 Quote Omaha Natl WC REVISED - $93,520 @ 12% com"
type textarea "x"
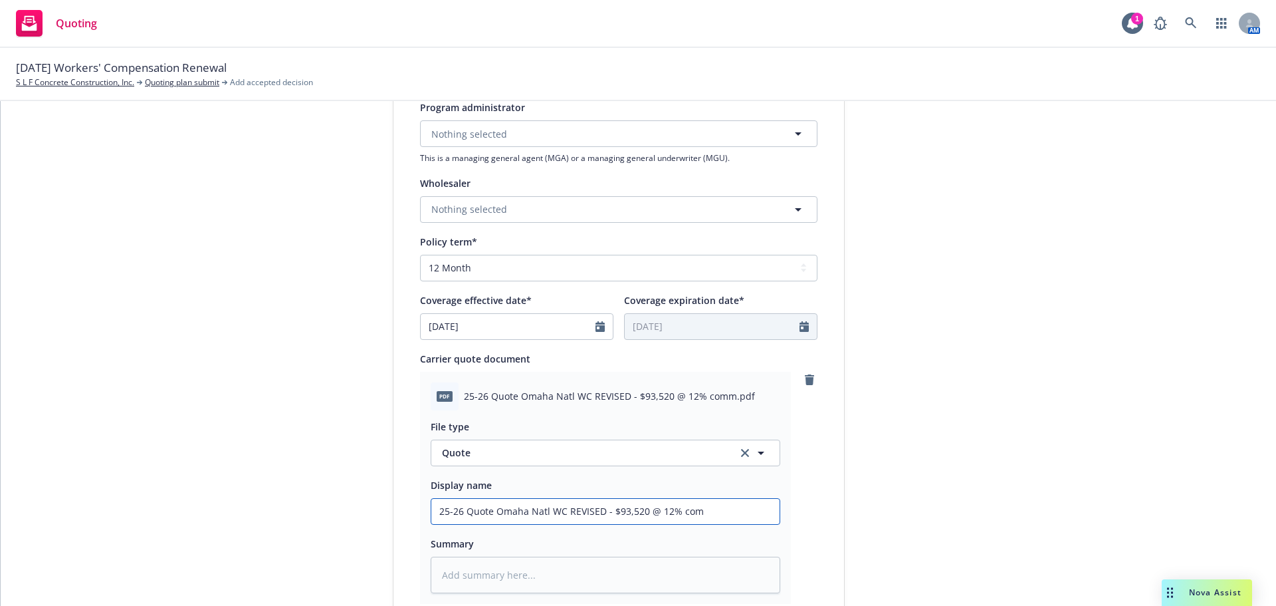
type input "25-26 Quote Omaha Natl WC REVISED - $93,520 @ 12% comm"
type textarea "x"
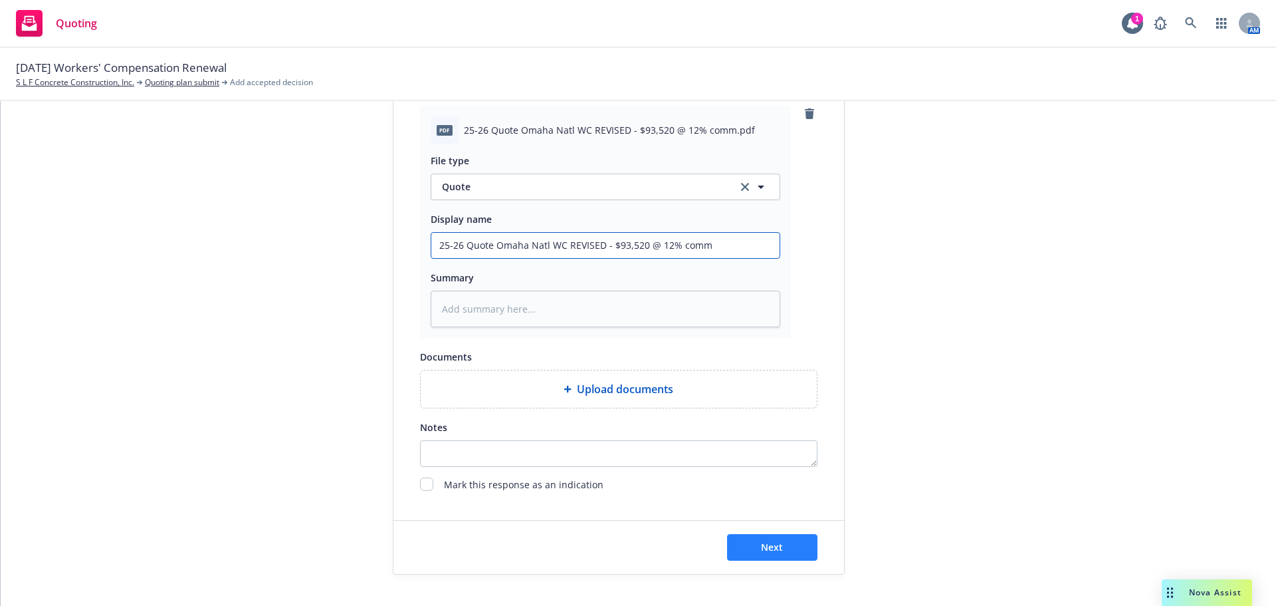
type input "25-26 Quote Omaha Natl WC REVISED - $93,520 @ 12% comm"
click at [771, 551] on span "Next" at bounding box center [772, 546] width 22 height 13
type textarea "x"
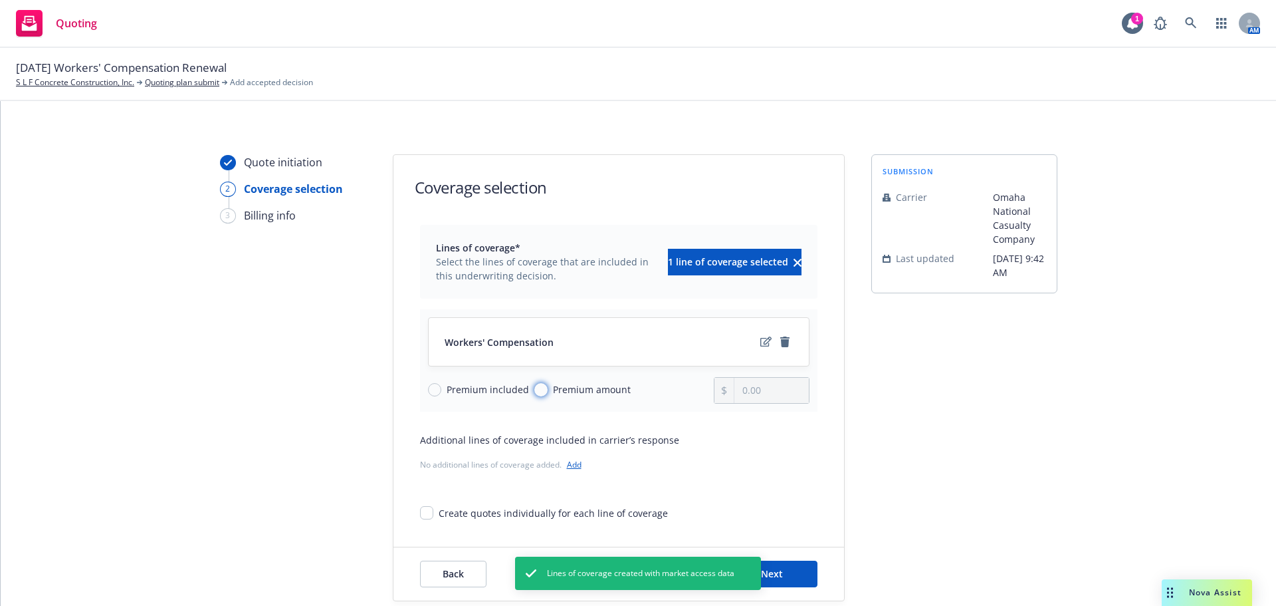
click at [534, 390] on input "Premium amount" at bounding box center [540, 389] width 13 height 13
radio input "true"
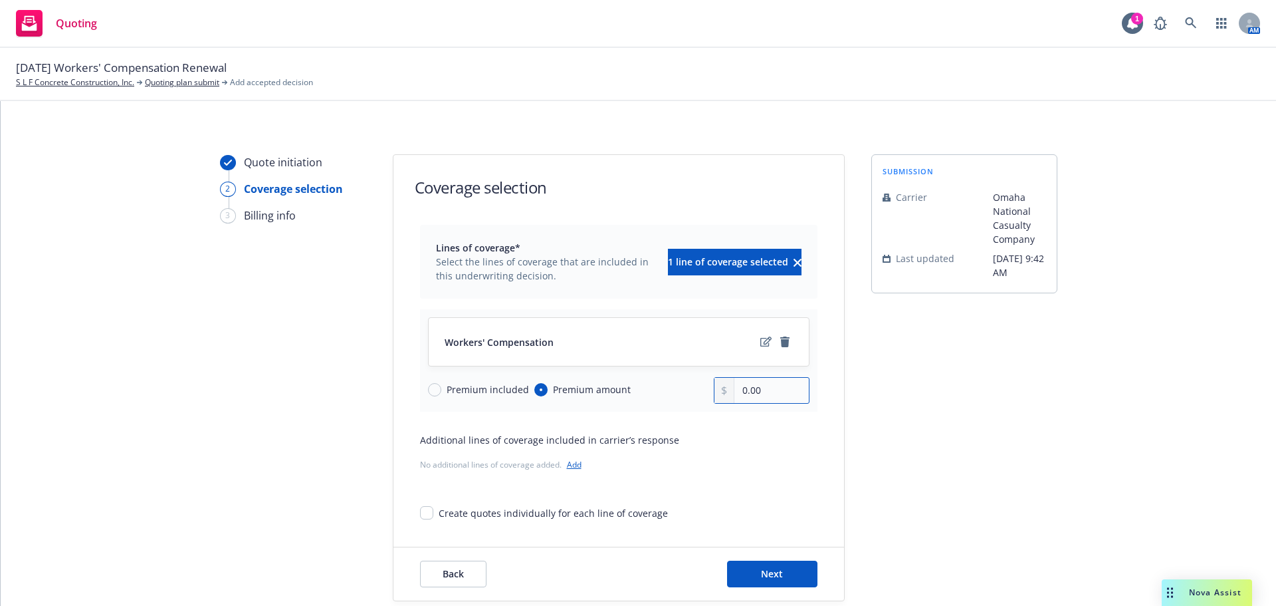
click at [757, 393] on input "0.00" at bounding box center [772, 390] width 74 height 25
type input "0.00"
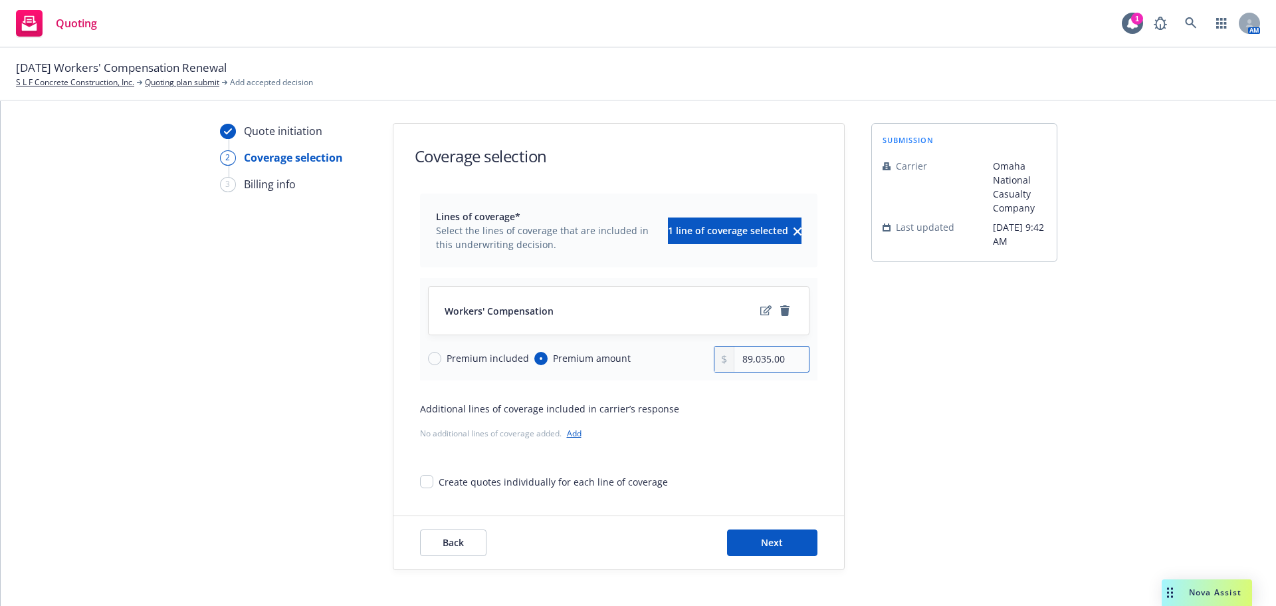
scroll to position [49, 0]
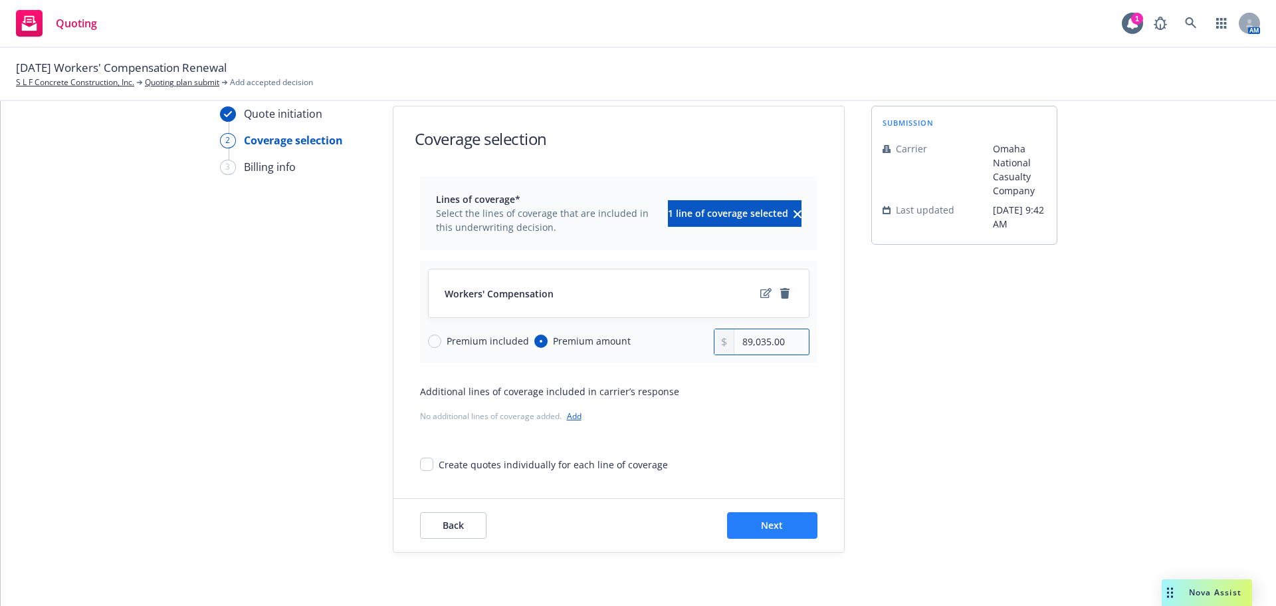
type input "89,035.00"
click at [761, 526] on span "Next" at bounding box center [772, 524] width 22 height 13
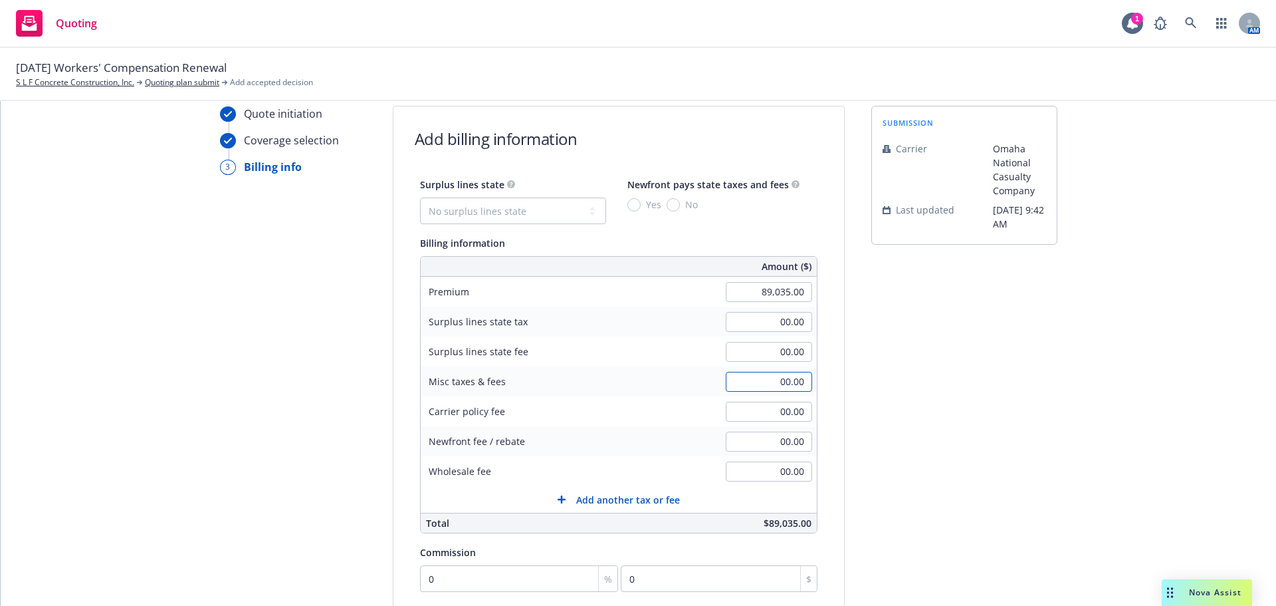
click at [747, 385] on input "00.00" at bounding box center [769, 382] width 86 height 20
type input "4,485.00"
click at [697, 455] on div "Newfront fee / rebate 00.00" at bounding box center [619, 441] width 396 height 30
click at [445, 576] on input "0" at bounding box center [519, 578] width 199 height 27
type input "1"
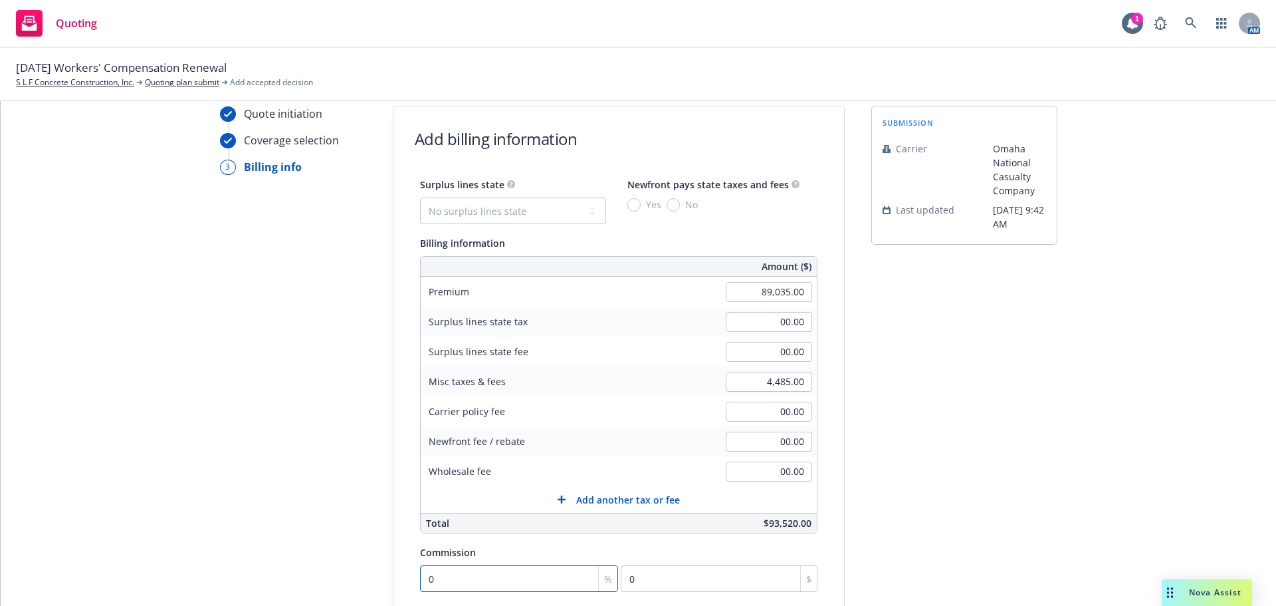
type input "890.35"
type input "12"
type input "10684.2"
type input "12"
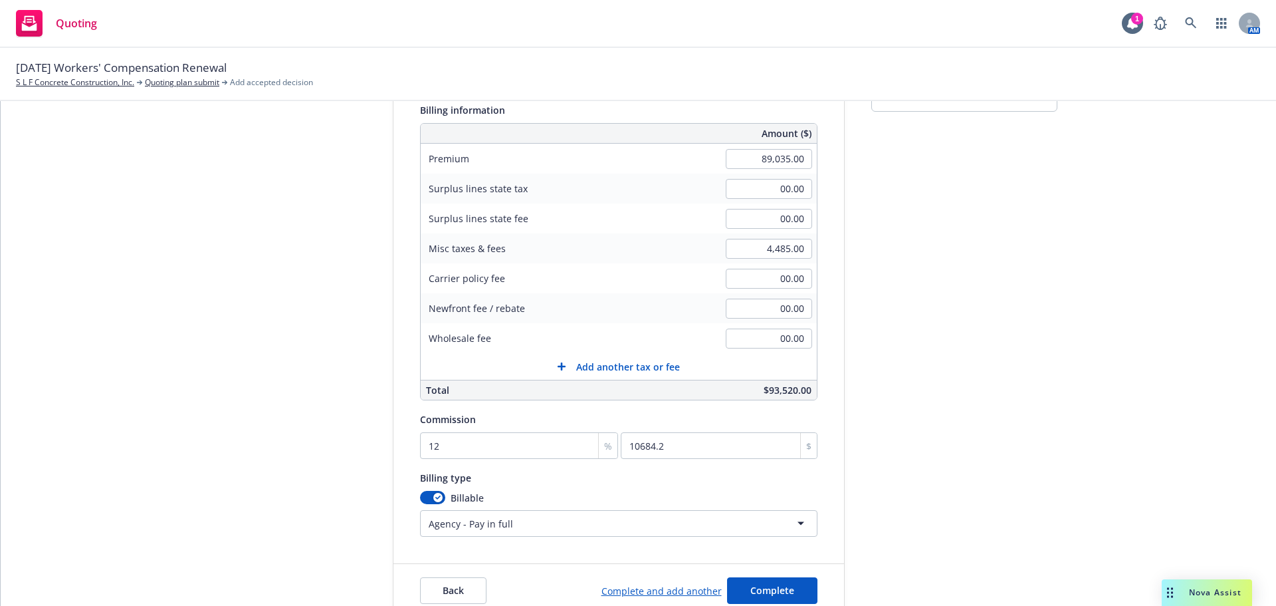
scroll to position [247, 0]
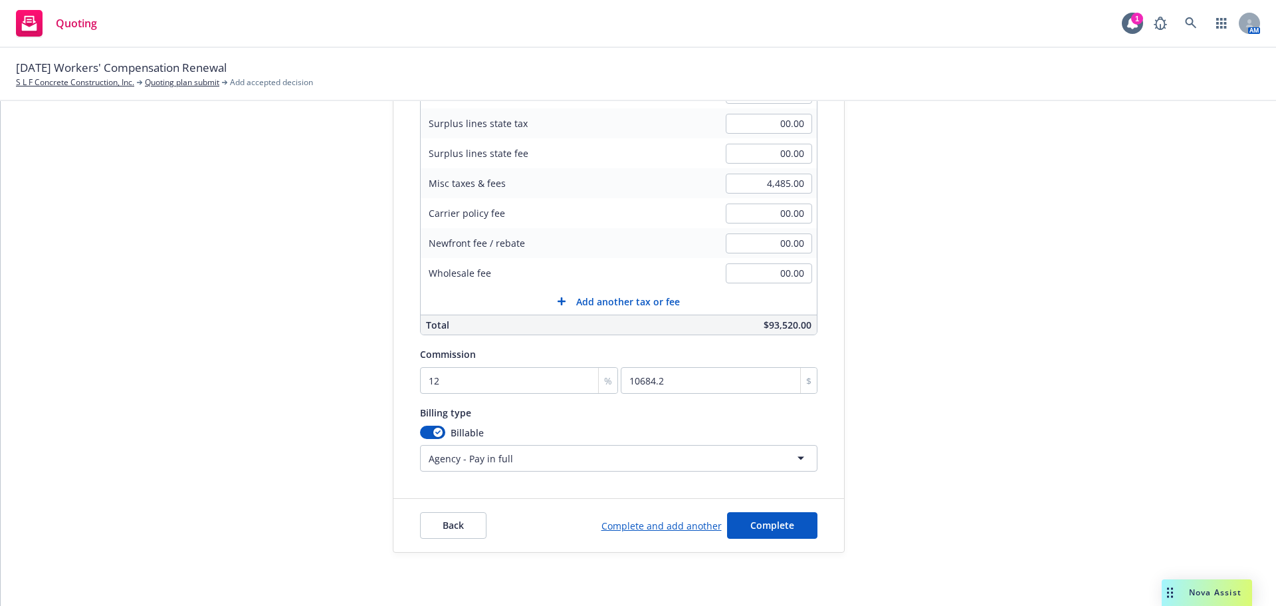
click at [539, 460] on html "Quoting 1 AM 10/01/25 Workers' Compensation Renewal S L F Concrete Construction…" at bounding box center [638, 303] width 1276 height 606
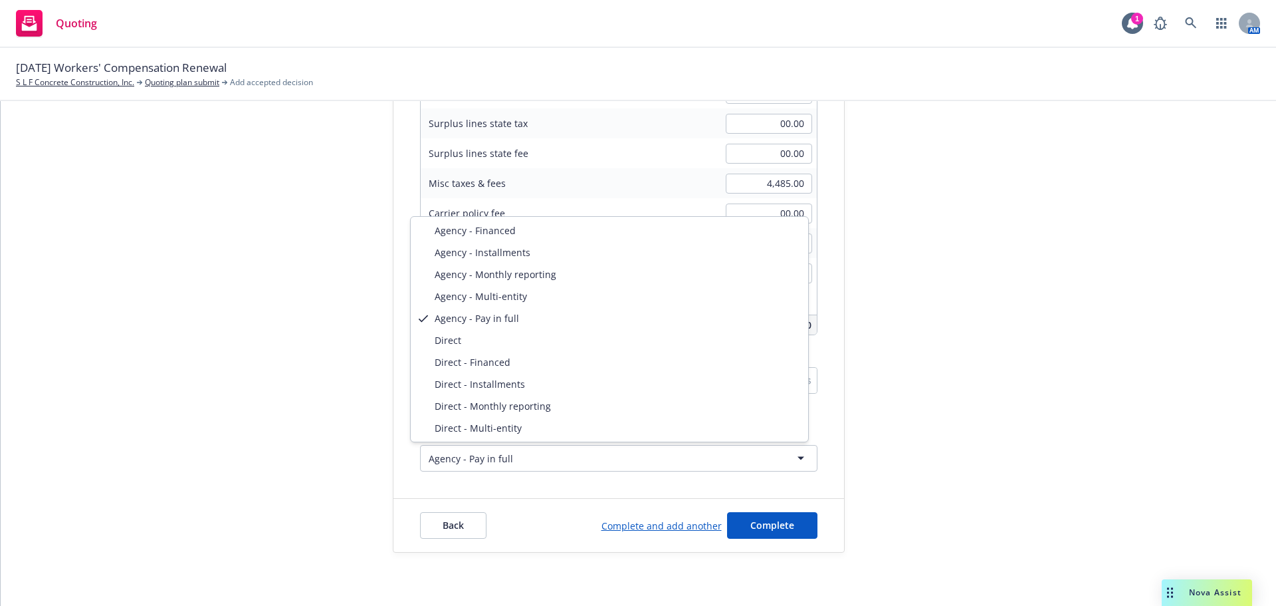
select select "DIRECT_MONTHLY_REPORTING"
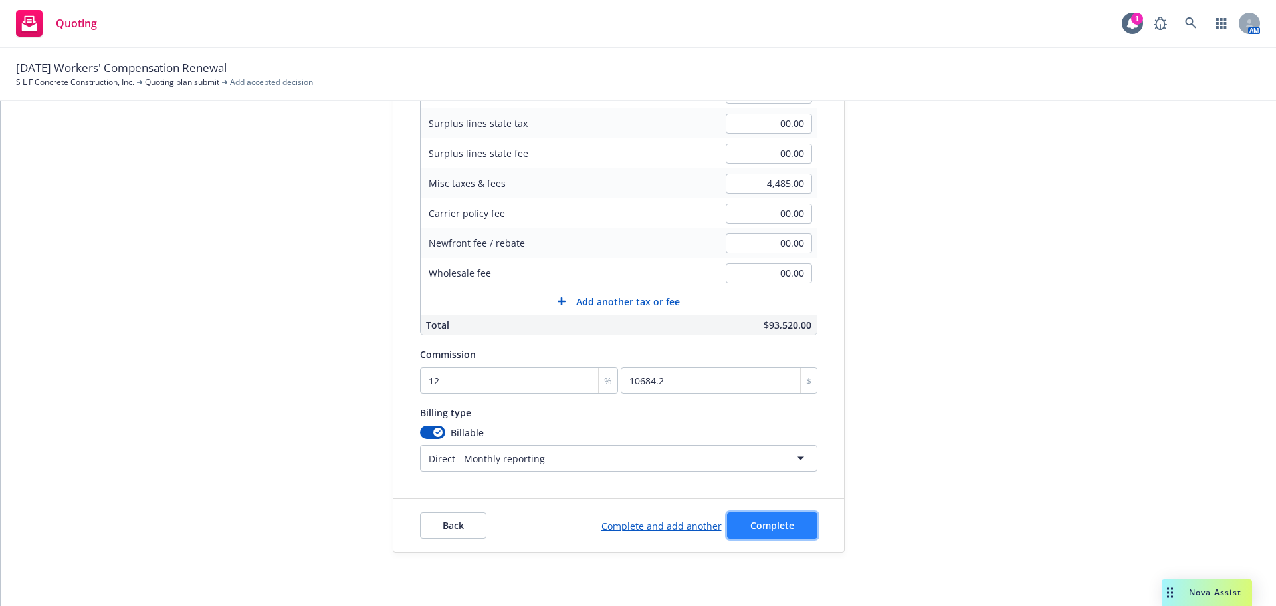
click at [757, 535] on button "Complete" at bounding box center [772, 525] width 90 height 27
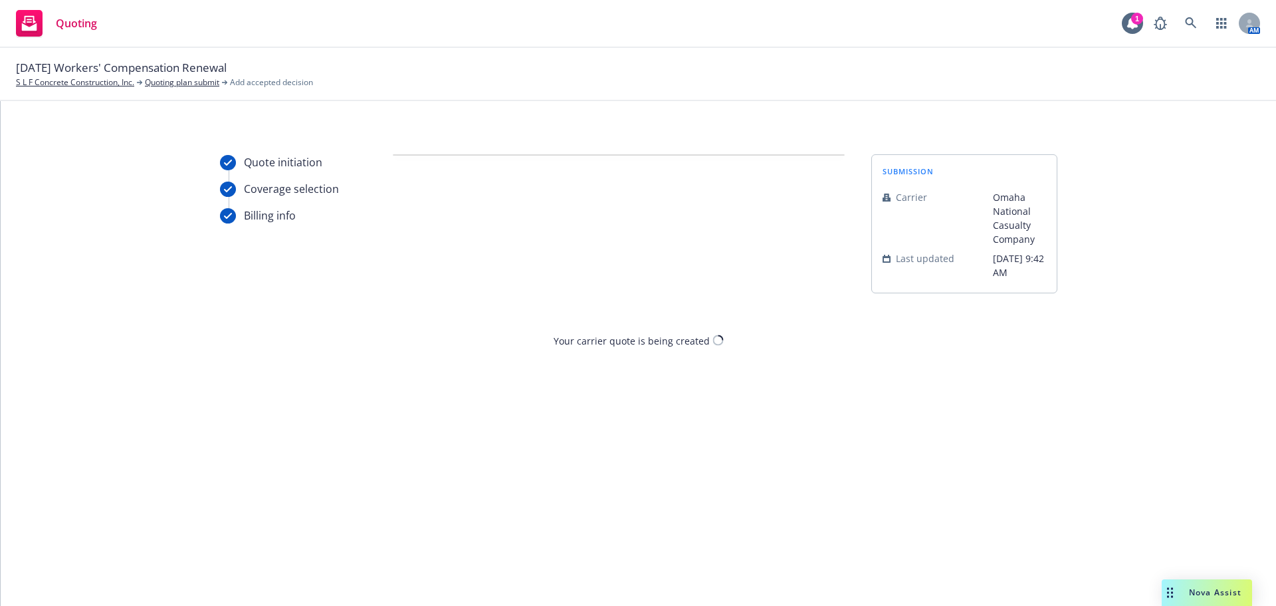
scroll to position [0, 0]
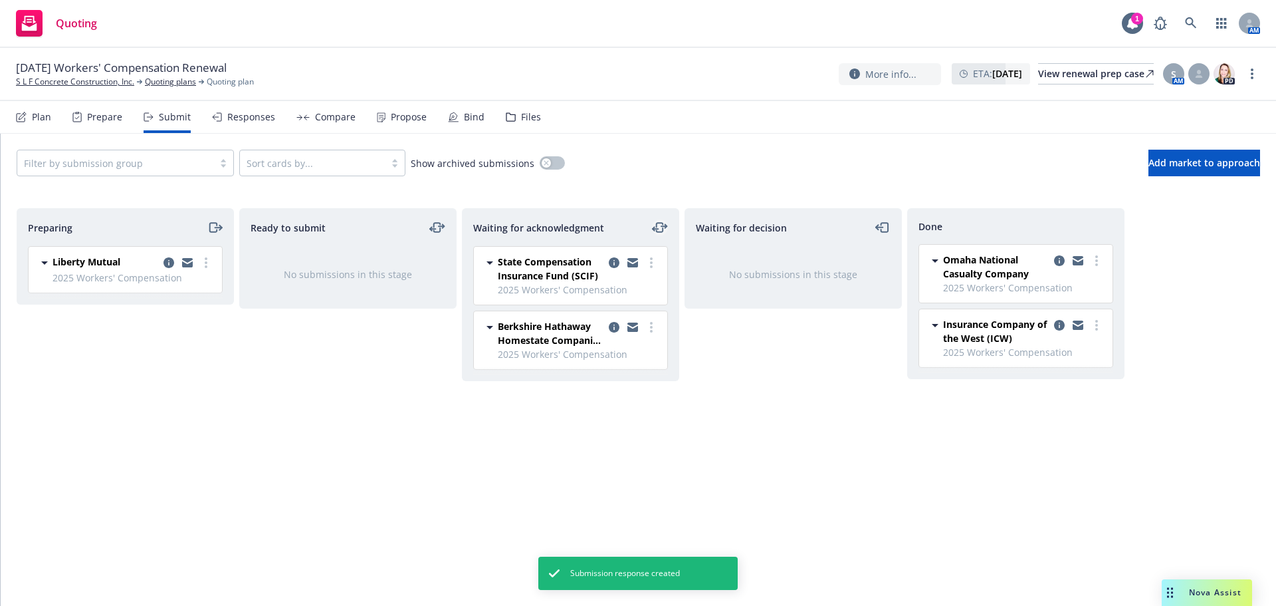
click at [657, 224] on icon "moveLeftRight" at bounding box center [660, 227] width 7 height 9
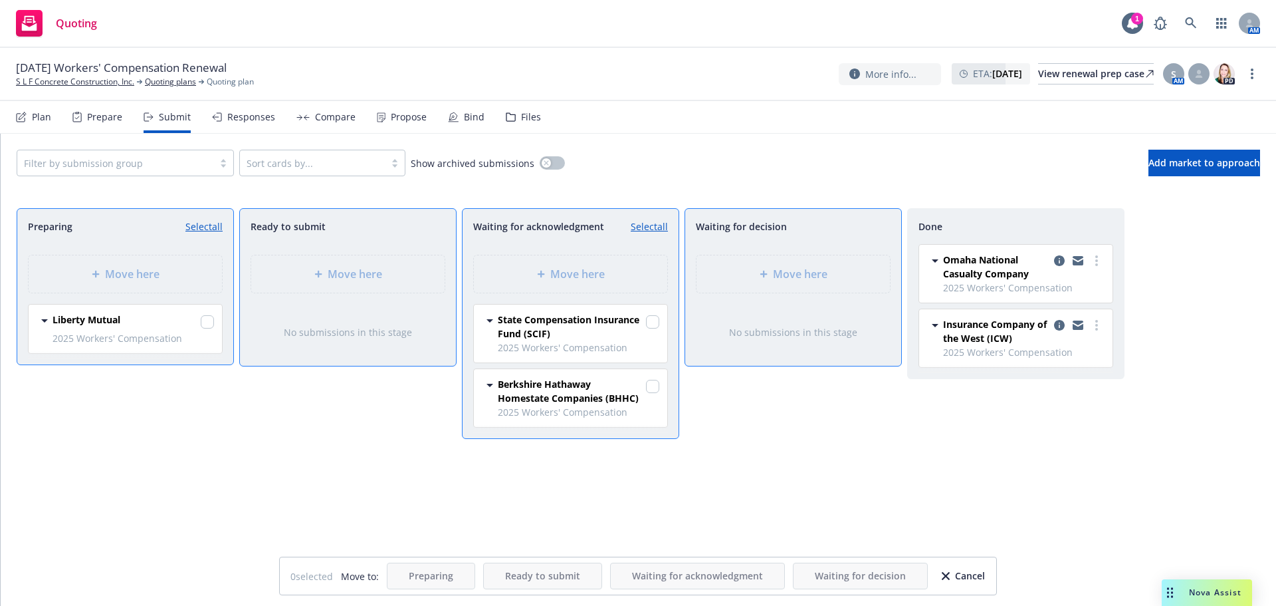
click at [492, 318] on icon at bounding box center [490, 320] width 16 height 16
click at [650, 323] on input "checkbox" at bounding box center [652, 321] width 13 height 13
checkbox input "true"
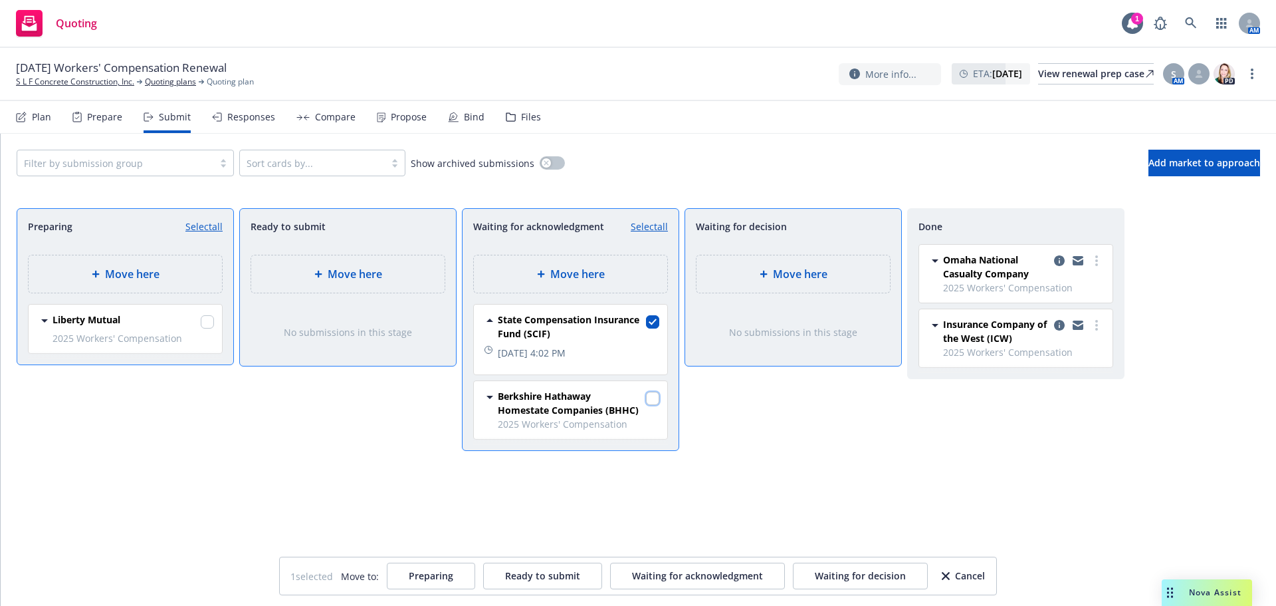
click at [653, 405] on input "checkbox" at bounding box center [652, 398] width 13 height 13
checkbox input "false"
click at [653, 320] on input "checkbox" at bounding box center [652, 321] width 13 height 13
checkbox input "false"
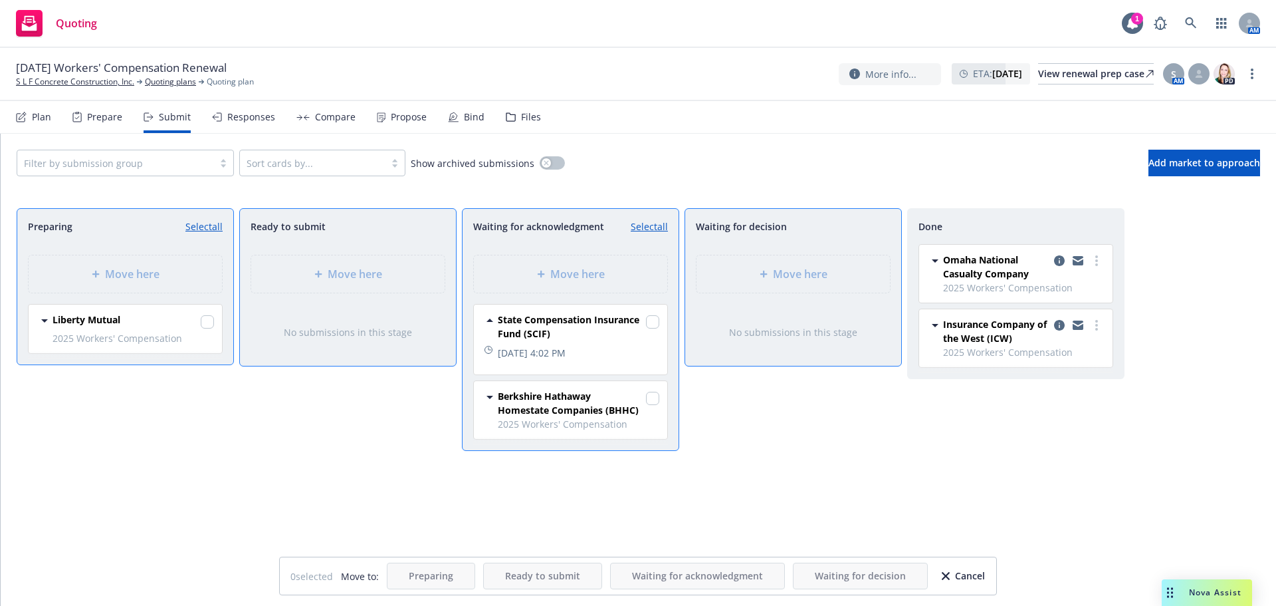
click at [590, 510] on div "Waiting for acknowledgment Select all Move here State Compensation Insurance Fu…" at bounding box center [570, 393] width 217 height 370
click at [597, 335] on span "State Compensation Insurance Fund (SCIF)" at bounding box center [571, 326] width 146 height 28
click at [596, 322] on span "State Compensation Insurance Fund (SCIF)" at bounding box center [571, 326] width 146 height 28
click at [231, 488] on div "Preparing Select all Move here Liberty Mutual 2025 Workers' Compensation Thursd…" at bounding box center [125, 393] width 217 height 370
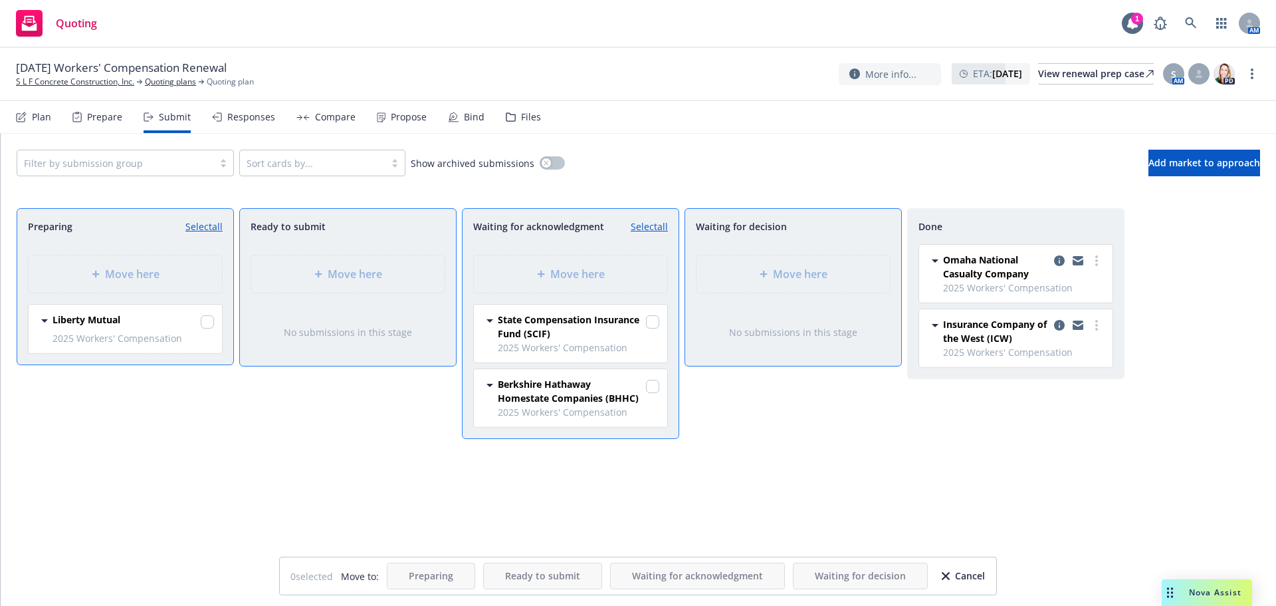
click at [528, 230] on span "Waiting for acknowledgment" at bounding box center [538, 226] width 131 height 14
click at [823, 473] on div "Waiting for decision Move here No submissions in this stage" at bounding box center [793, 393] width 217 height 370
click at [971, 576] on div "Cancel" at bounding box center [963, 575] width 43 height 25
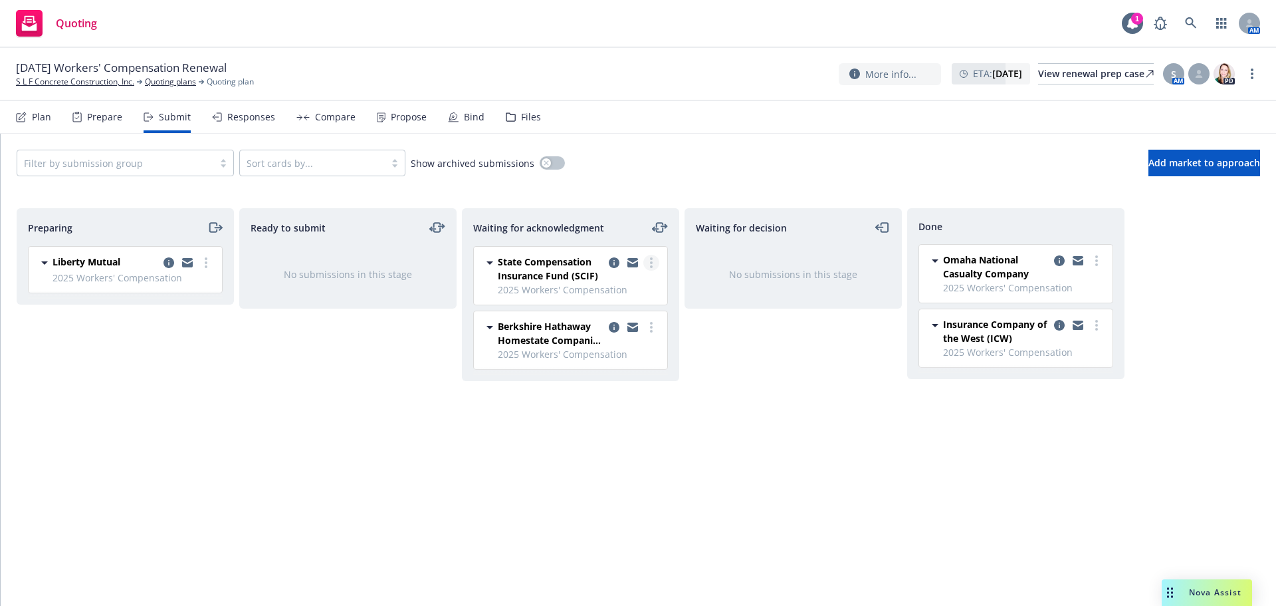
click at [653, 265] on link "more" at bounding box center [651, 263] width 16 height 16
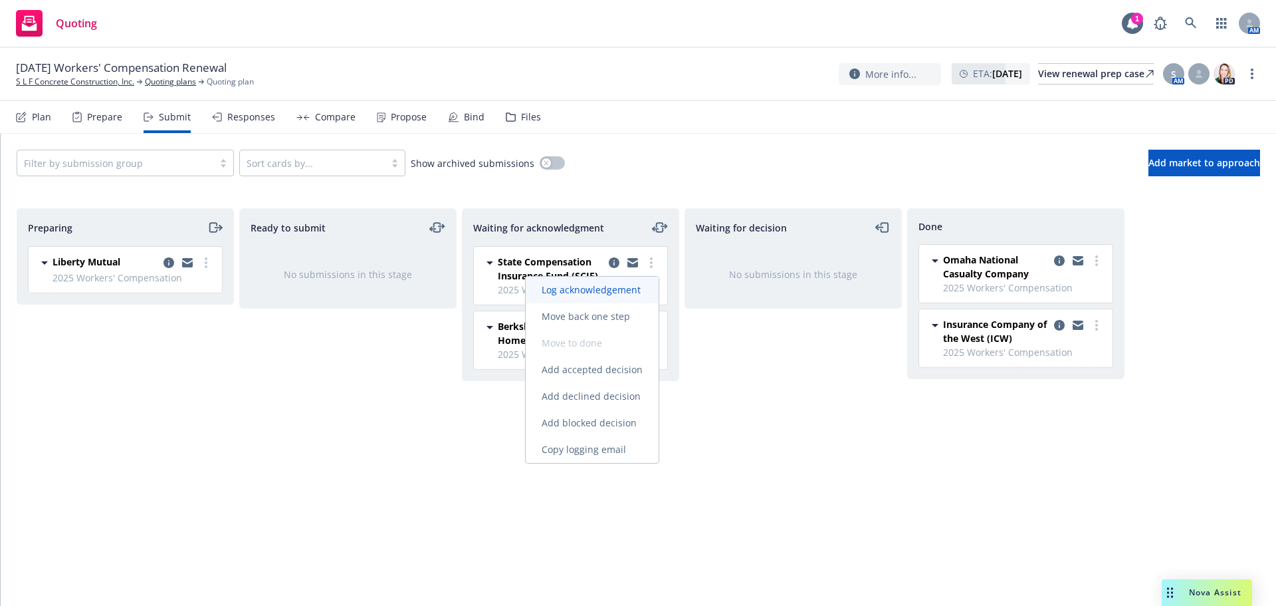
click at [568, 286] on span "Log acknowledgement" at bounding box center [591, 289] width 131 height 13
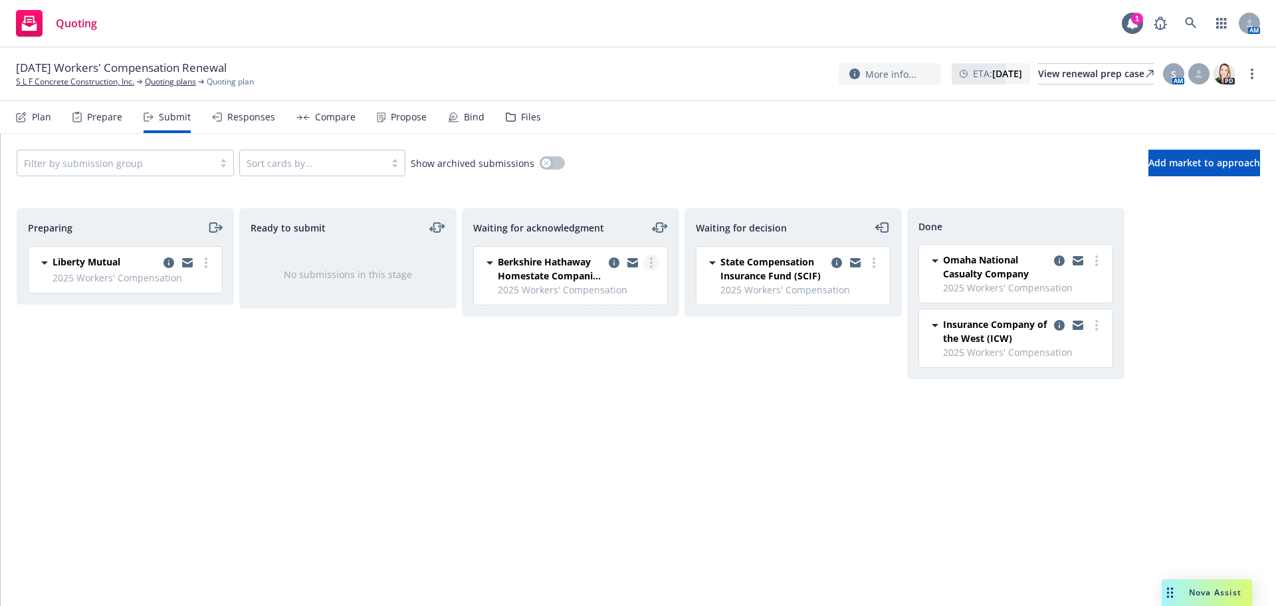
click at [653, 260] on link "more" at bounding box center [651, 263] width 16 height 16
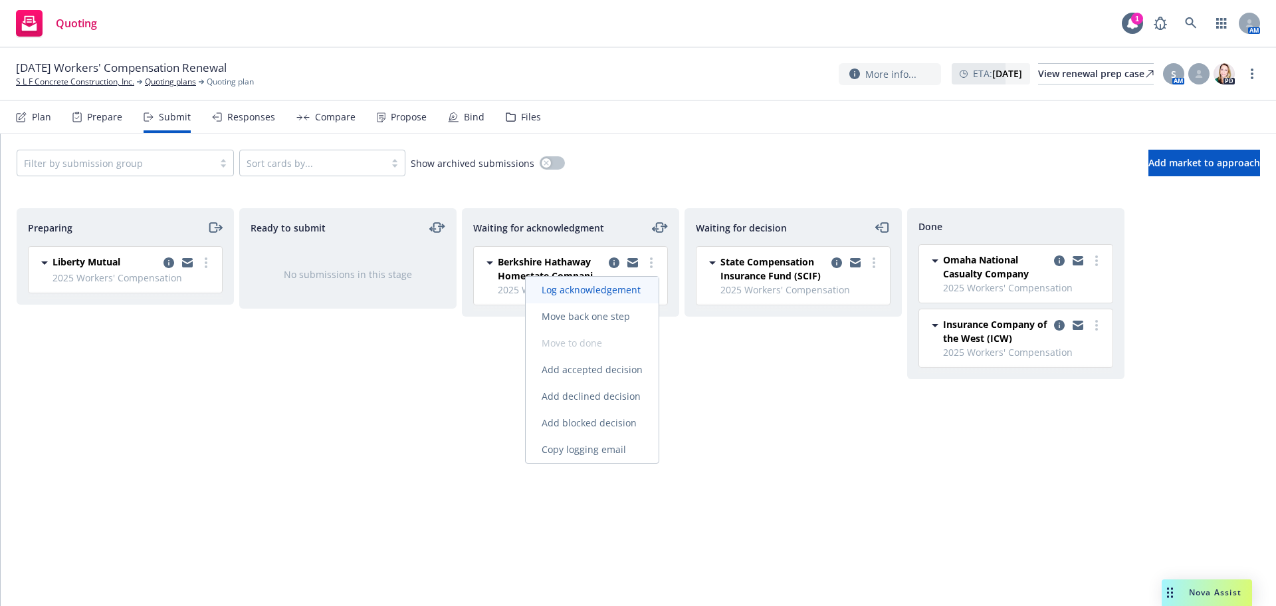
click at [629, 291] on span "Log acknowledgement" at bounding box center [591, 289] width 131 height 13
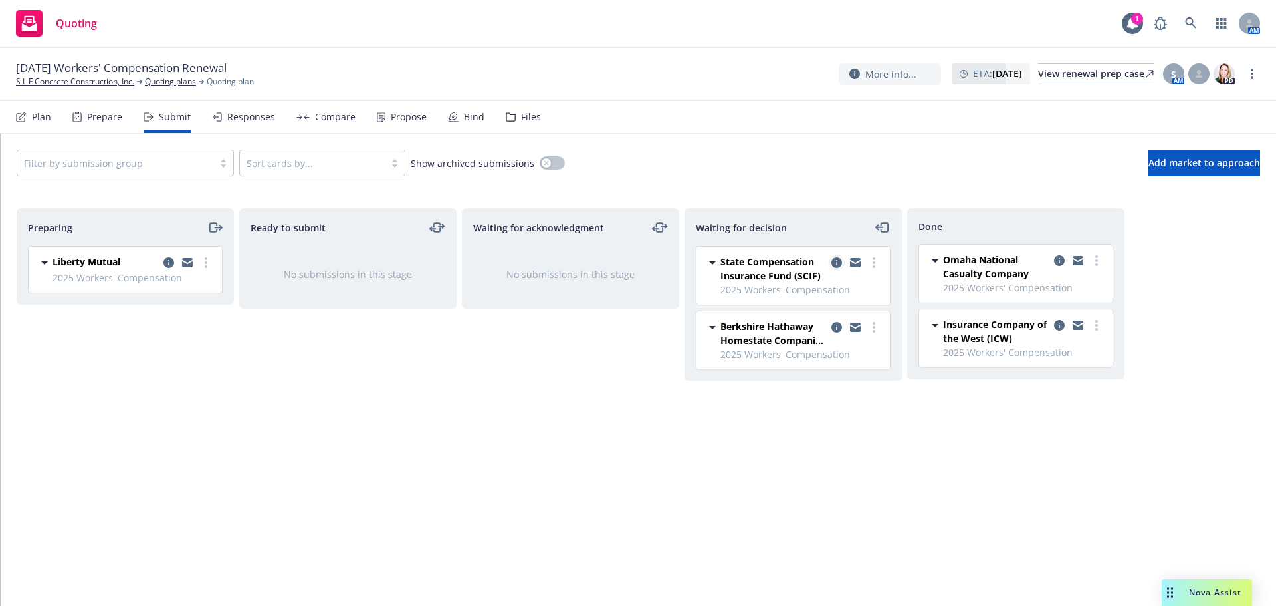
click at [834, 263] on icon "copy logging email" at bounding box center [837, 262] width 11 height 11
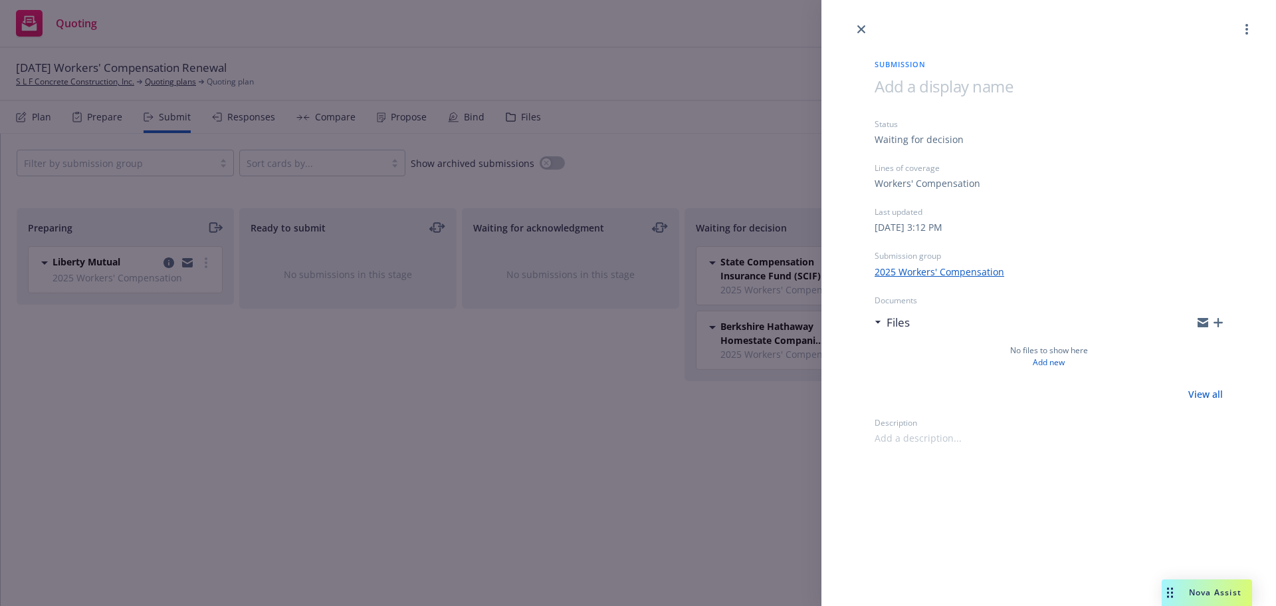
click at [1222, 325] on icon "button" at bounding box center [1218, 322] width 9 height 9
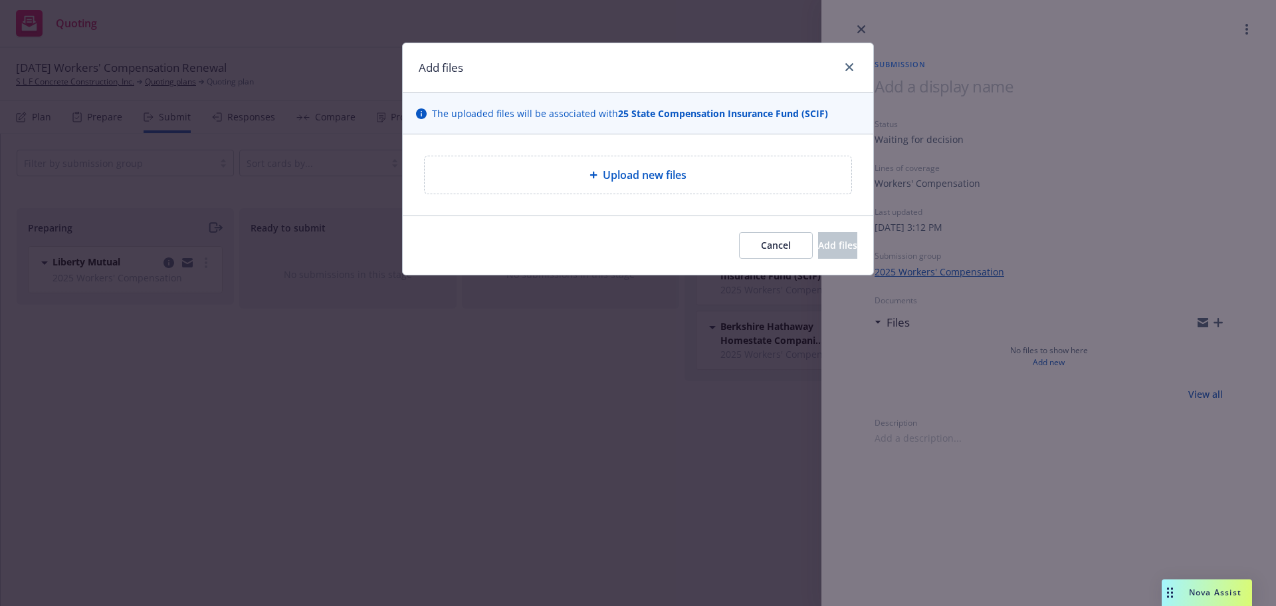
click at [561, 182] on div "Upload new files" at bounding box center [637, 175] width 405 height 16
type textarea "x"
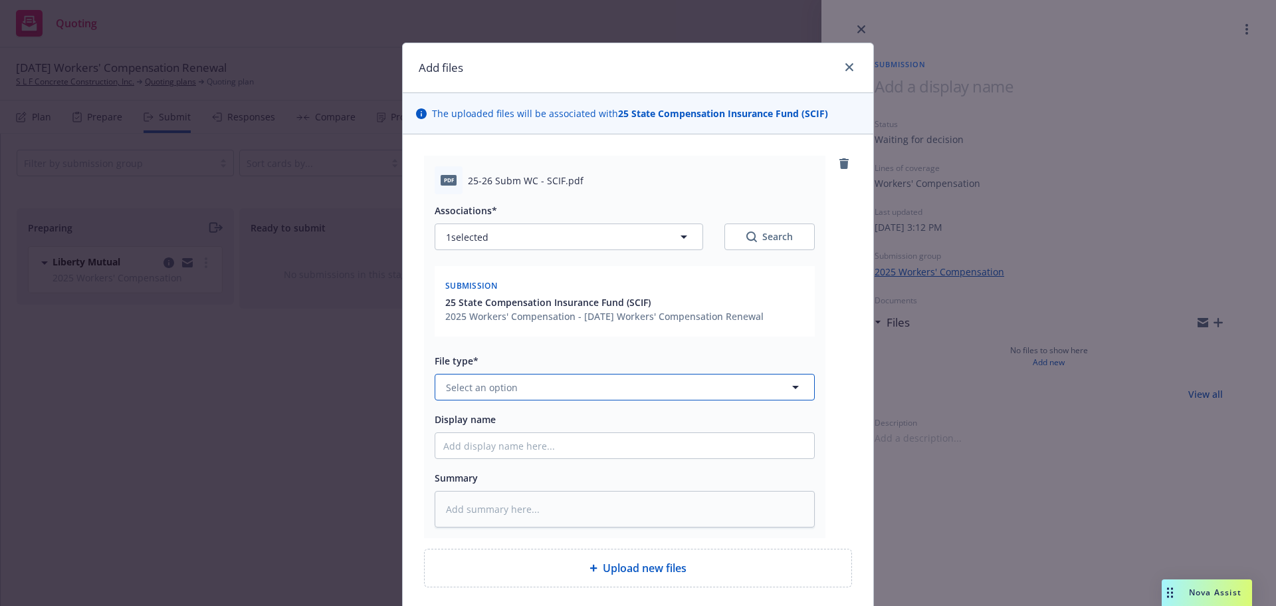
click at [548, 392] on button "Select an option" at bounding box center [625, 387] width 380 height 27
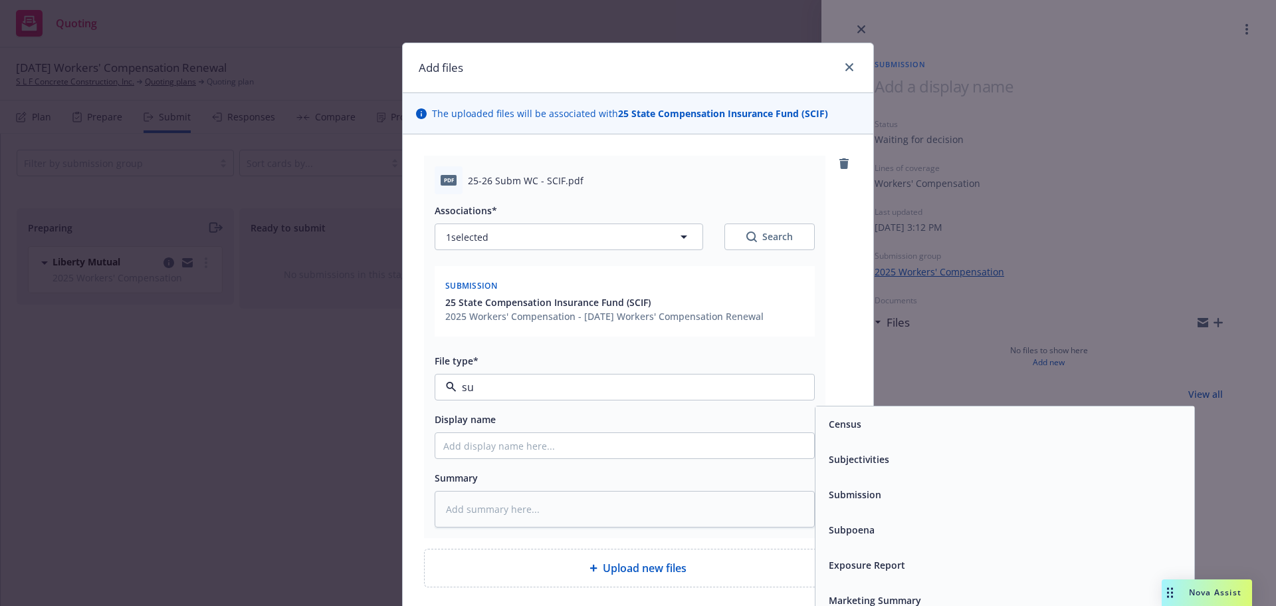
type input "sub"
click at [842, 465] on span "Submission" at bounding box center [855, 459] width 53 height 14
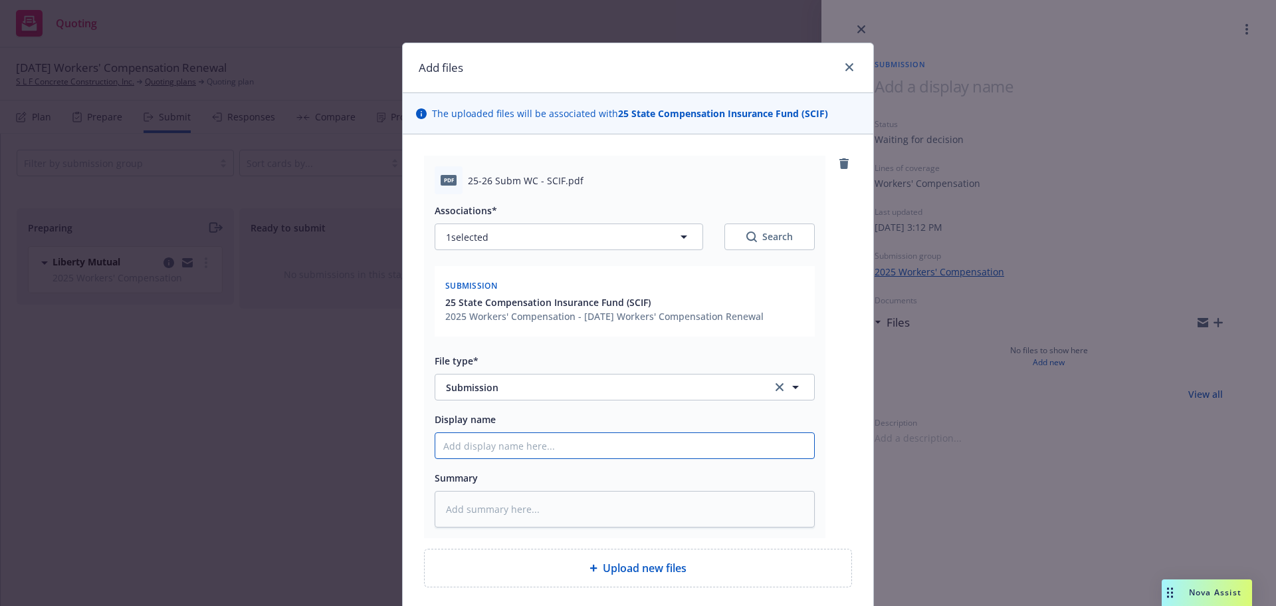
click at [513, 446] on input "Display name" at bounding box center [624, 445] width 379 height 25
type textarea "x"
type input "2"
type textarea "x"
type input "25"
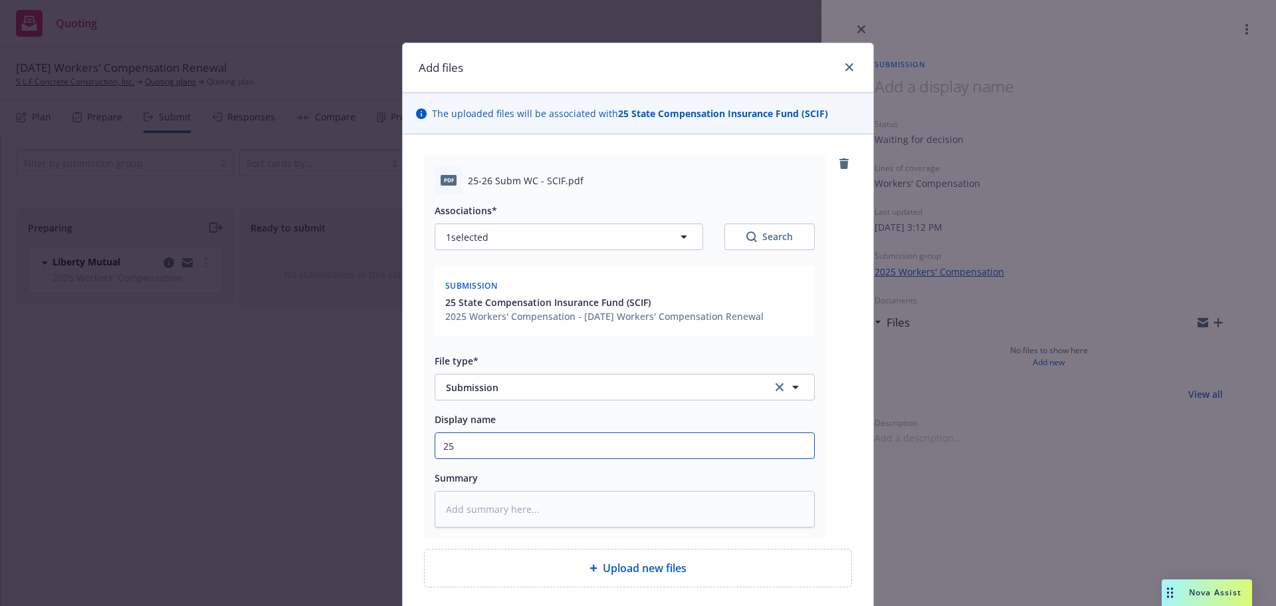
type textarea "x"
type input "25-"
type textarea "x"
type input "25-2"
type textarea "x"
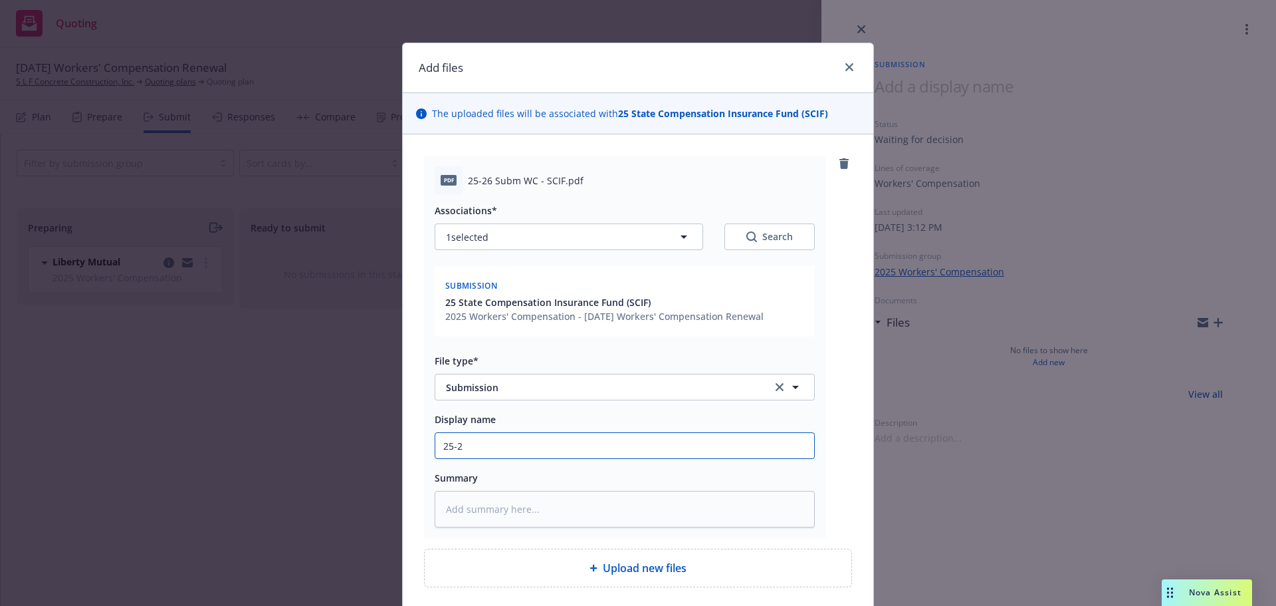
type input "25-26"
type textarea "x"
type input "25-26"
type textarea "x"
type input "25-26 W"
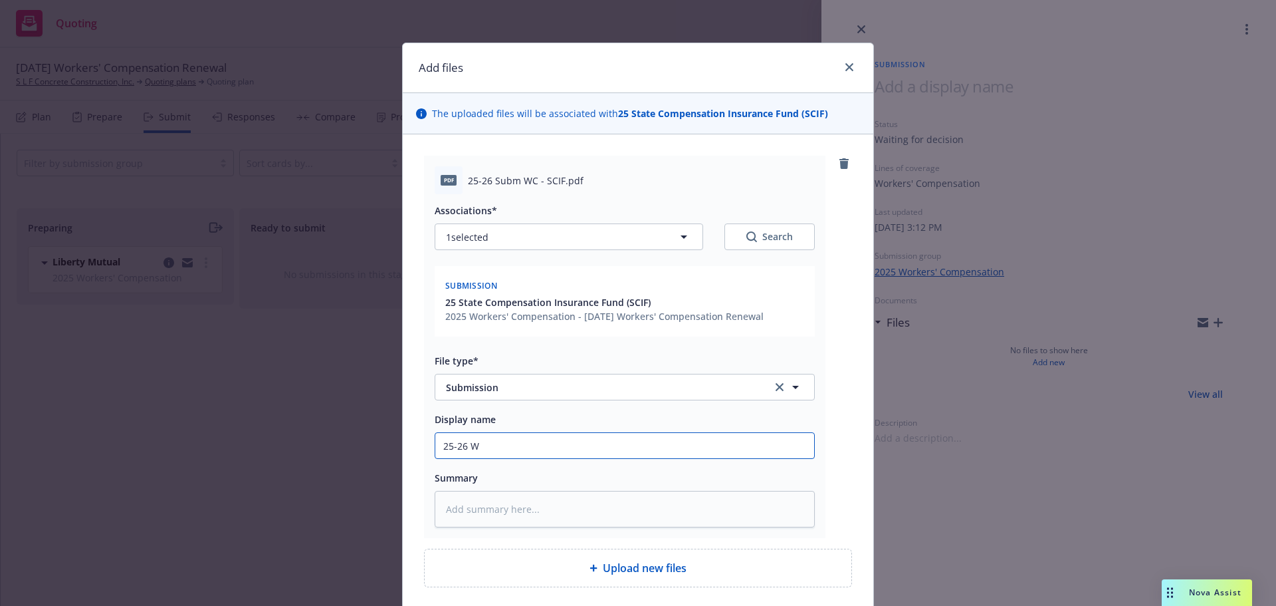
type textarea "x"
type input "25-26 WC"
type textarea "x"
type input "25-26 WCD"
type textarea "x"
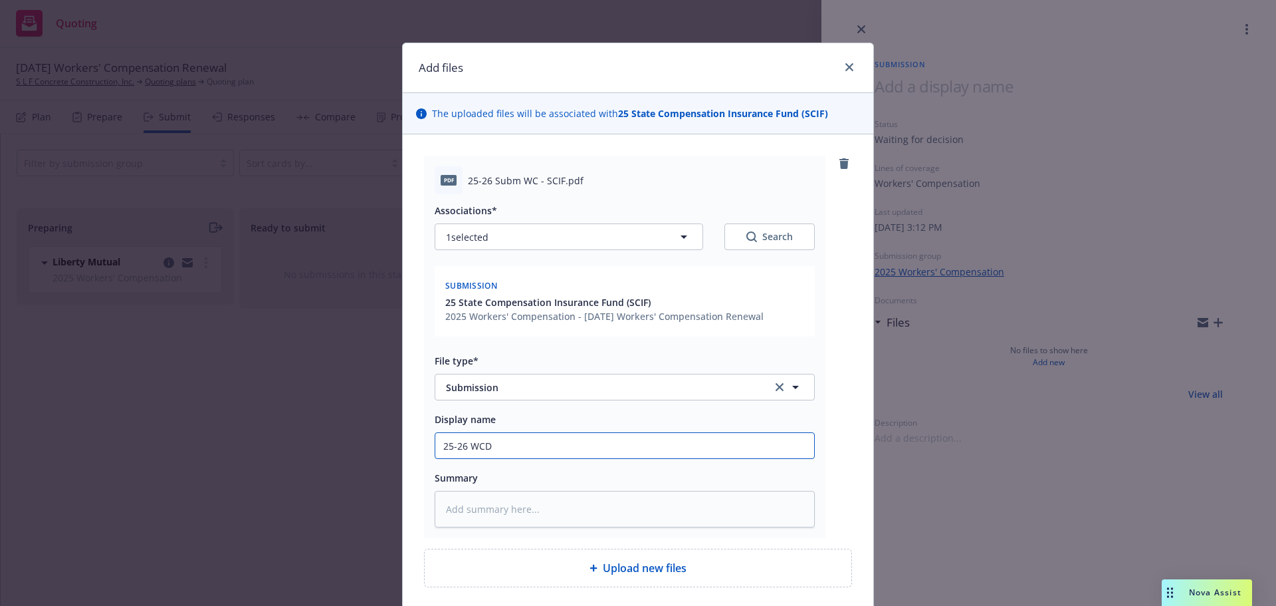
type input "25-26 WCD"
type textarea "x"
type input "25-26 WCD S"
type textarea "x"
type input "25-26 WCD"
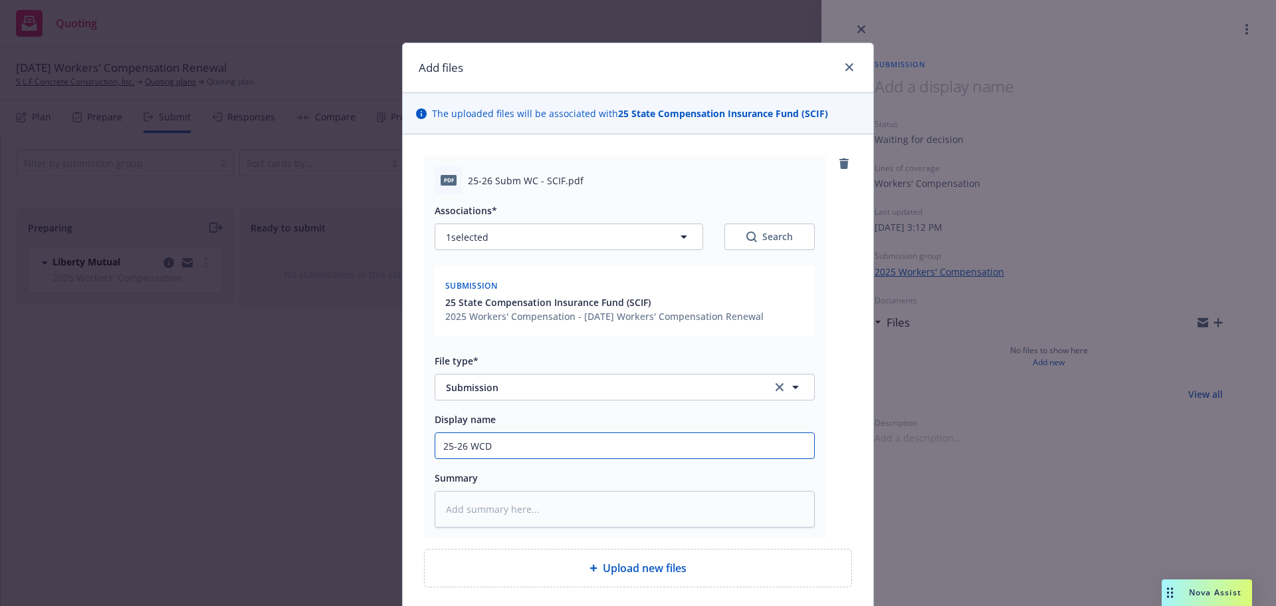
type textarea "x"
type input "25-26 WCD"
type textarea "x"
type input "25-26 WC"
type textarea "x"
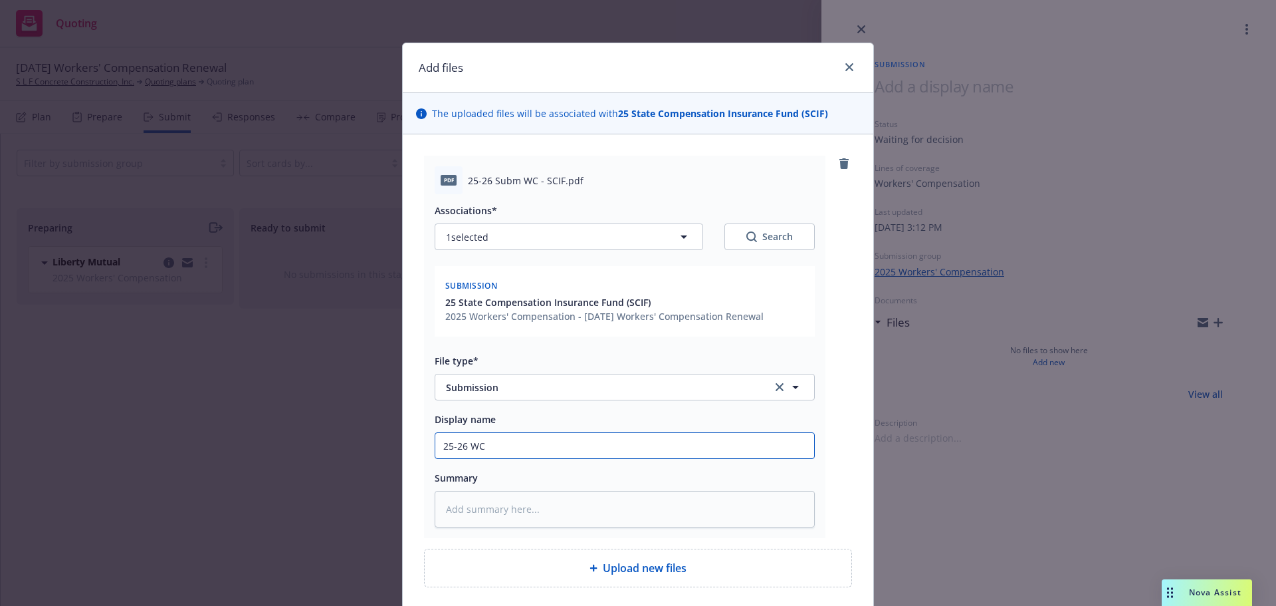
type input "25-26 WC"
type textarea "x"
type input "25-26 WC S"
type textarea "x"
type input "25-26 WC Su"
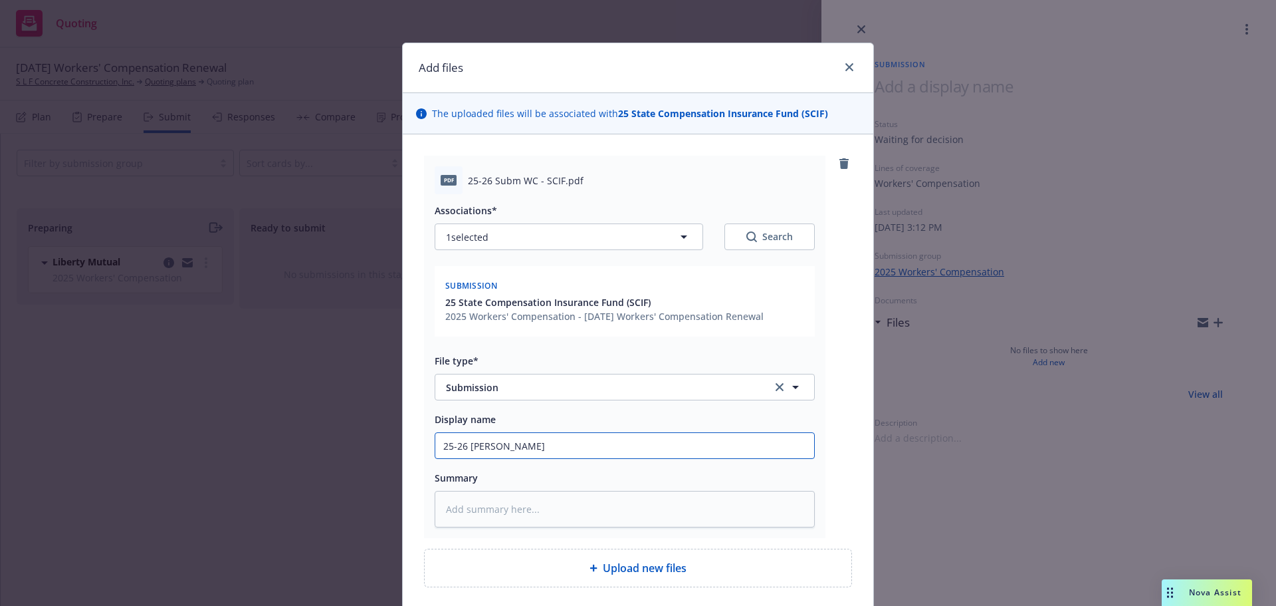
type textarea "x"
type input "25-26 WC Sub,"
type textarea "x"
type input "25-26 WC Sub,m"
type textarea "x"
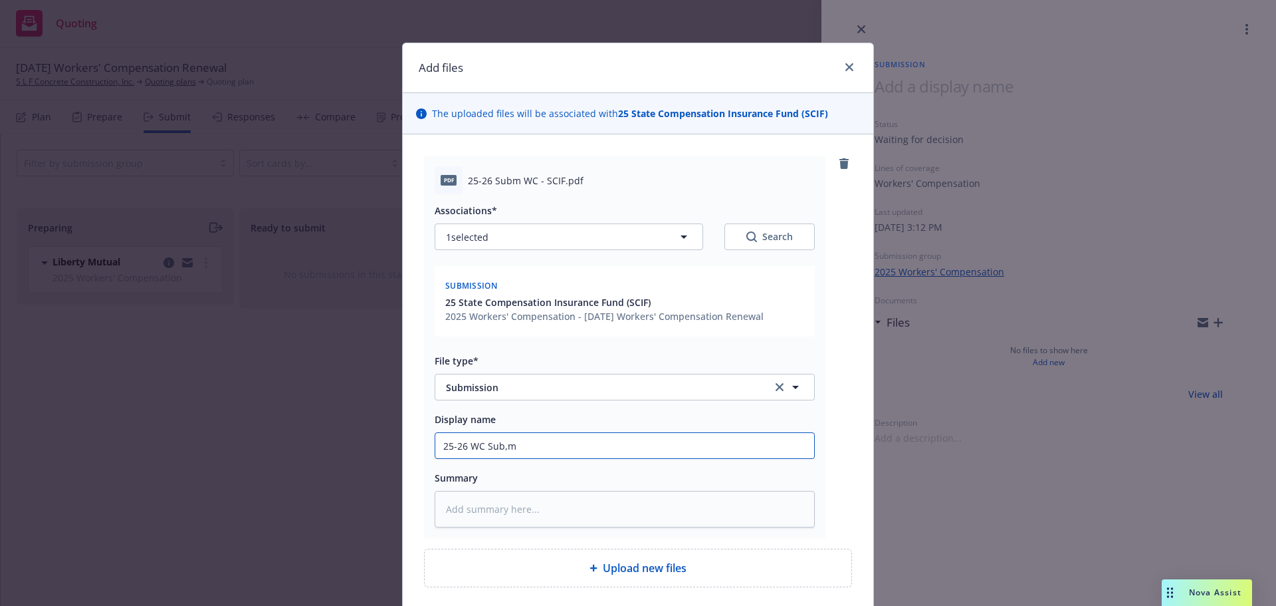
type input "25-26 WC Sub,"
type textarea "x"
type input "25-26 WC Sub"
type textarea "x"
type input "25-26 WC Subm"
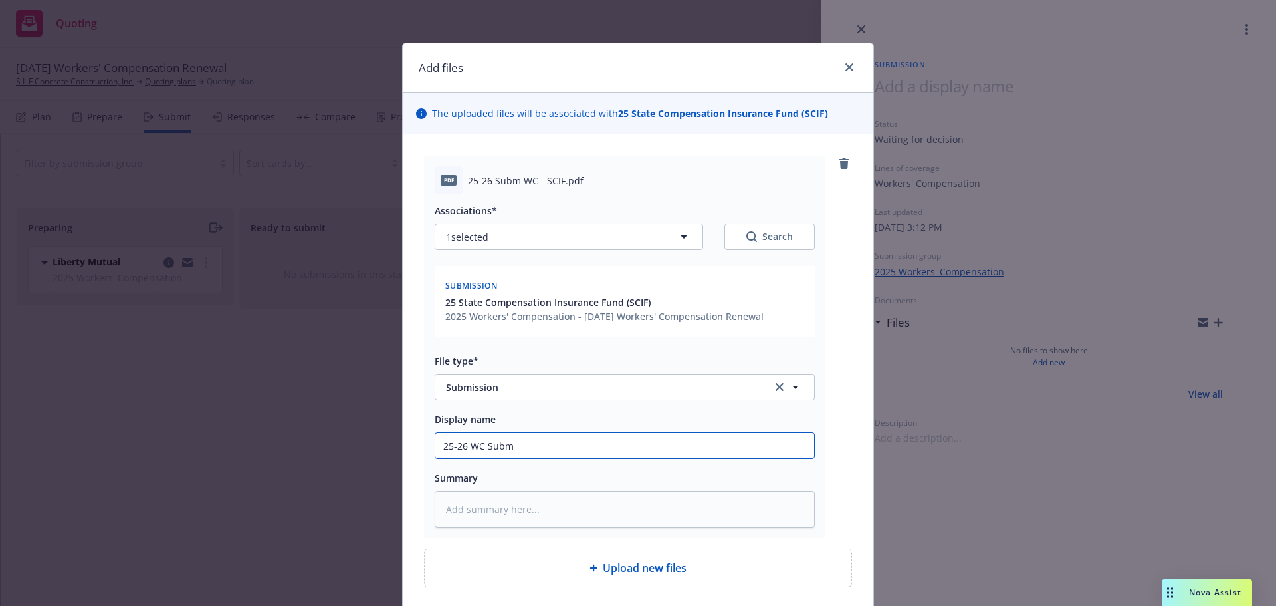
type textarea "x"
type input "25-26 WC Subm -"
type textarea "x"
type input "25-26 WC Subm -0"
type textarea "x"
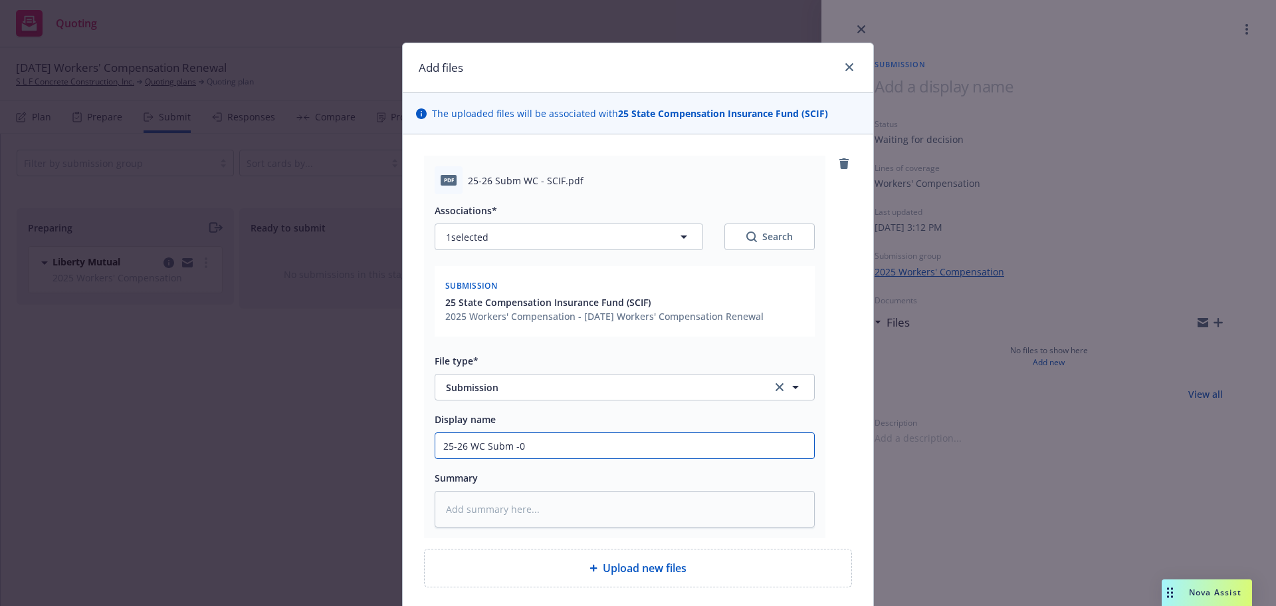
type input "25-26 WC Subm -0"
type textarea "x"
type input "25-26 WC Subm -0"
type textarea "x"
type input "25-26 WC Subm -"
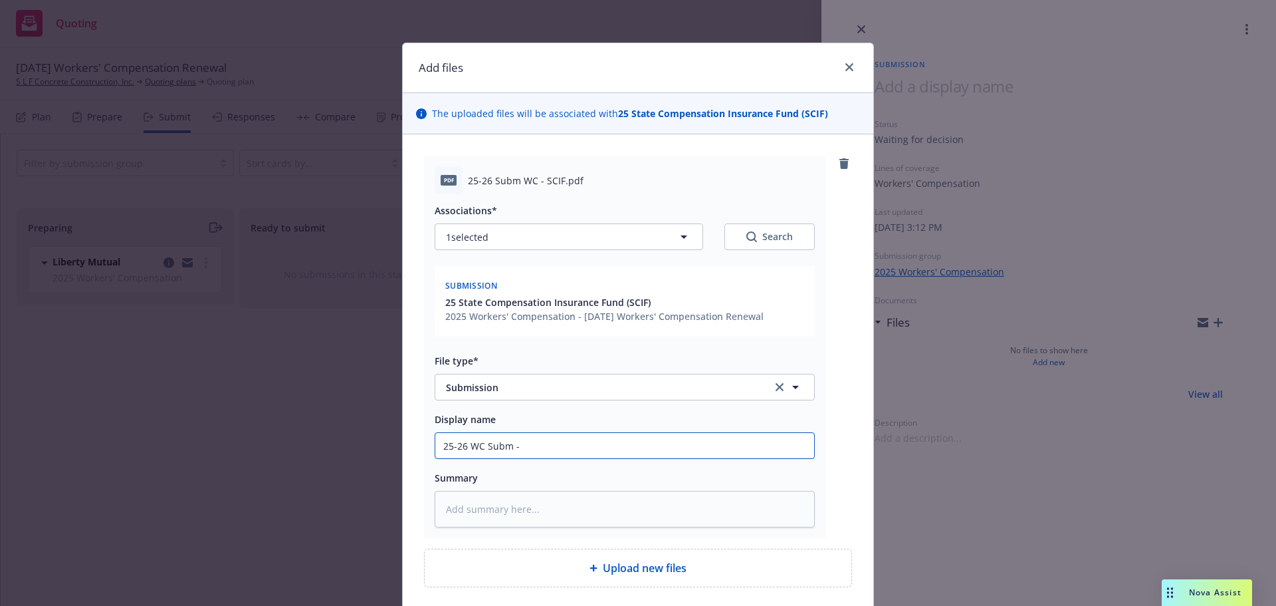
type textarea "x"
type input "25-26 WC Subm -"
type textarea "x"
type input "25-26 WC Subm - S"
type textarea "x"
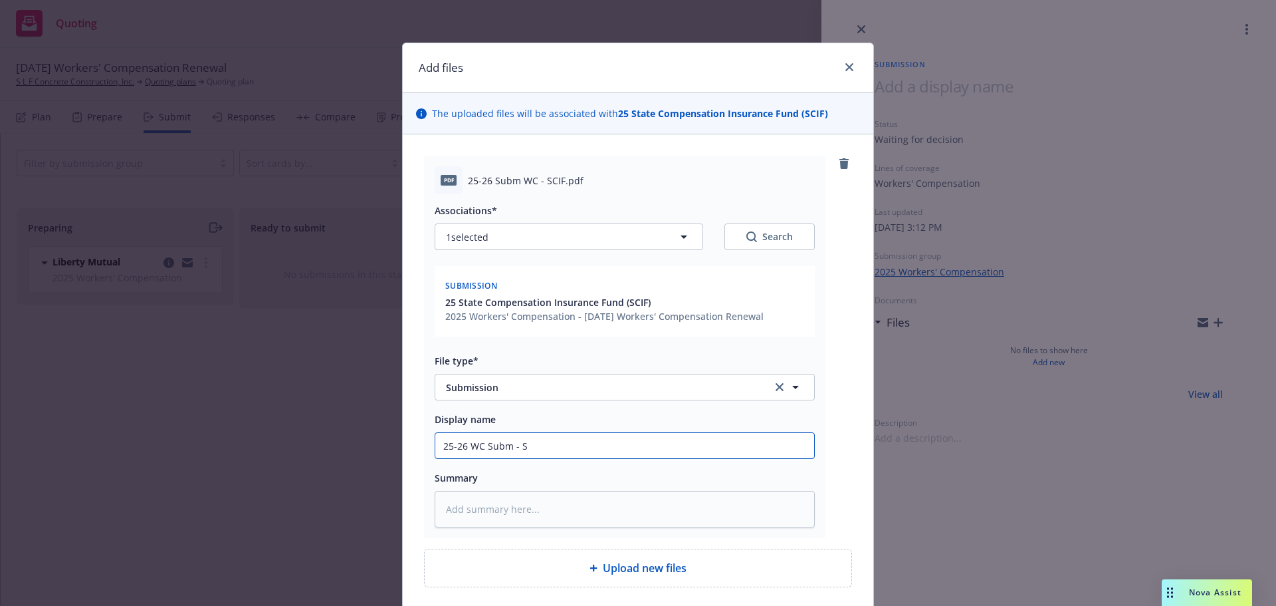
type input "25-26 WC Subm - SC"
type textarea "x"
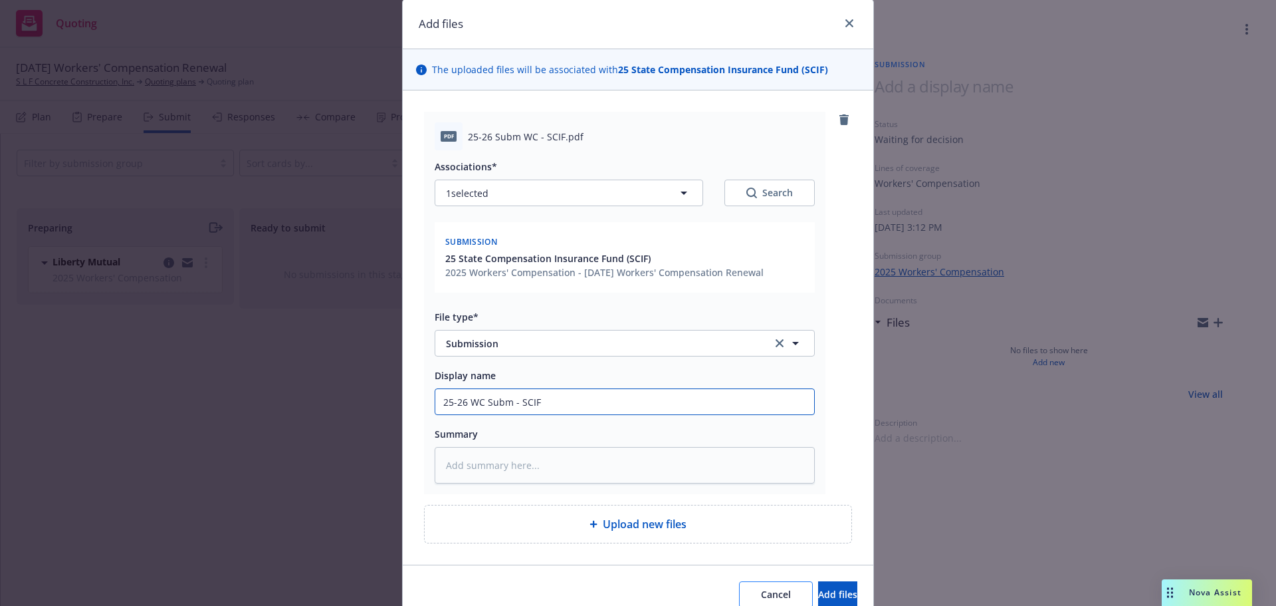
scroll to position [105, 0]
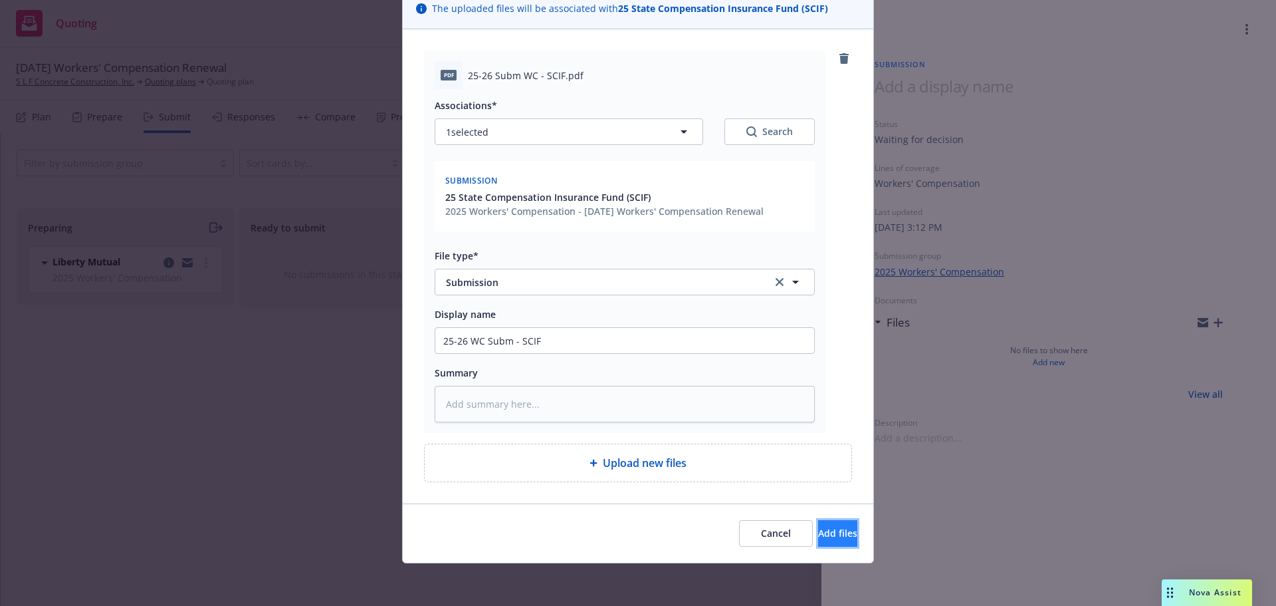
click at [824, 538] on span "Add files" at bounding box center [837, 532] width 39 height 13
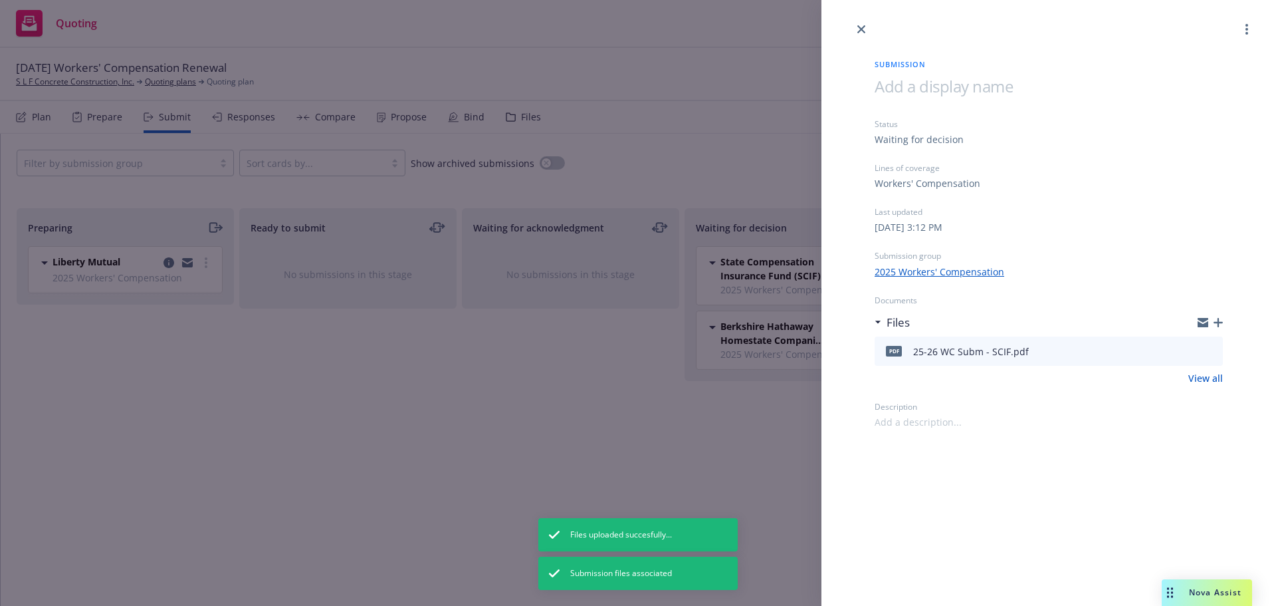
click at [850, 26] on div at bounding box center [1049, 18] width 455 height 37
click at [856, 25] on link "close" at bounding box center [862, 29] width 16 height 16
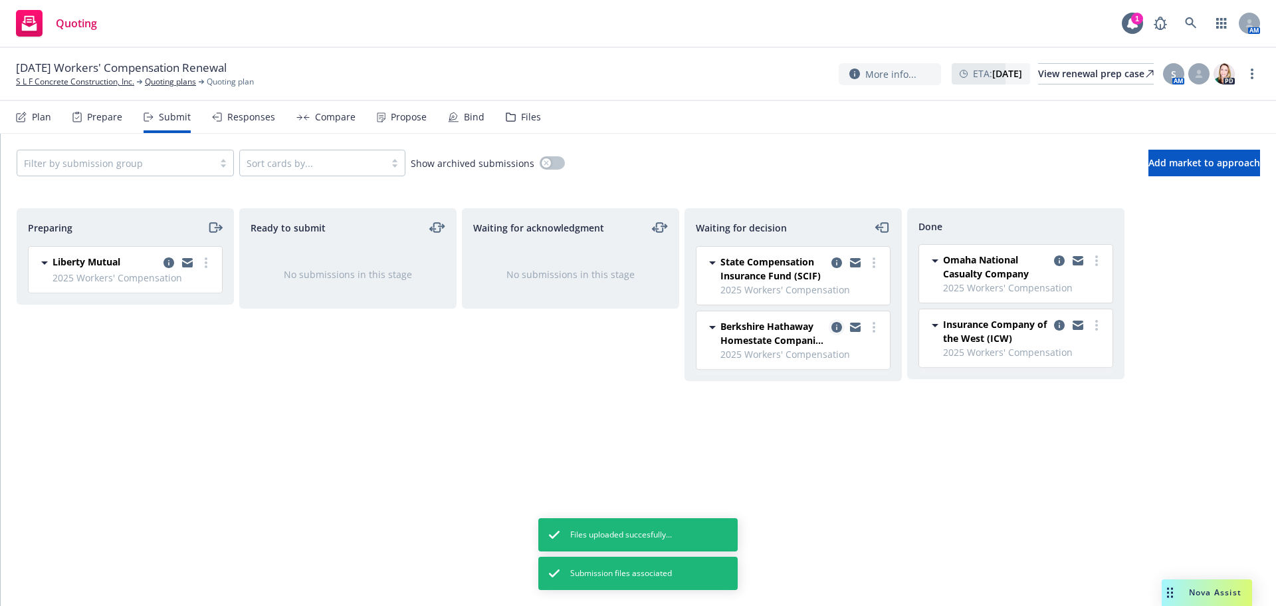
click at [835, 326] on icon "copy logging email" at bounding box center [837, 327] width 11 height 11
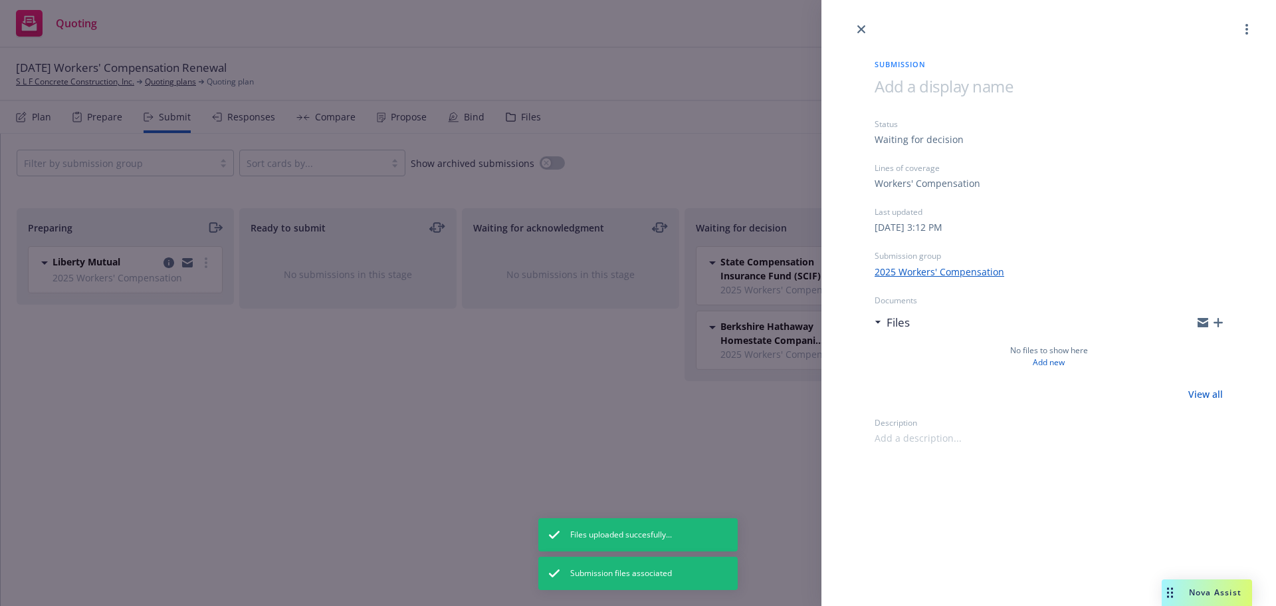
click at [1220, 324] on icon "button" at bounding box center [1218, 322] width 9 height 9
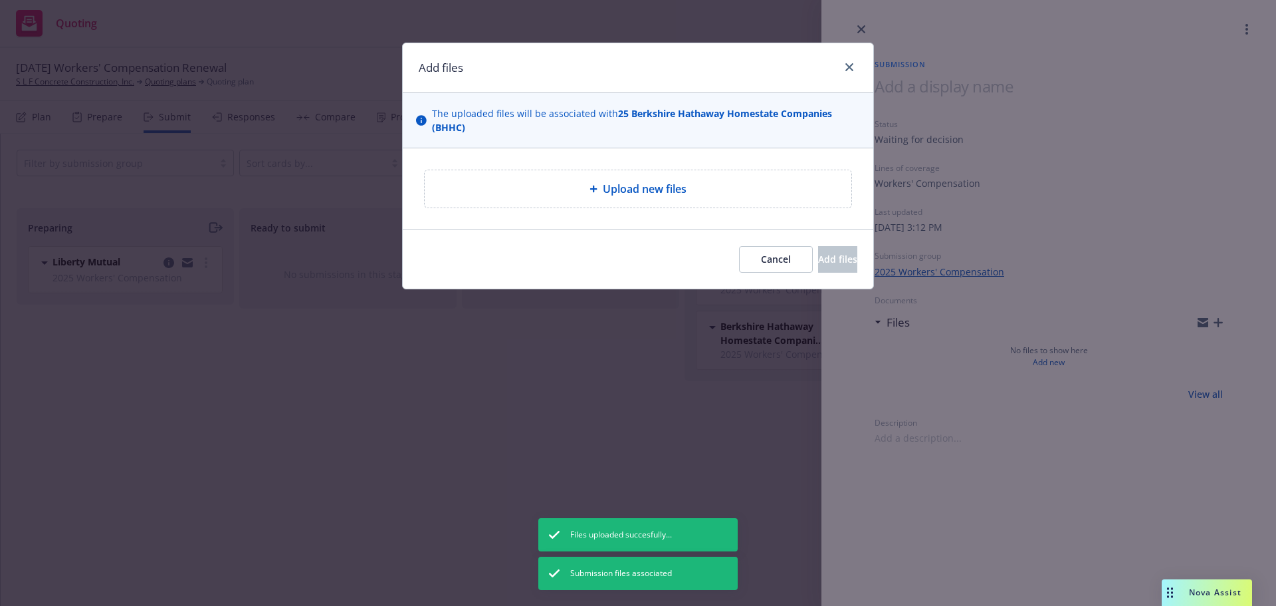
click at [641, 189] on span "Upload new files" at bounding box center [645, 189] width 84 height 16
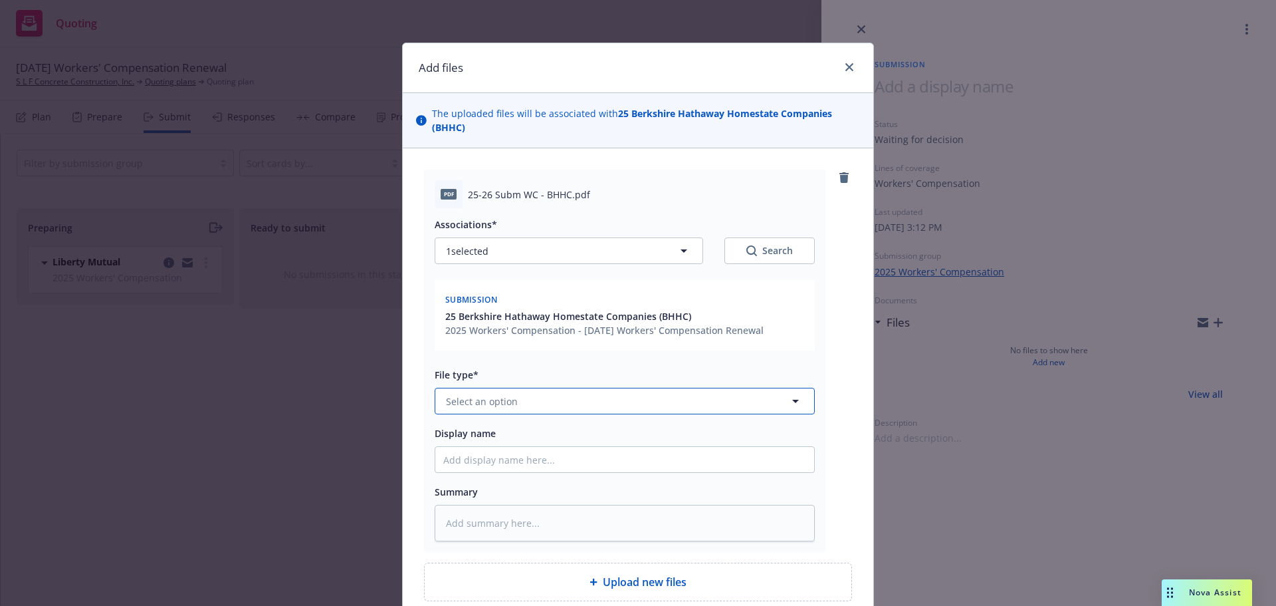
click at [560, 409] on button "Select an option" at bounding box center [625, 401] width 380 height 27
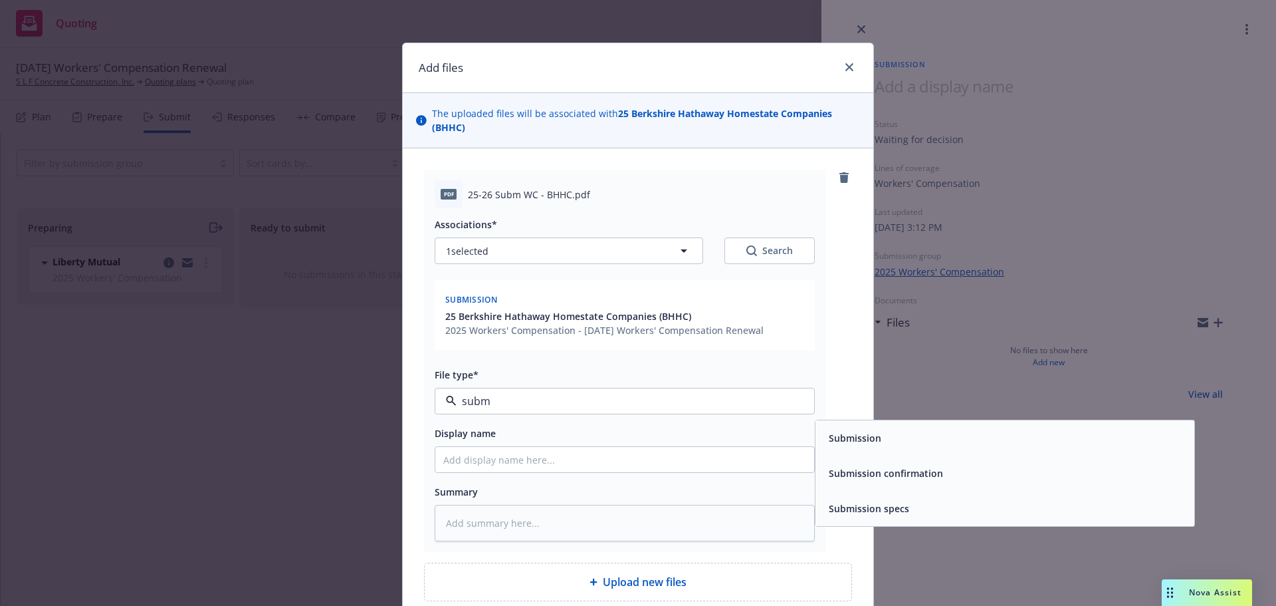
click at [837, 429] on div "Submission" at bounding box center [854, 437] width 60 height 19
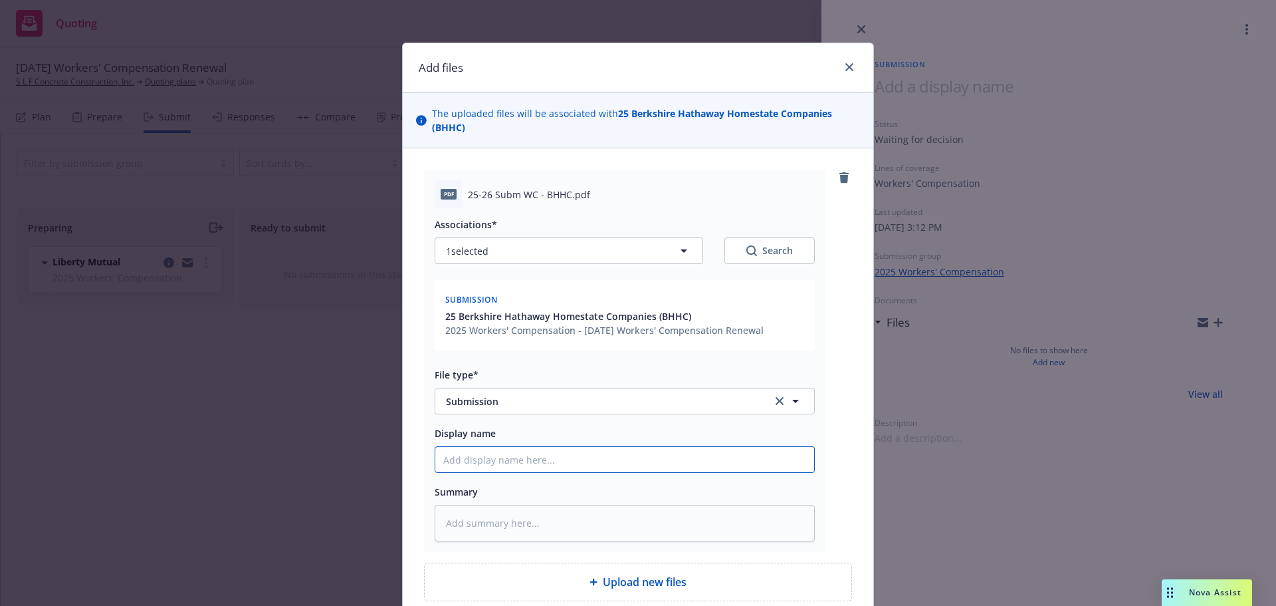
click at [447, 455] on input "Display name" at bounding box center [624, 459] width 379 height 25
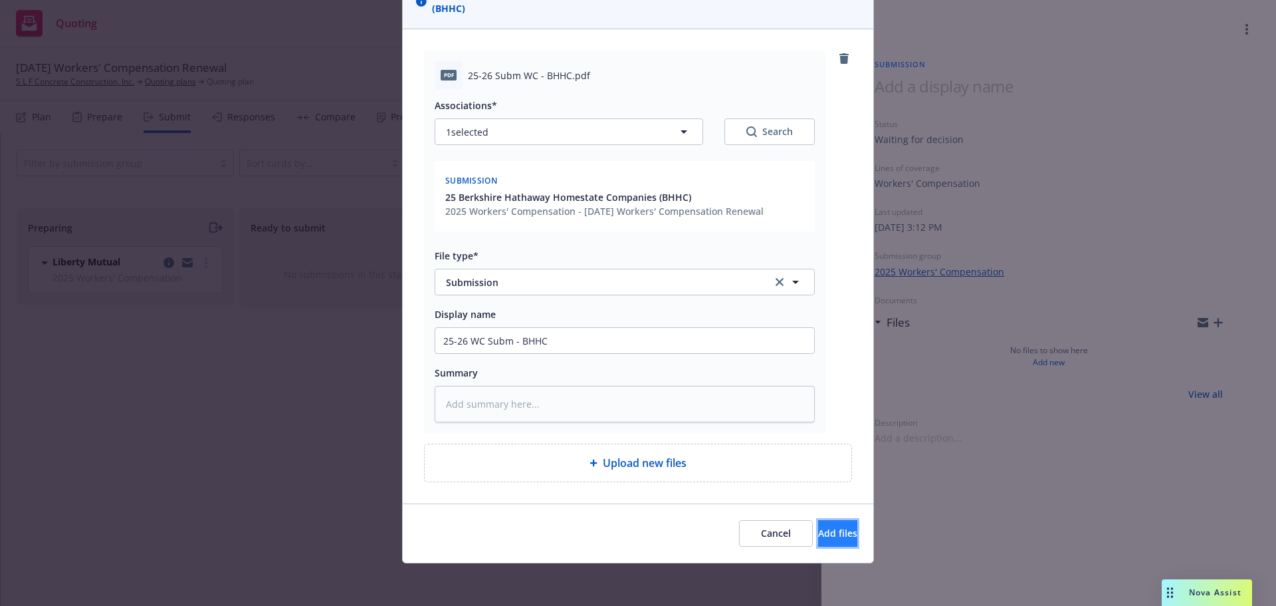
click at [825, 532] on span "Add files" at bounding box center [837, 532] width 39 height 13
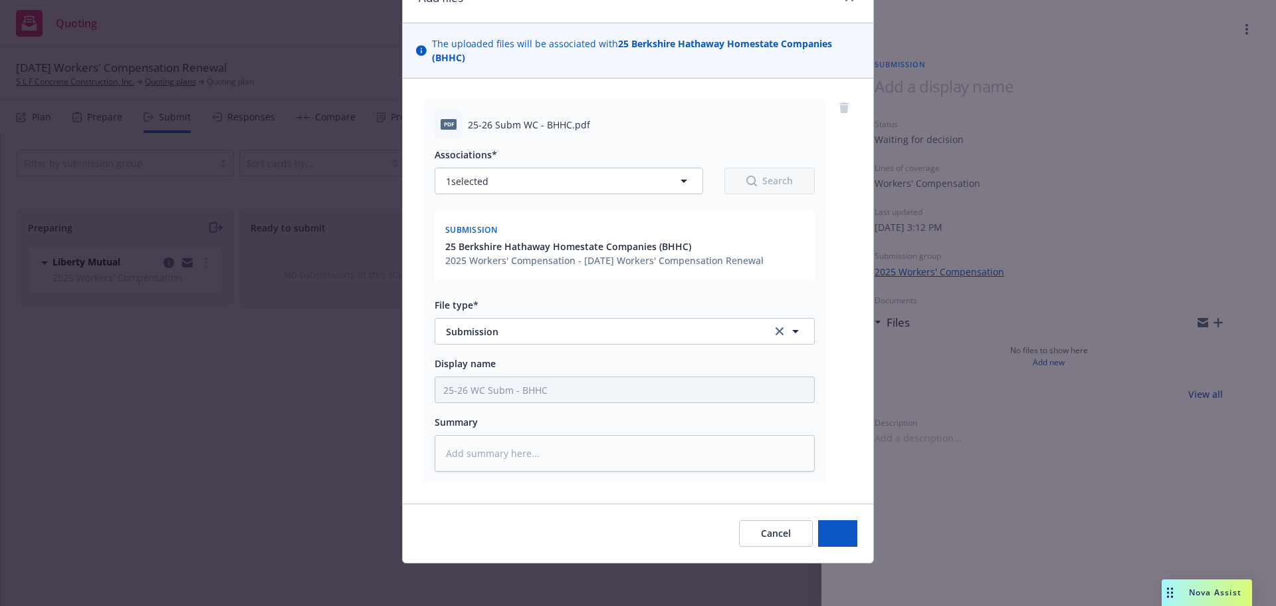
scroll to position [70, 0]
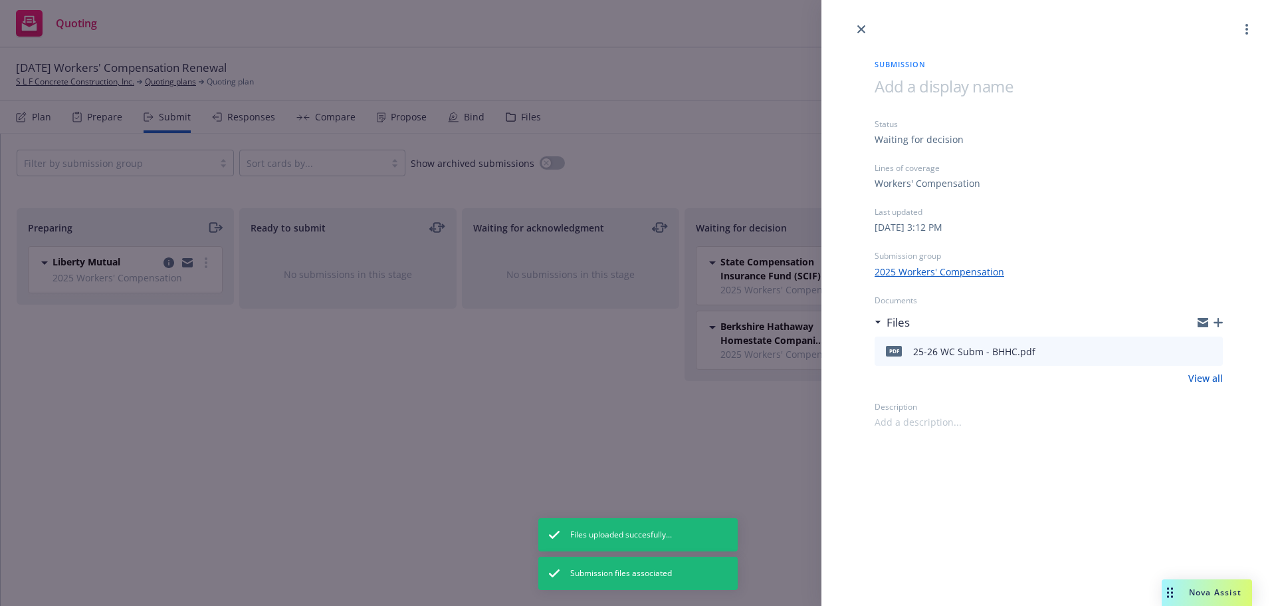
click at [695, 426] on div "Submission Status Waiting for decision Lines of coverage Workers' Compensation …" at bounding box center [638, 303] width 1276 height 606
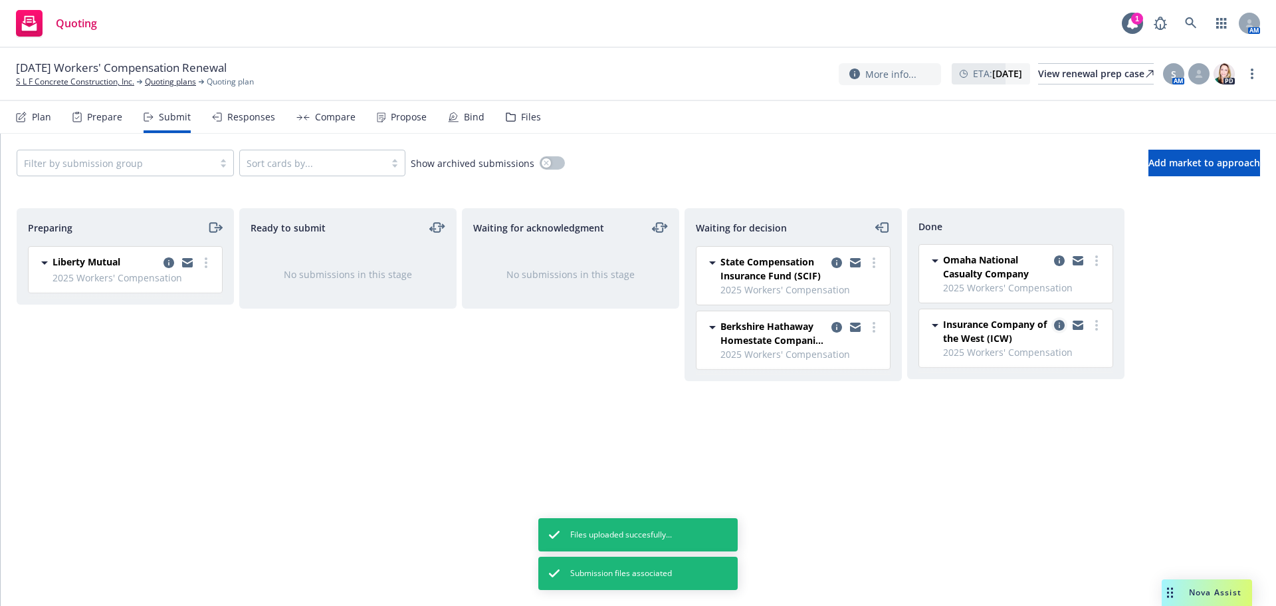
click at [1059, 322] on icon "copy logging email" at bounding box center [1059, 325] width 11 height 11
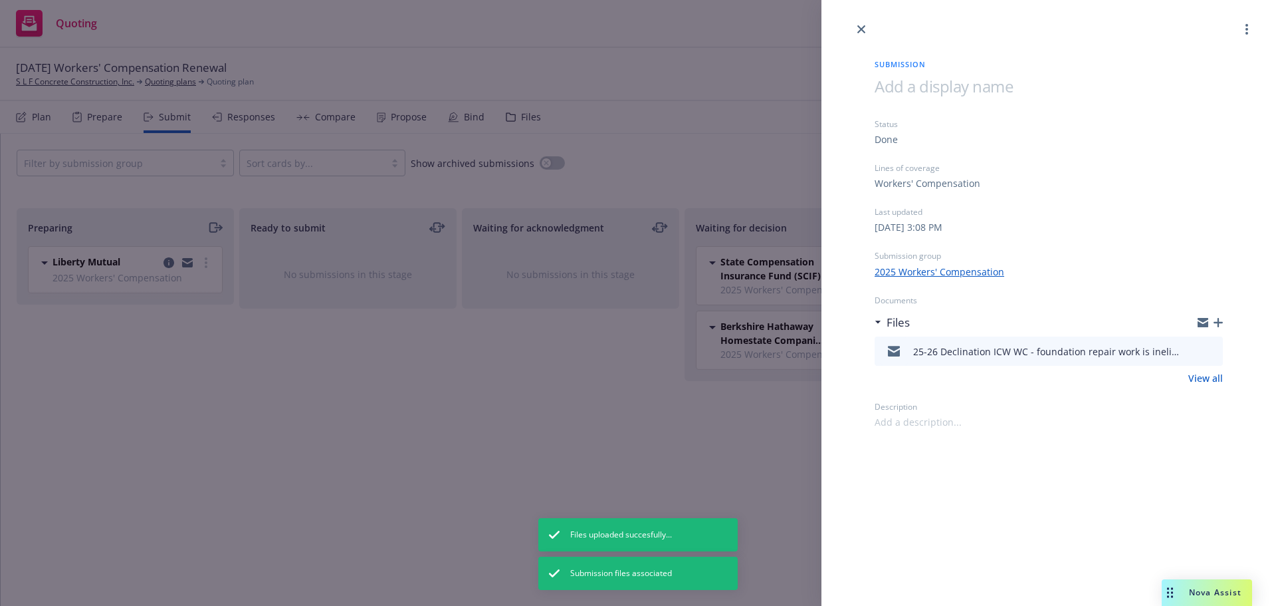
click at [1220, 324] on icon "button" at bounding box center [1218, 322] width 9 height 9
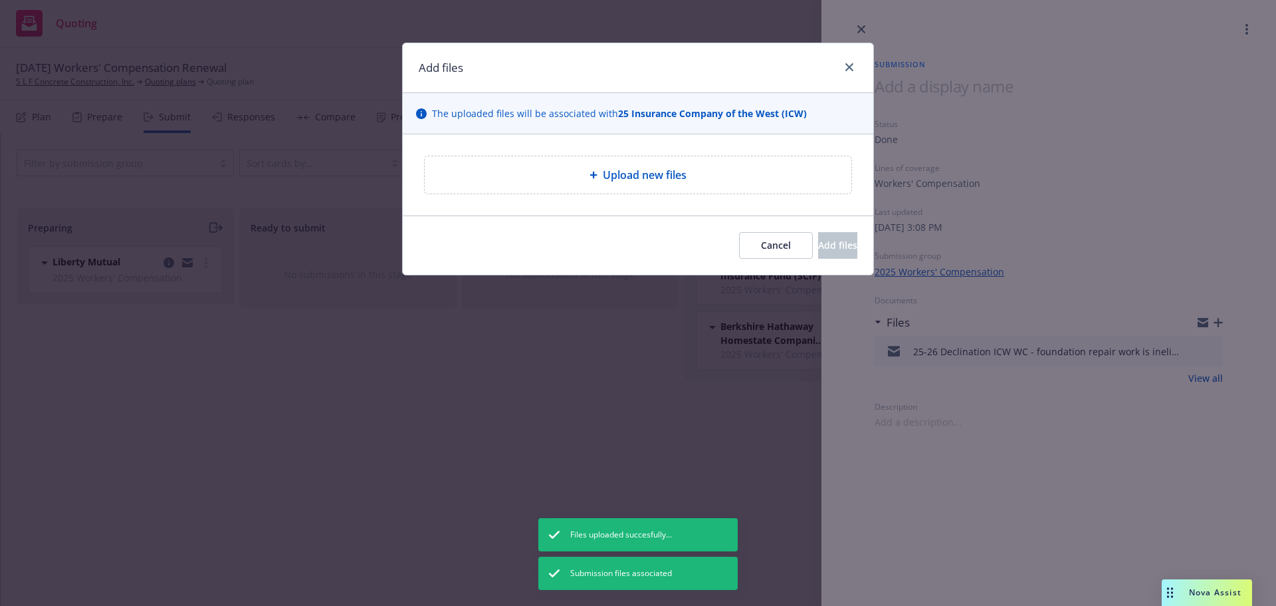
click at [714, 167] on div "Upload new files" at bounding box center [637, 175] width 405 height 16
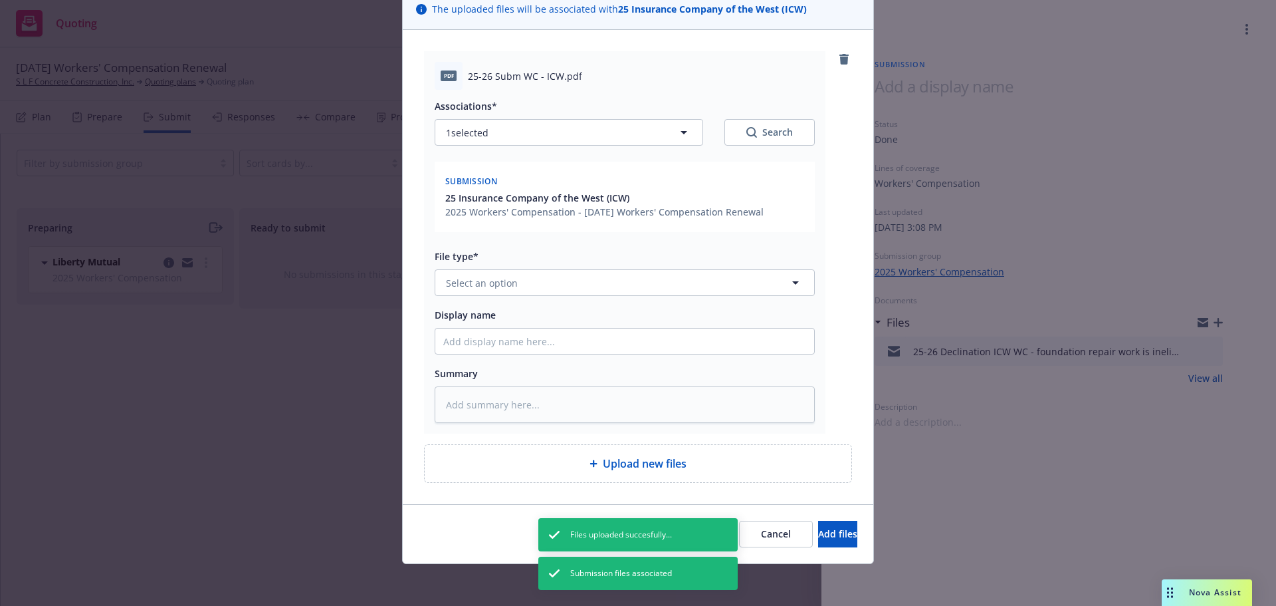
scroll to position [105, 0]
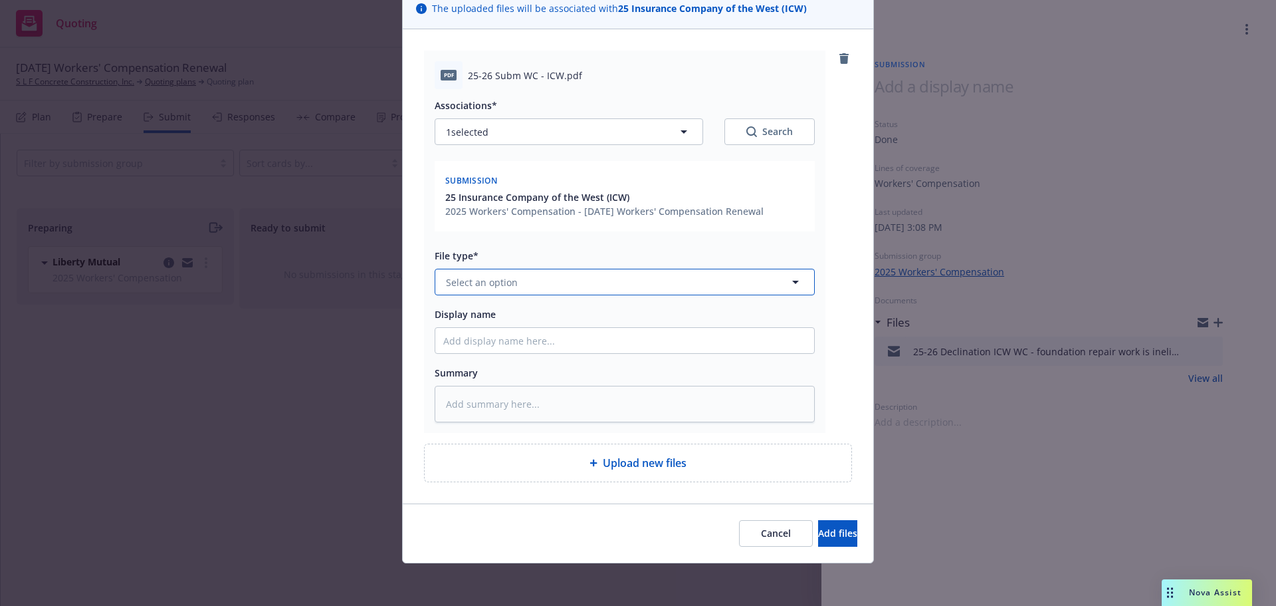
click at [554, 280] on button "Select an option" at bounding box center [625, 282] width 380 height 27
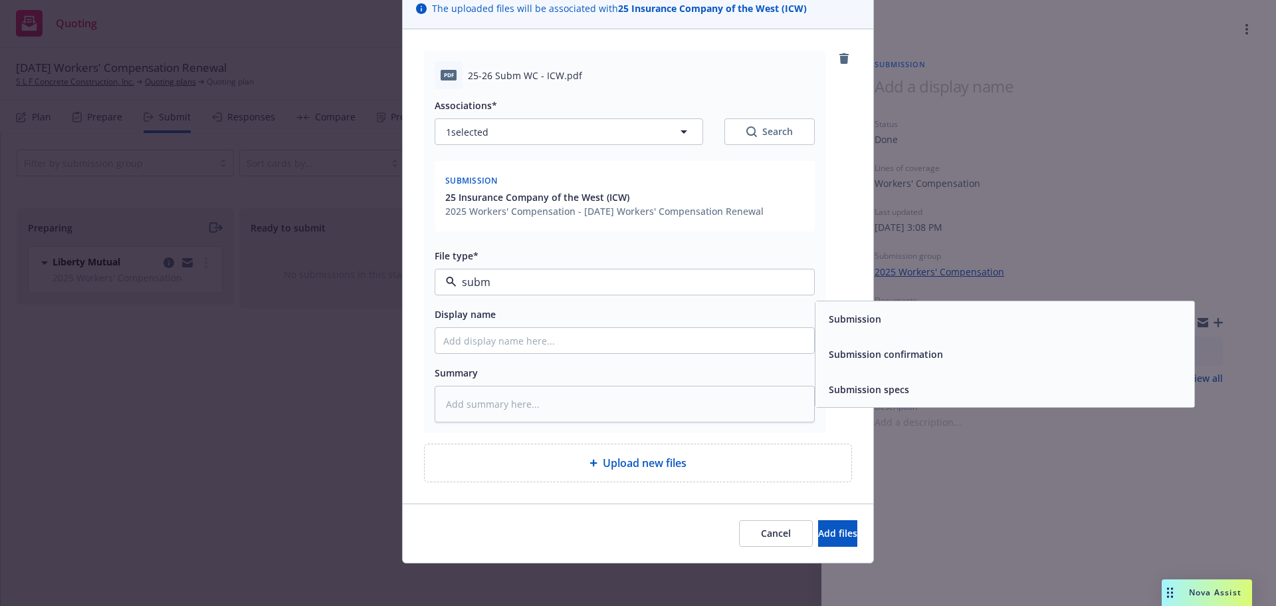
click at [917, 331] on div "Submission" at bounding box center [1005, 318] width 379 height 35
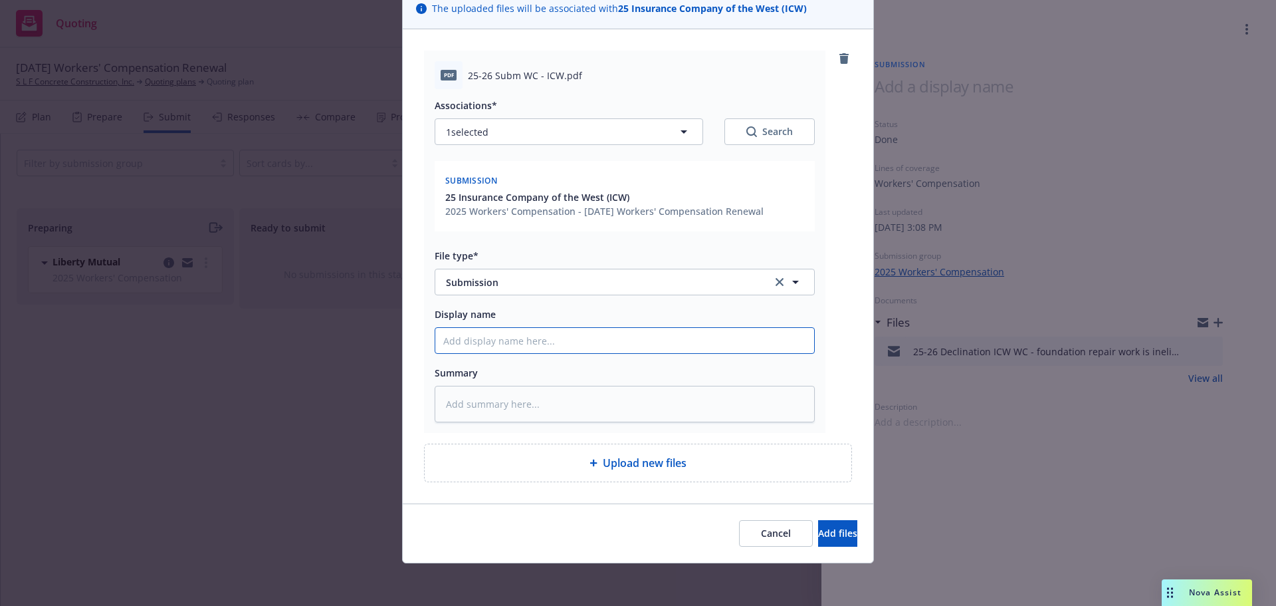
click at [515, 340] on input "Display name" at bounding box center [624, 340] width 379 height 25
click at [451, 336] on input "25026 WC Subm - ICW" at bounding box center [624, 340] width 379 height 25
click at [832, 517] on div "Cancel Add files" at bounding box center [638, 532] width 471 height 59
click at [831, 523] on button "Add files" at bounding box center [837, 533] width 39 height 27
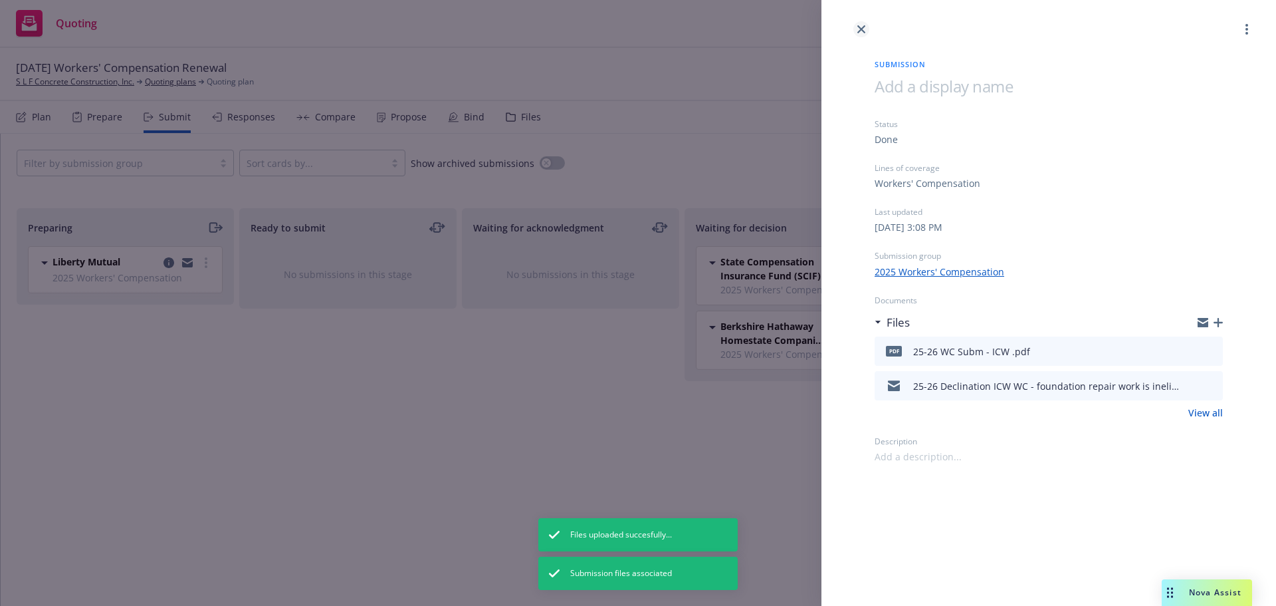
click at [862, 28] on icon "close" at bounding box center [862, 29] width 8 height 8
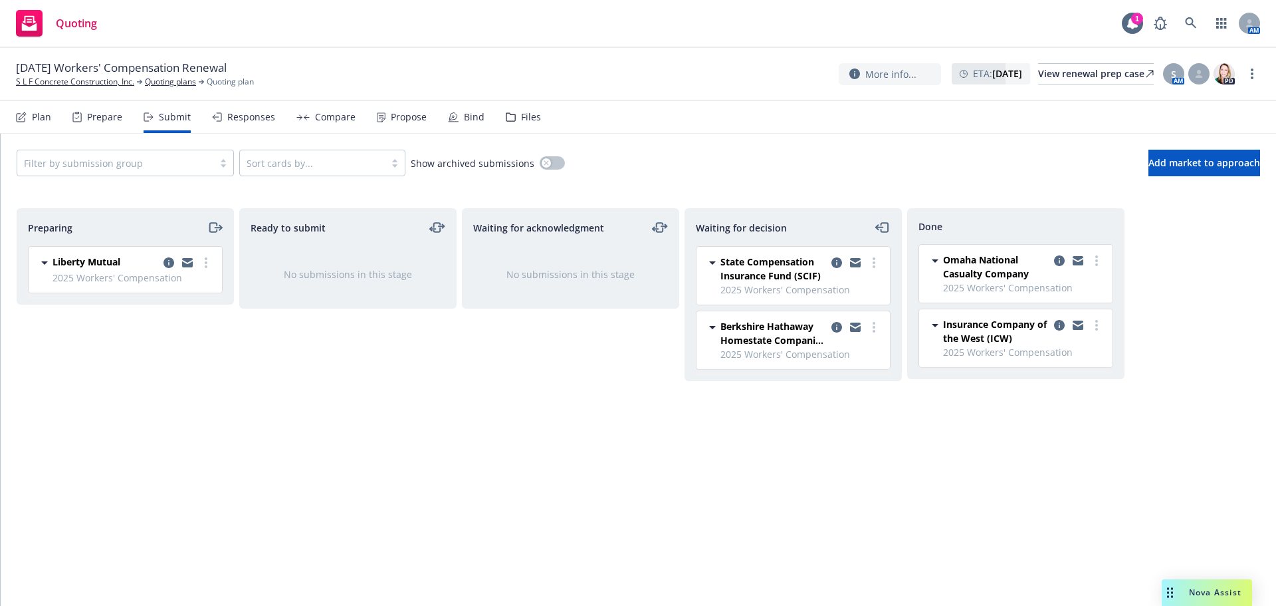
drag, startPoint x: 205, startPoint y: 249, endPoint x: 205, endPoint y: 263, distance: 14.0
click at [205, 249] on div "Liberty Mutual 2025 Workers' Compensation Thursday, September 4, 2025 at 10:12 …" at bounding box center [125, 270] width 193 height 46
click at [205, 263] on icon "more" at bounding box center [206, 262] width 3 height 11
click at [216, 230] on icon "moveRight" at bounding box center [212, 227] width 7 height 9
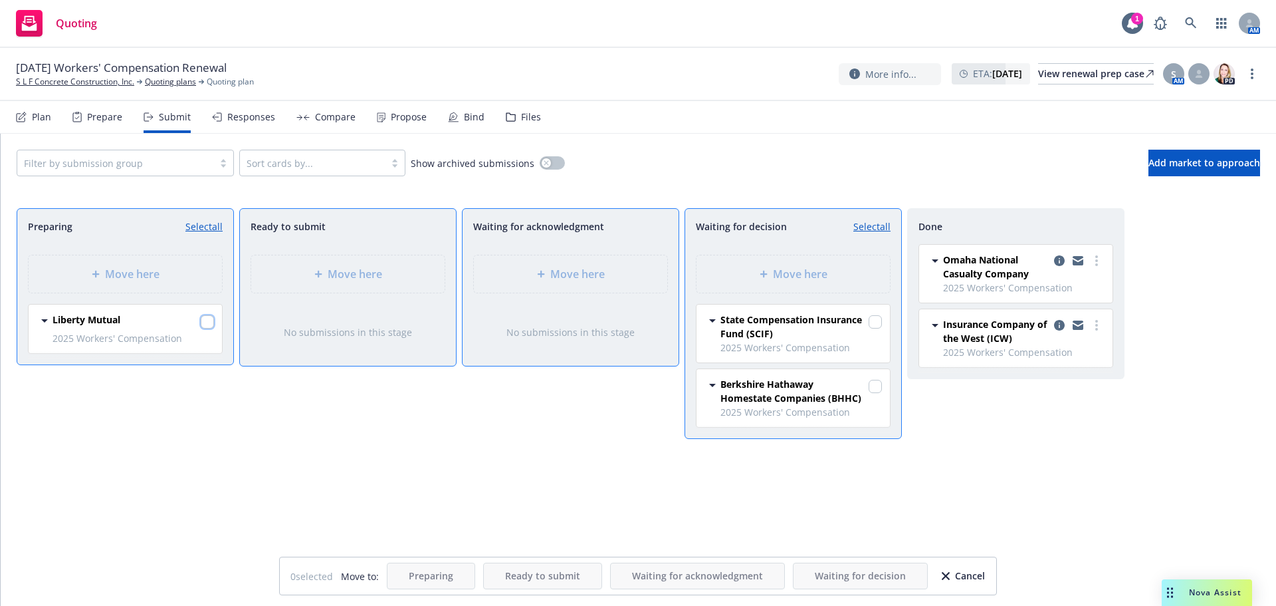
click at [204, 321] on input "checkbox" at bounding box center [207, 321] width 13 height 13
click at [784, 277] on span "Move here" at bounding box center [800, 274] width 55 height 16
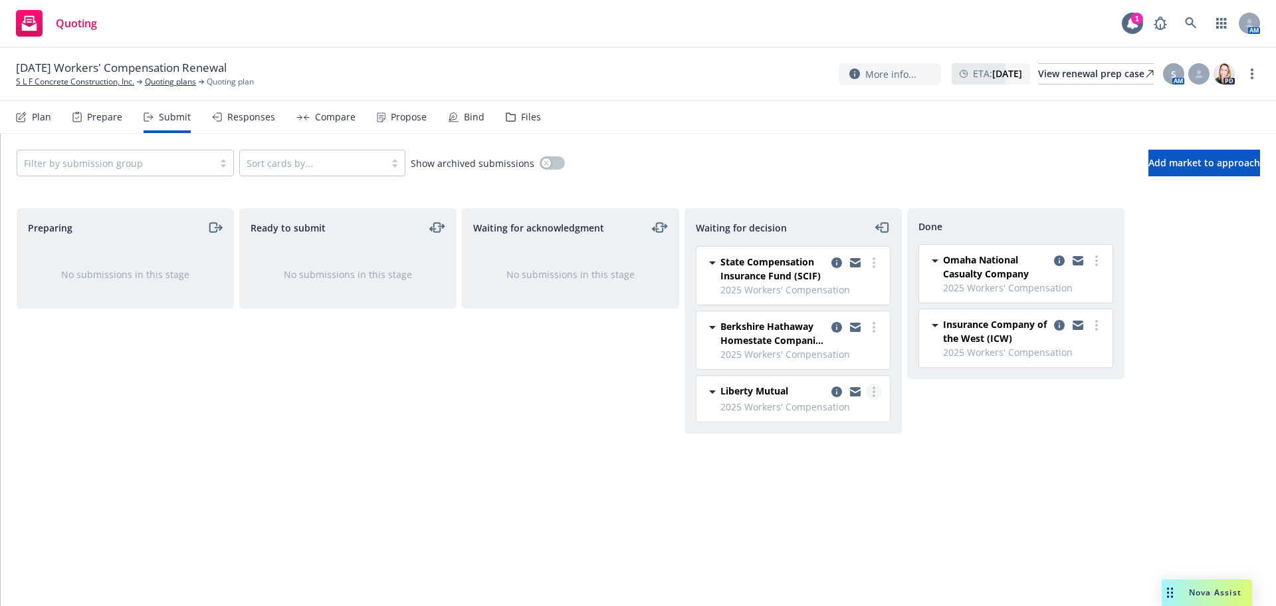
click at [873, 396] on circle "more" at bounding box center [874, 395] width 3 height 3
click at [507, 116] on icon at bounding box center [511, 117] width 9 height 8
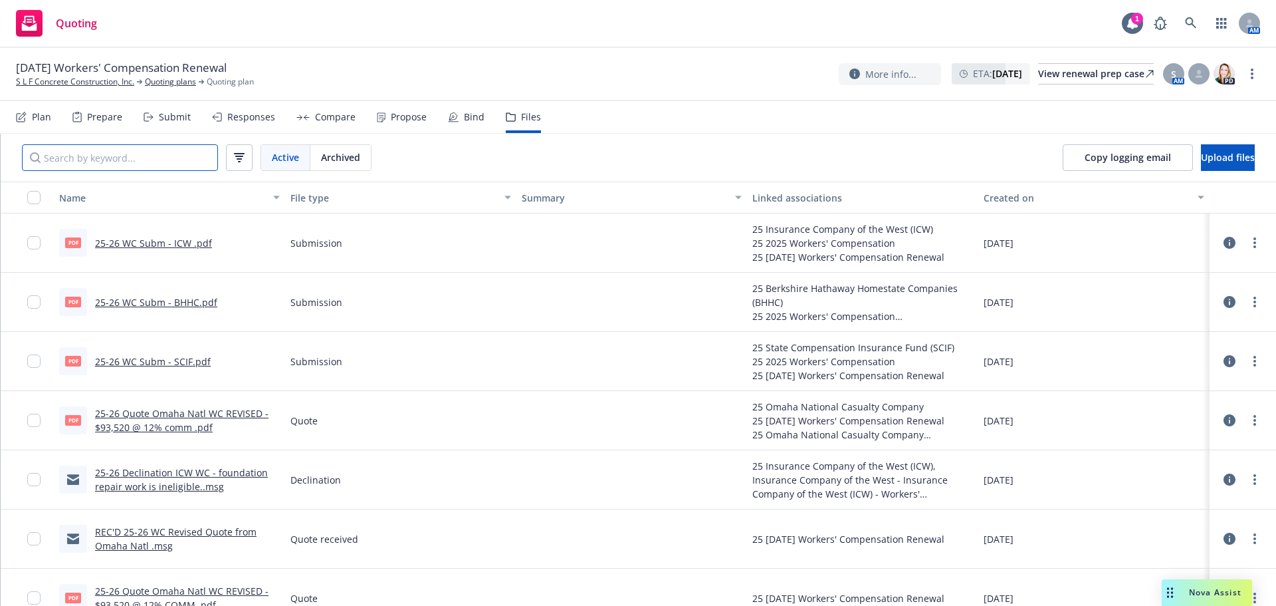
click at [78, 144] on input "Search by keyword..." at bounding box center [120, 157] width 196 height 27
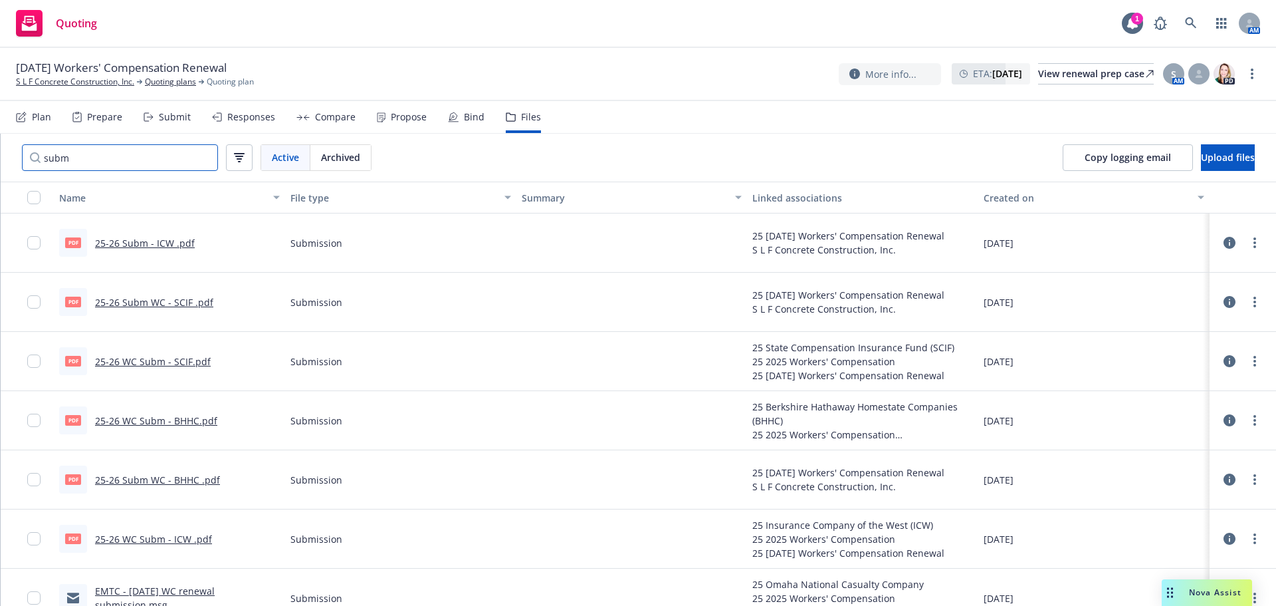
drag, startPoint x: 90, startPoint y: 149, endPoint x: 9, endPoint y: 138, distance: 81.2
click at [9, 138] on div "subm Active Archived" at bounding box center [197, 158] width 392 height 48
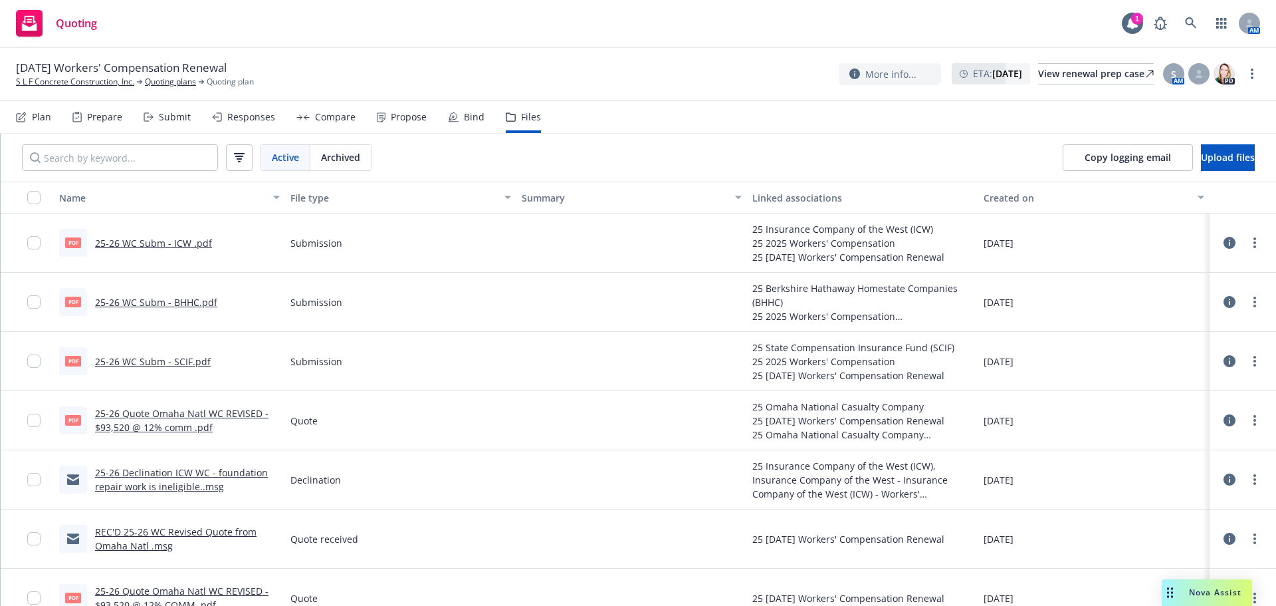
click at [160, 118] on div "Submit" at bounding box center [175, 117] width 32 height 11
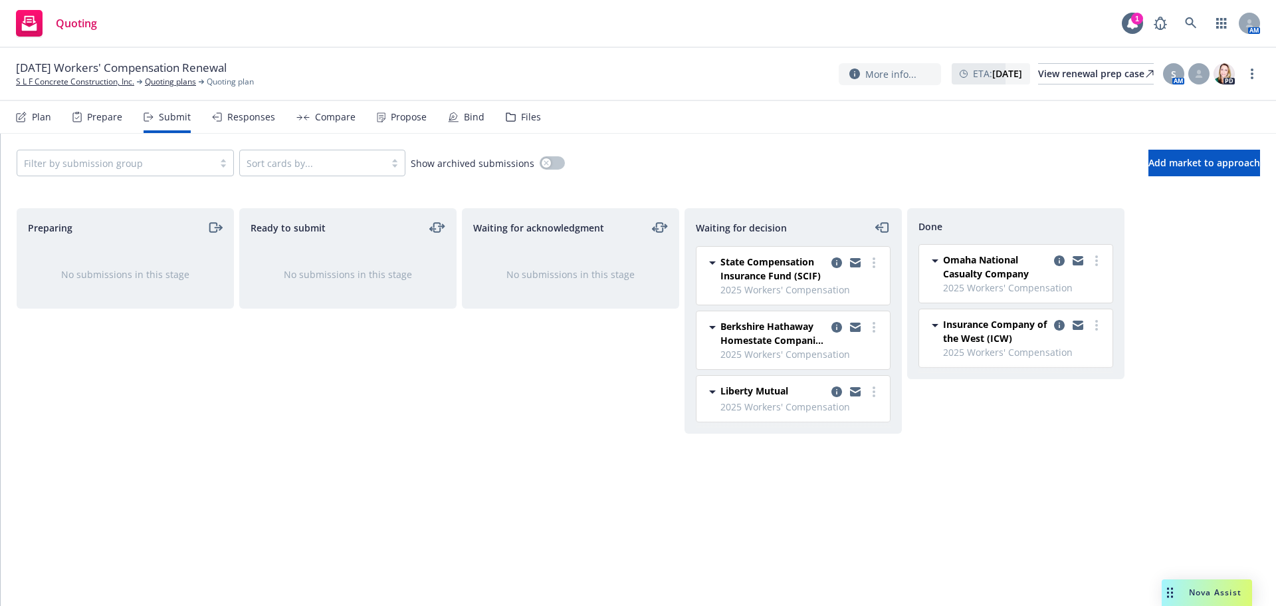
click at [836, 402] on span "2025 Workers' Compensation" at bounding box center [802, 407] width 162 height 14
click at [836, 386] on icon "copy logging email" at bounding box center [837, 391] width 11 height 11
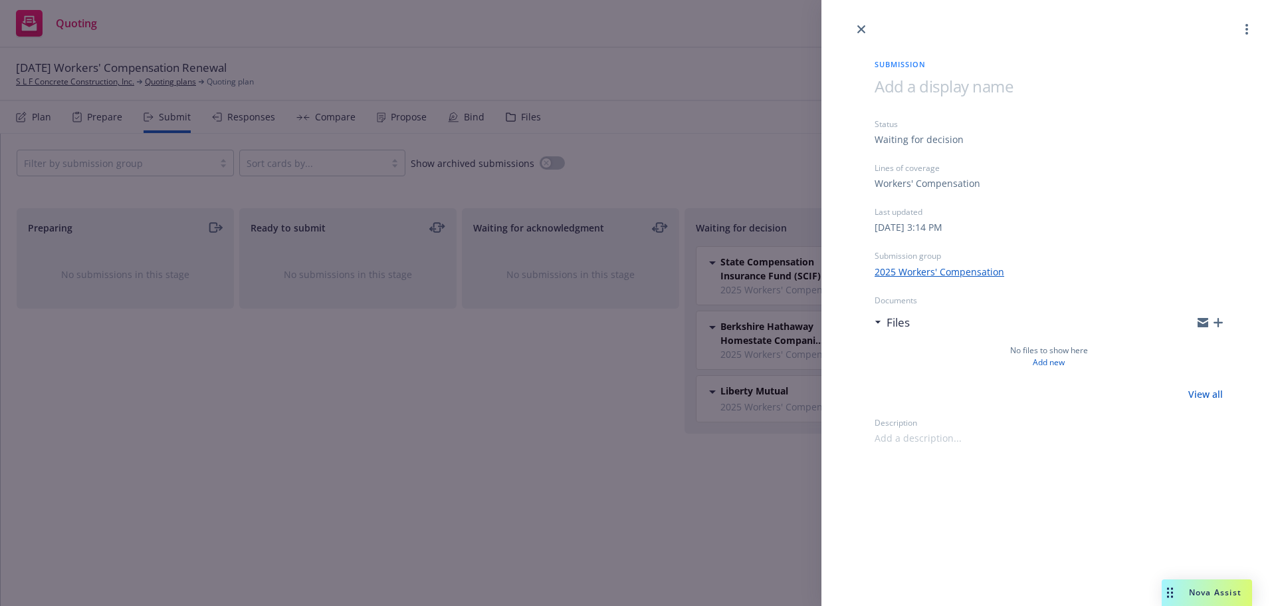
click at [1215, 323] on icon "button" at bounding box center [1218, 322] width 9 height 9
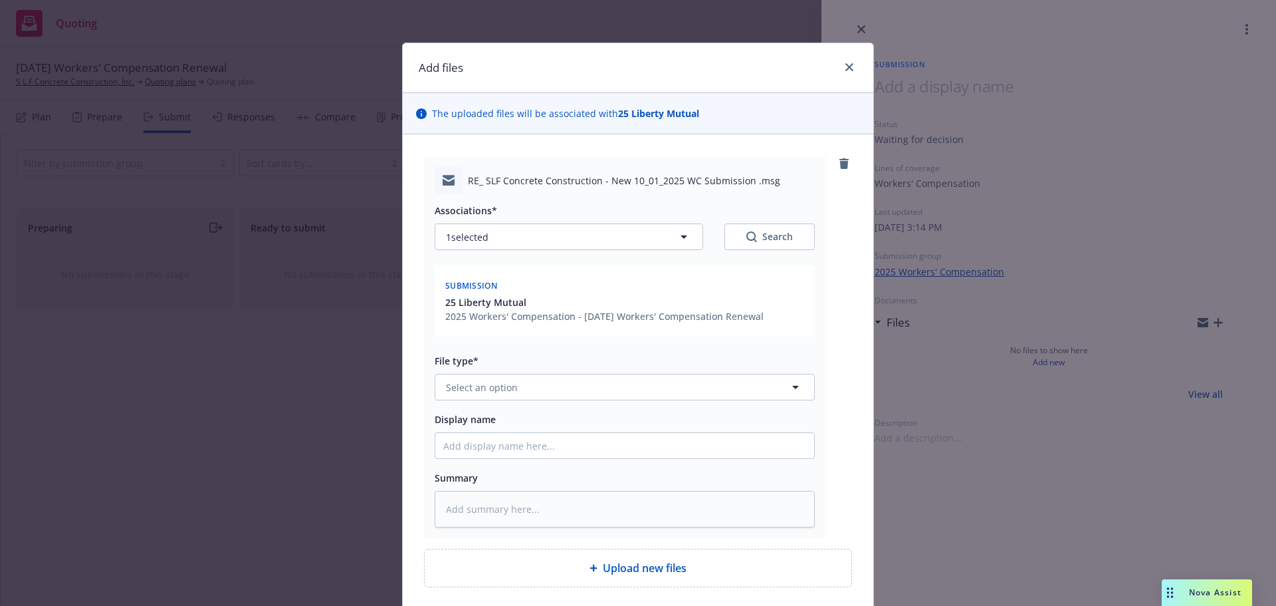
click at [478, 415] on span "Display name" at bounding box center [465, 419] width 61 height 13
click at [478, 433] on input "Display name" at bounding box center [624, 445] width 379 height 25
click at [483, 390] on span "Select an option" at bounding box center [482, 387] width 72 height 14
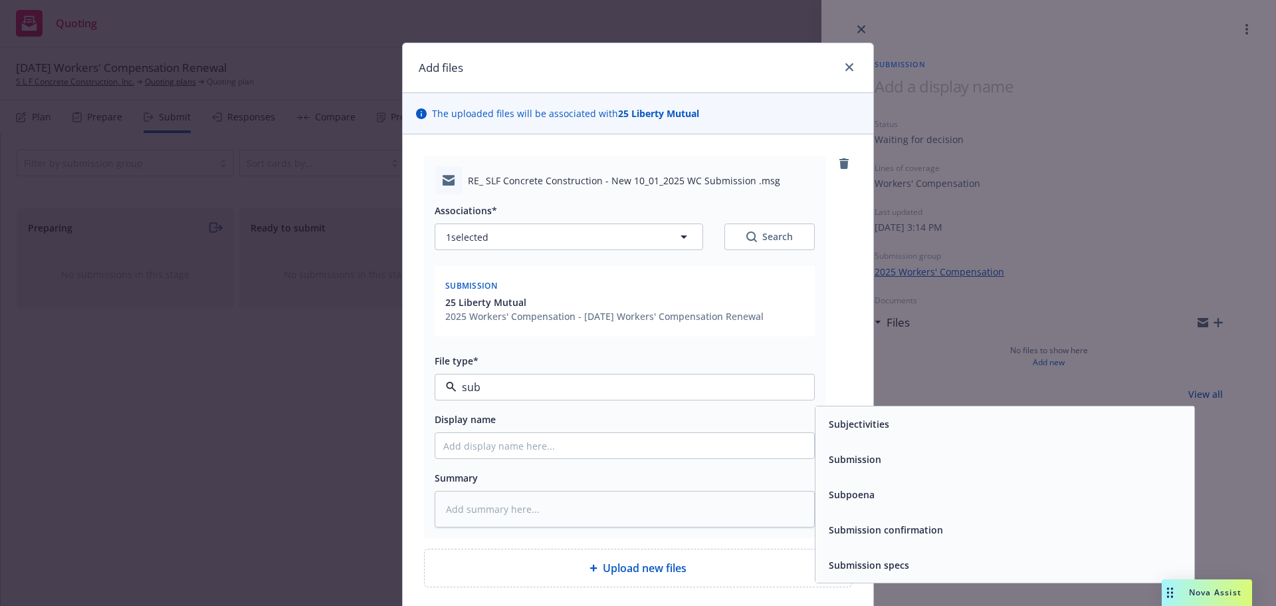
click at [901, 465] on div "Submission" at bounding box center [1005, 458] width 363 height 19
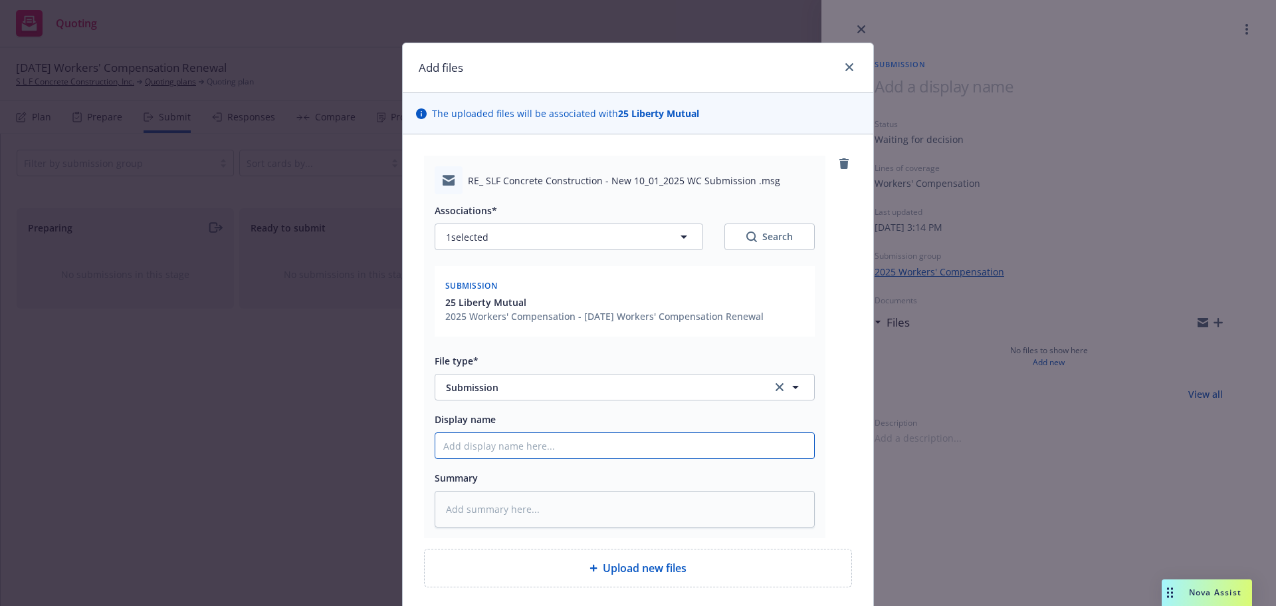
click at [538, 454] on input "Display name" at bounding box center [624, 445] width 379 height 25
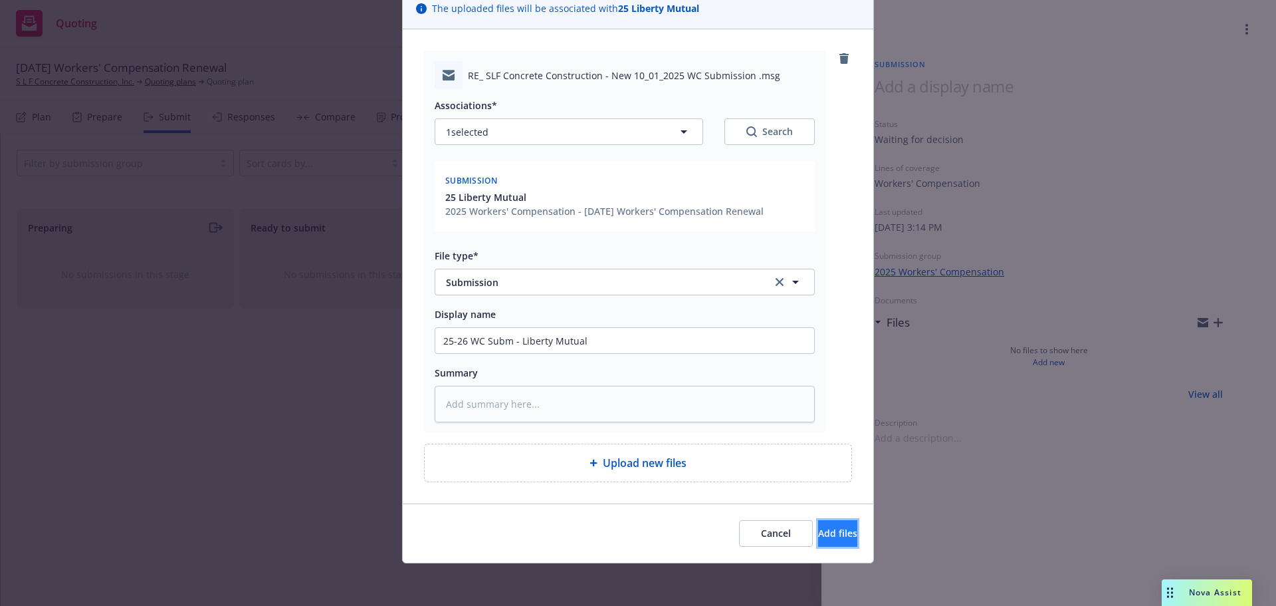
click at [827, 532] on span "Add files" at bounding box center [837, 532] width 39 height 13
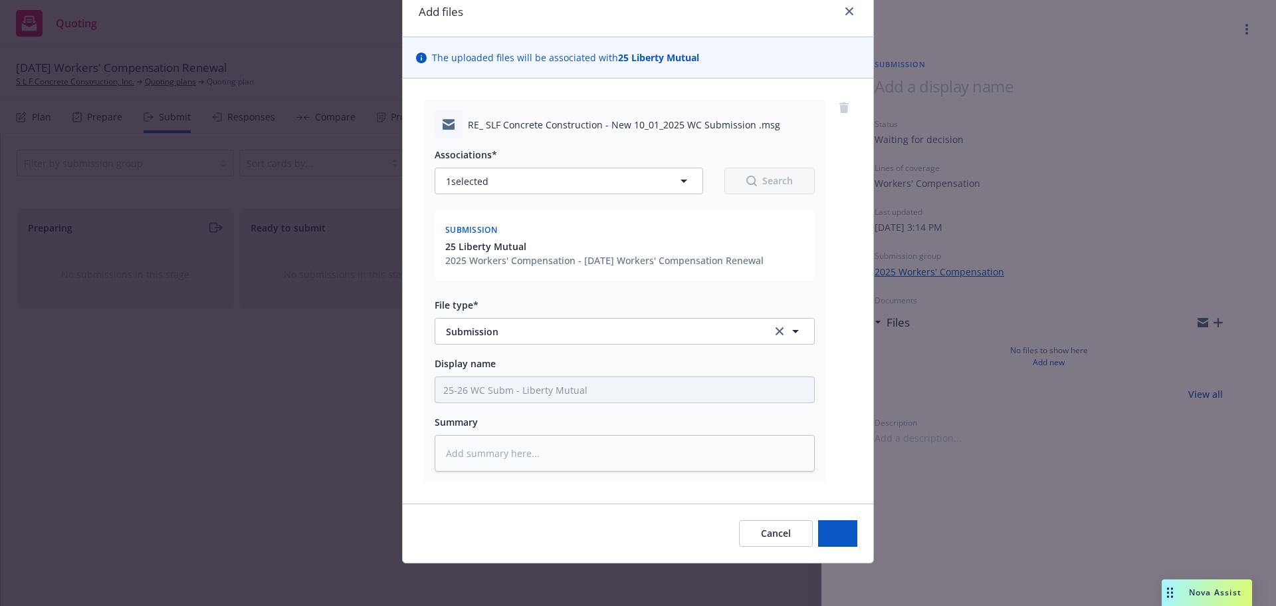
scroll to position [56, 0]
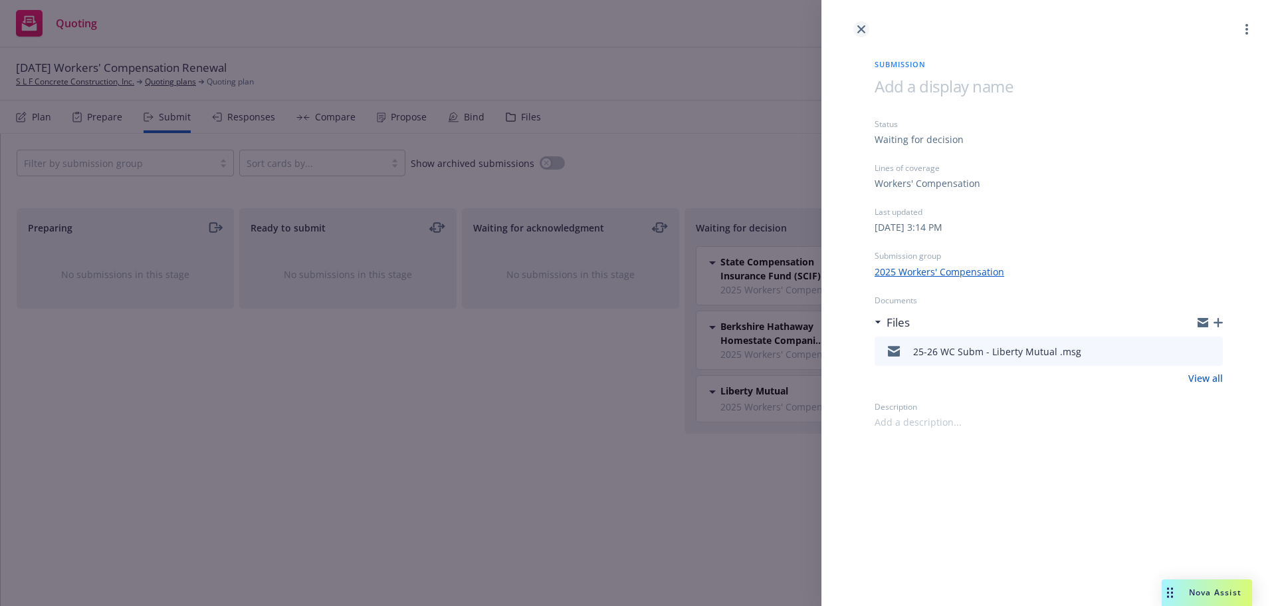
click at [865, 29] on link "close" at bounding box center [862, 29] width 16 height 16
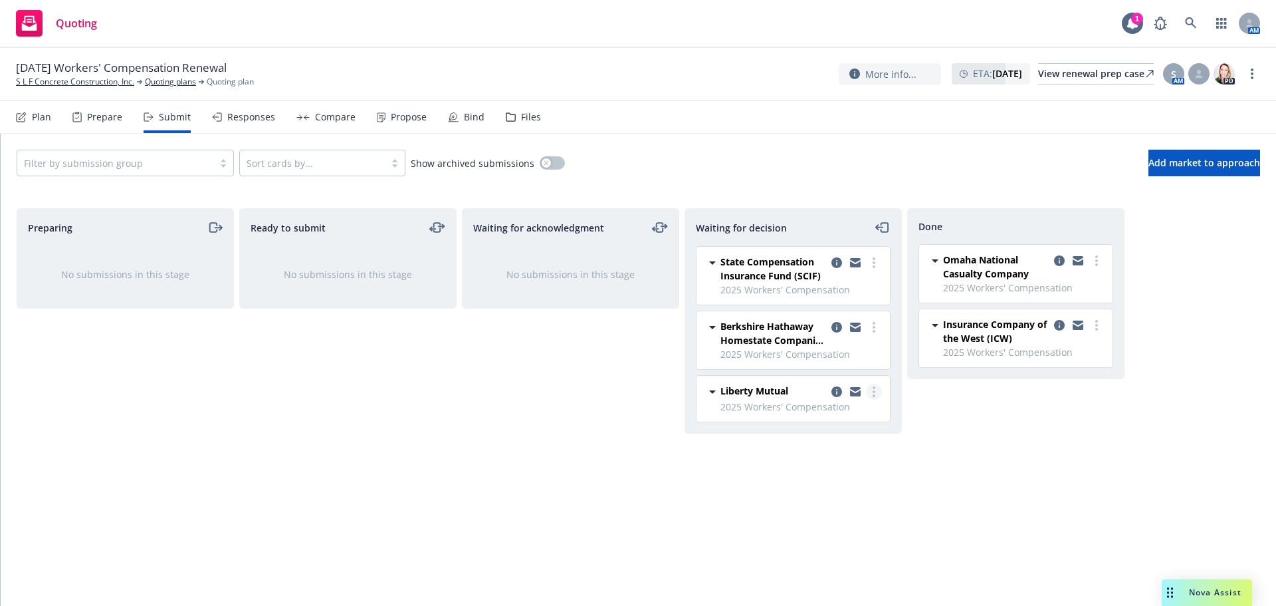
click at [873, 388] on circle "more" at bounding box center [874, 387] width 3 height 3
click at [805, 390] on div "Liberty Mutual" at bounding box center [802, 392] width 162 height 16
click at [838, 388] on icon "copy logging email" at bounding box center [837, 391] width 11 height 11
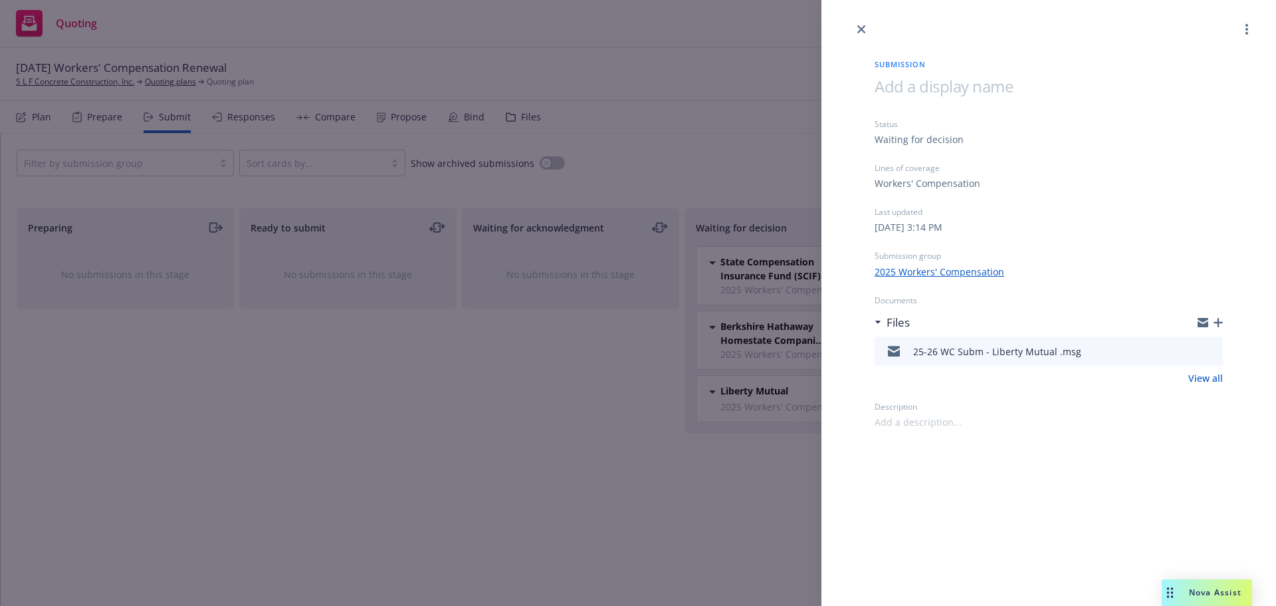
click at [1218, 320] on icon "button" at bounding box center [1218, 322] width 9 height 9
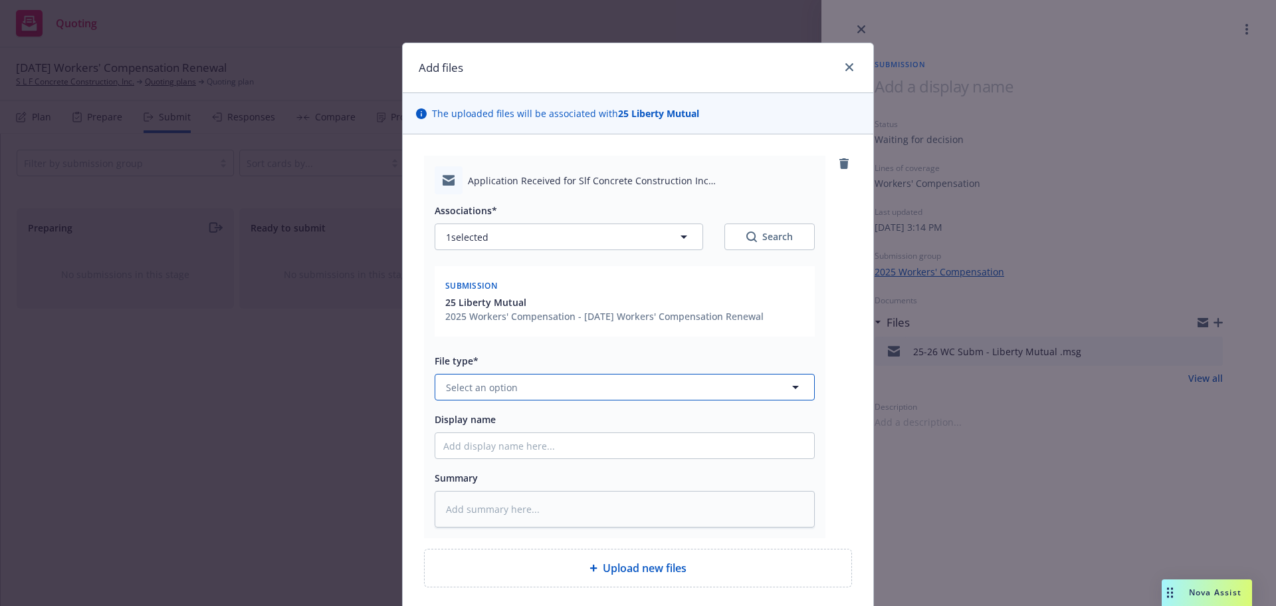
click at [525, 378] on button "Select an option" at bounding box center [625, 387] width 380 height 27
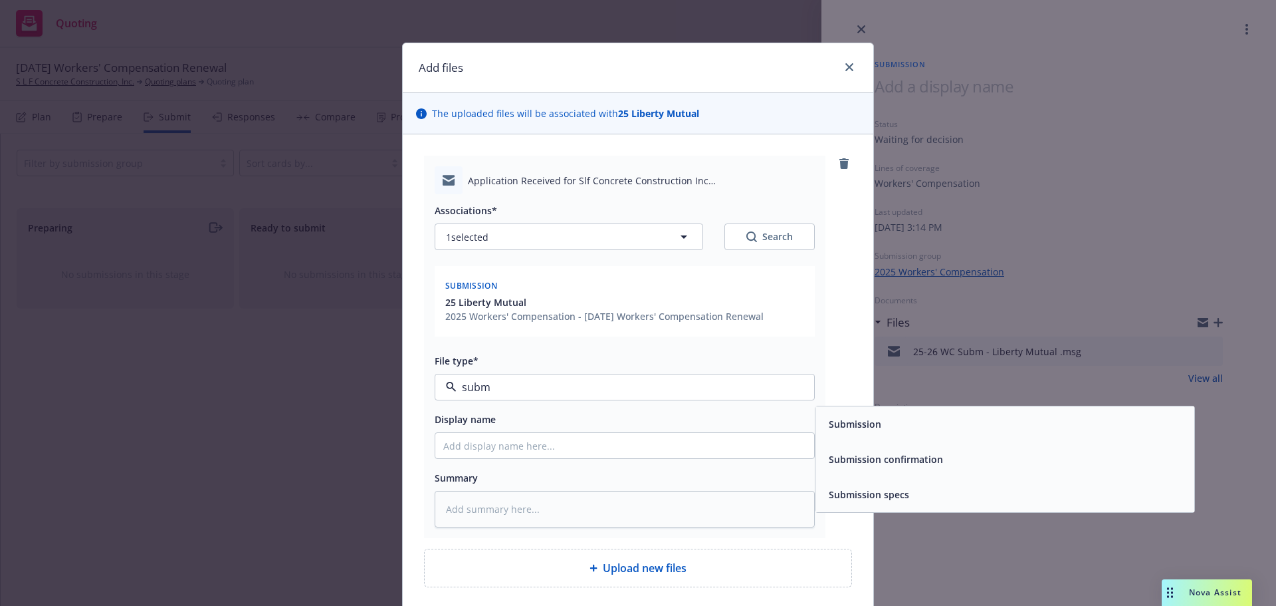
click at [887, 470] on div "Submission confirmation" at bounding box center [1005, 458] width 379 height 35
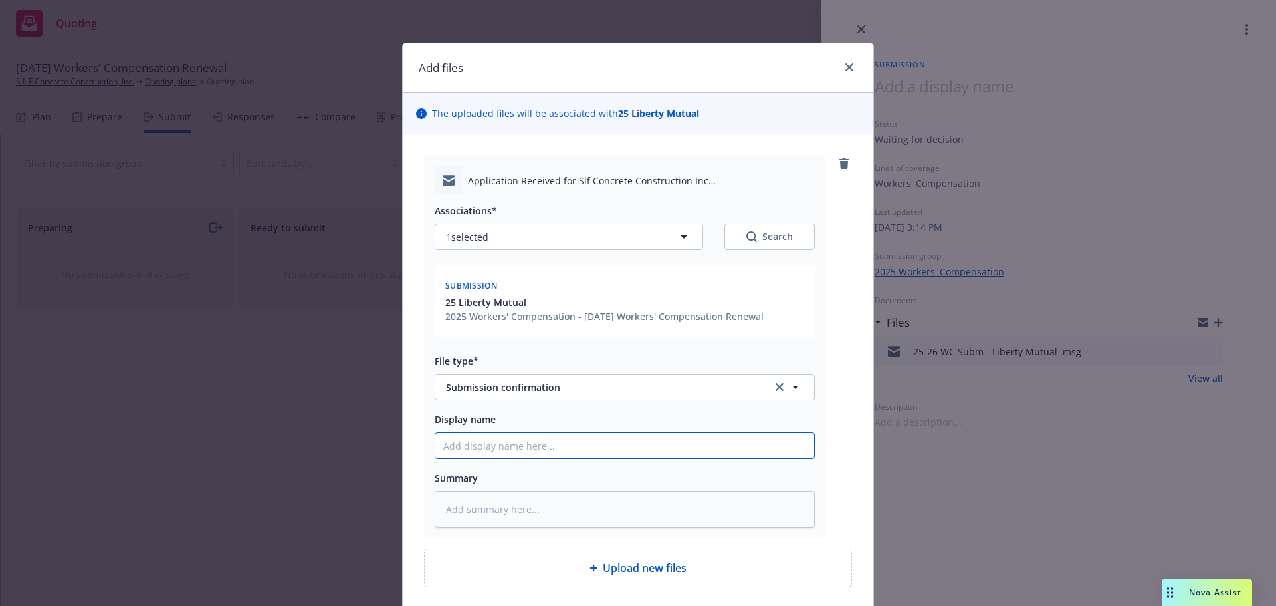
click at [573, 453] on input "Display name" at bounding box center [624, 445] width 379 height 25
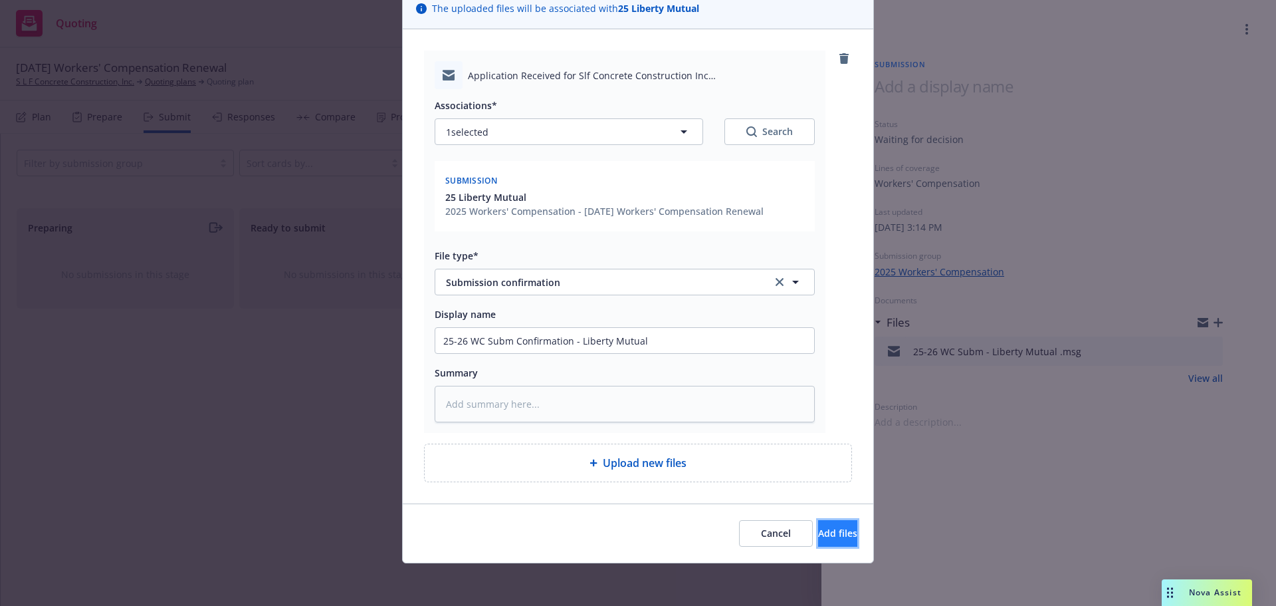
click at [818, 538] on span "Add files" at bounding box center [837, 532] width 39 height 13
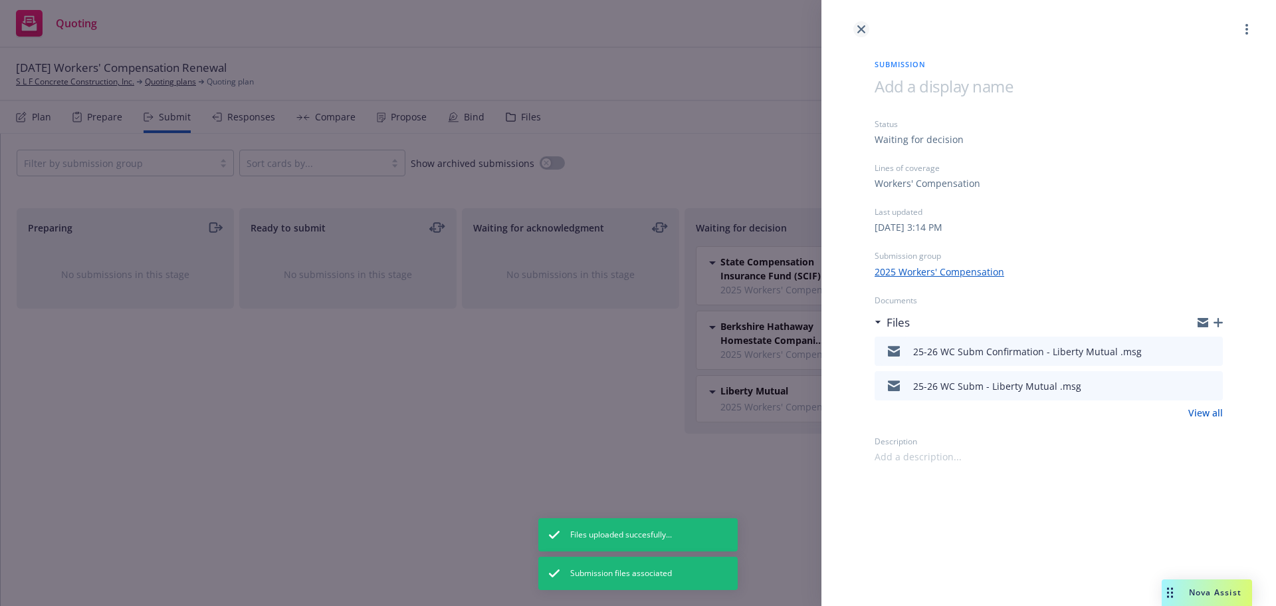
click at [868, 25] on link "close" at bounding box center [862, 29] width 16 height 16
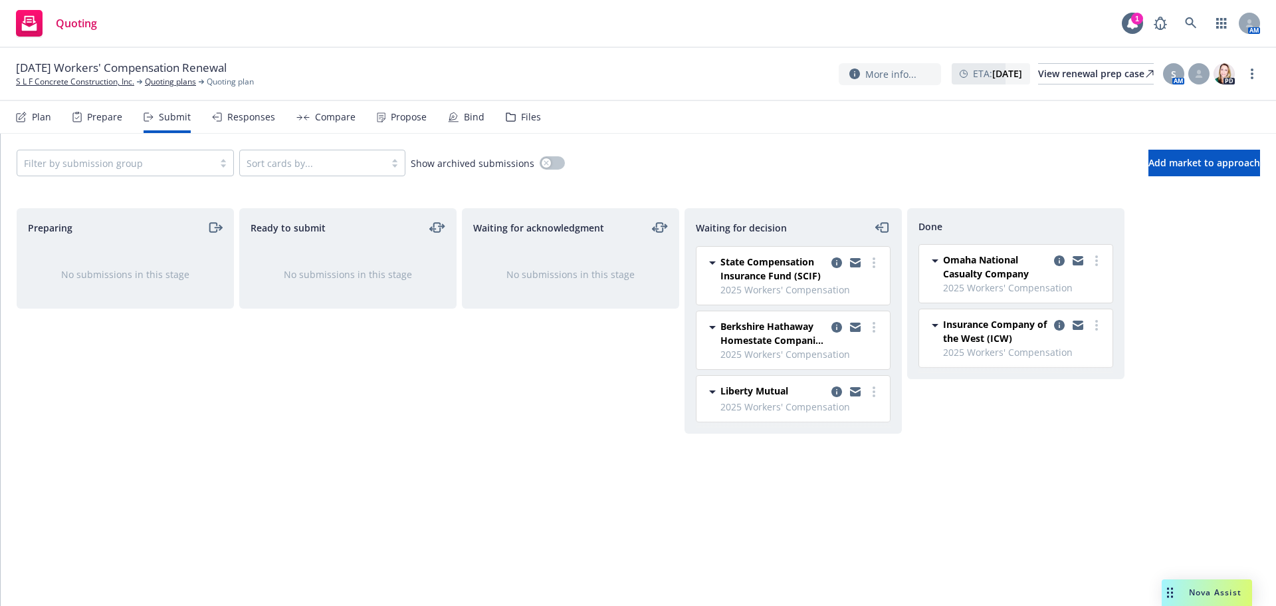
drag, startPoint x: 152, startPoint y: 439, endPoint x: 159, endPoint y: 464, distance: 25.5
click at [152, 439] on div "Preparing No submissions in this stage" at bounding box center [125, 393] width 217 height 370
